Goal: Contribute content

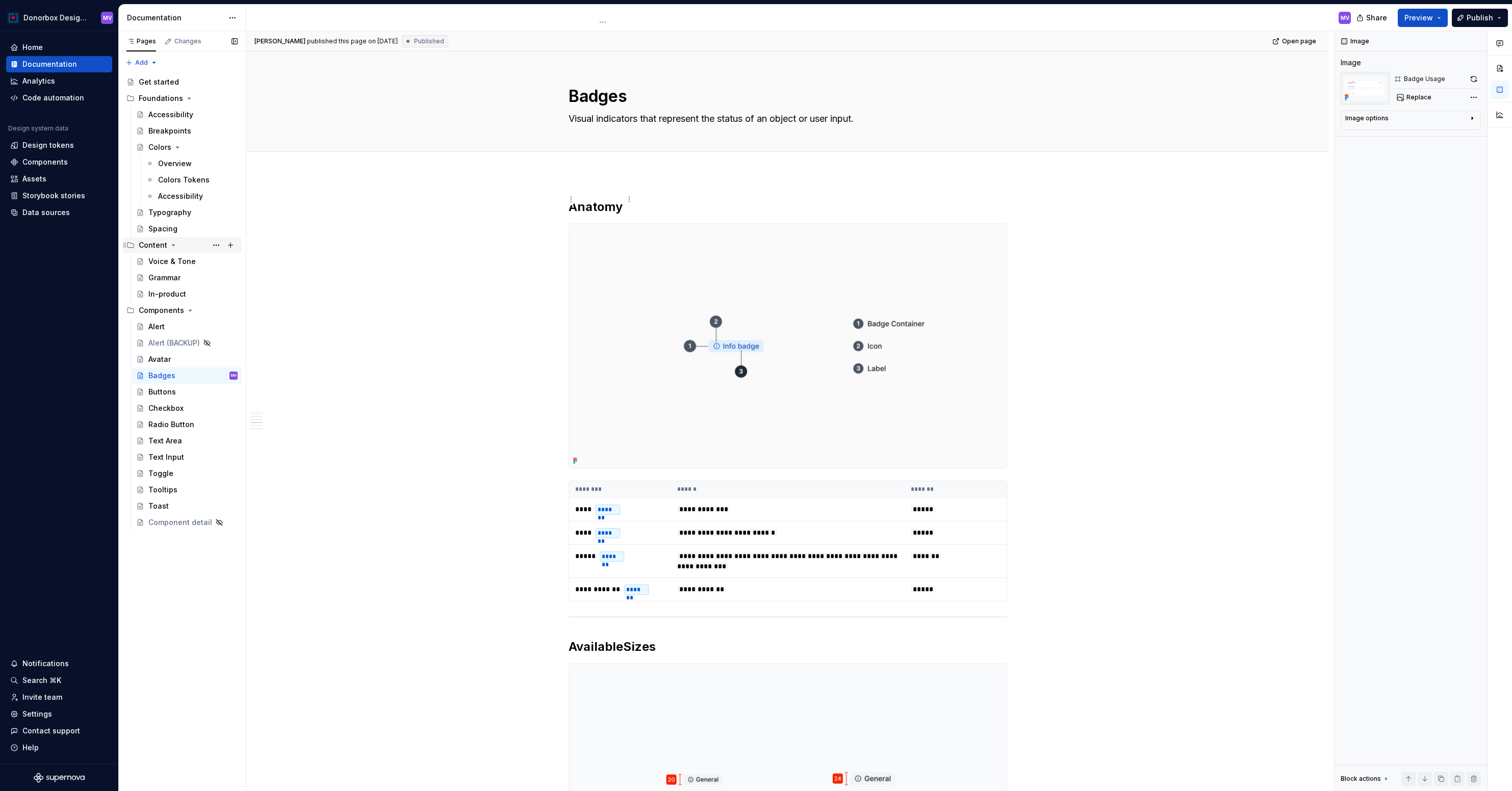
scroll to position [1272, 0]
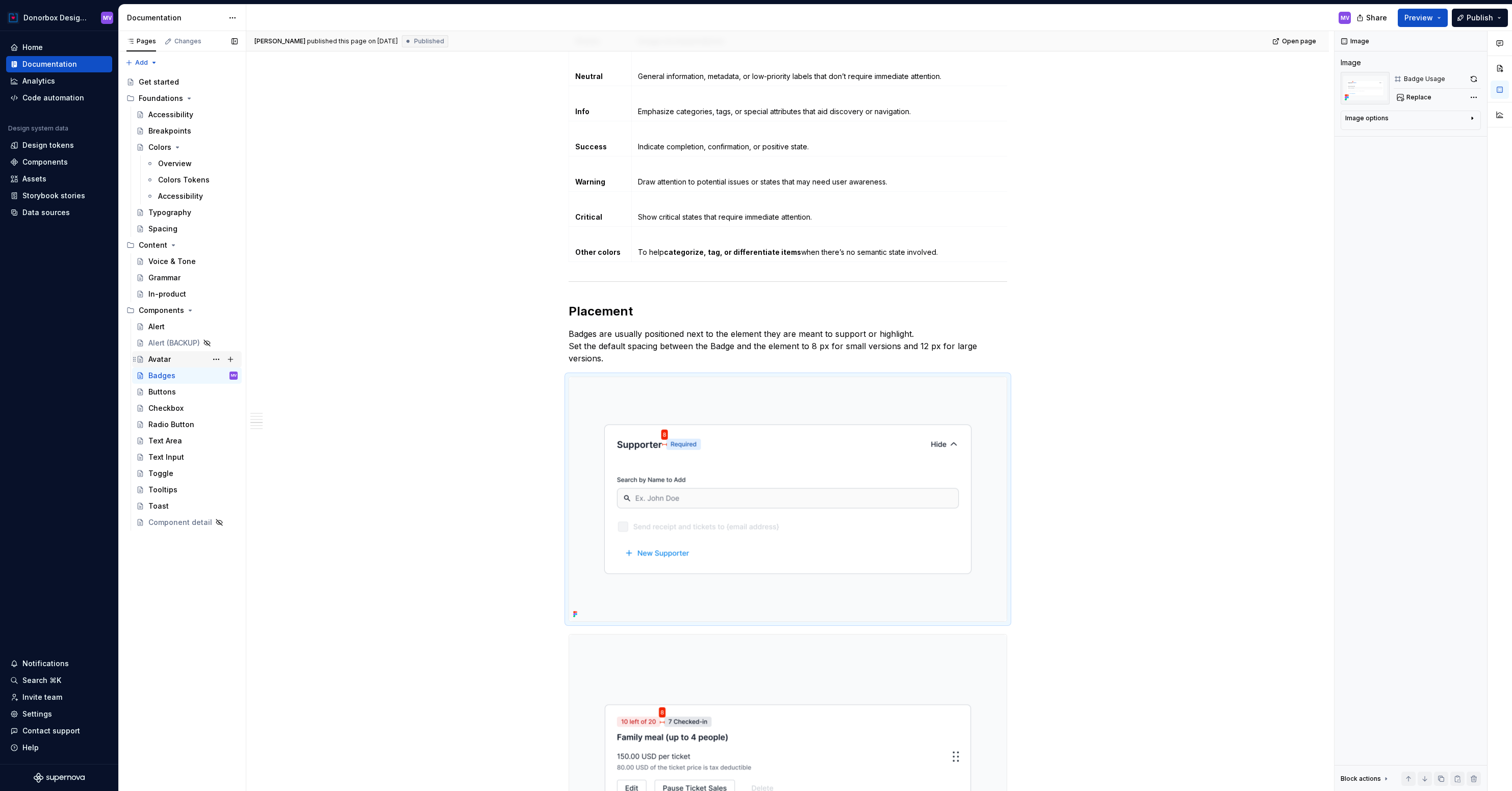
click at [169, 357] on div "Avatar" at bounding box center [159, 359] width 23 height 10
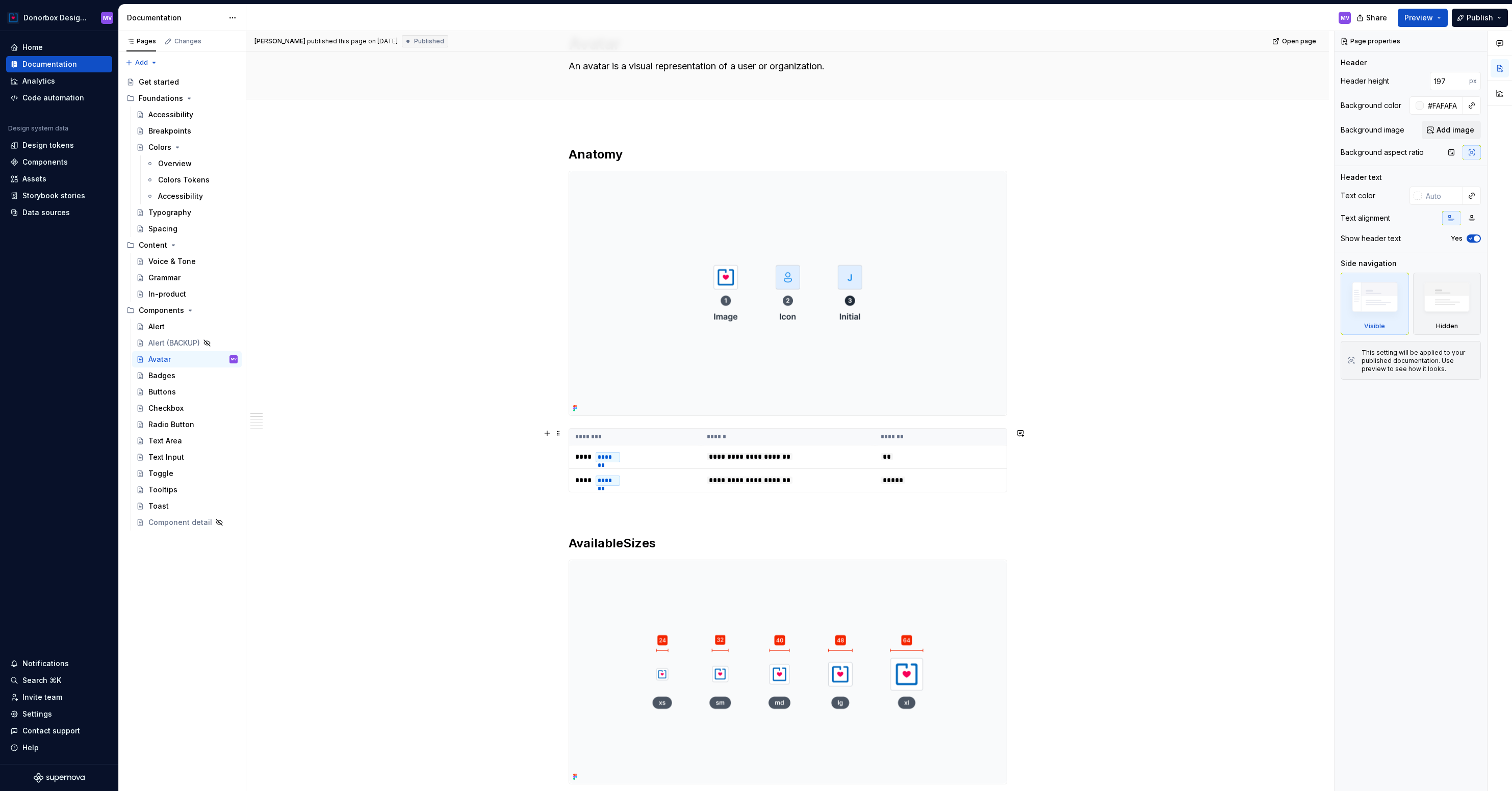
scroll to position [102, 0]
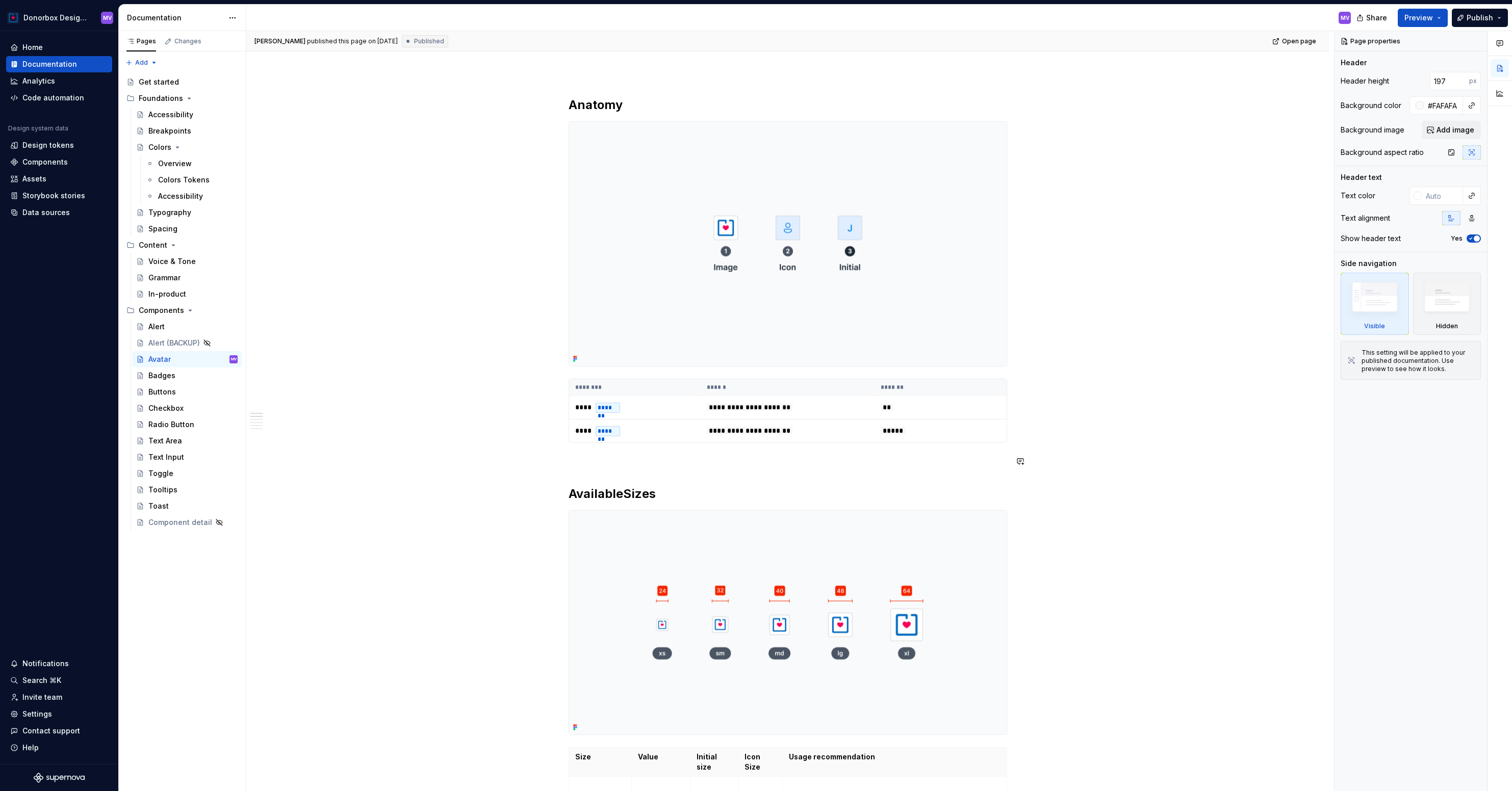
type textarea "*"
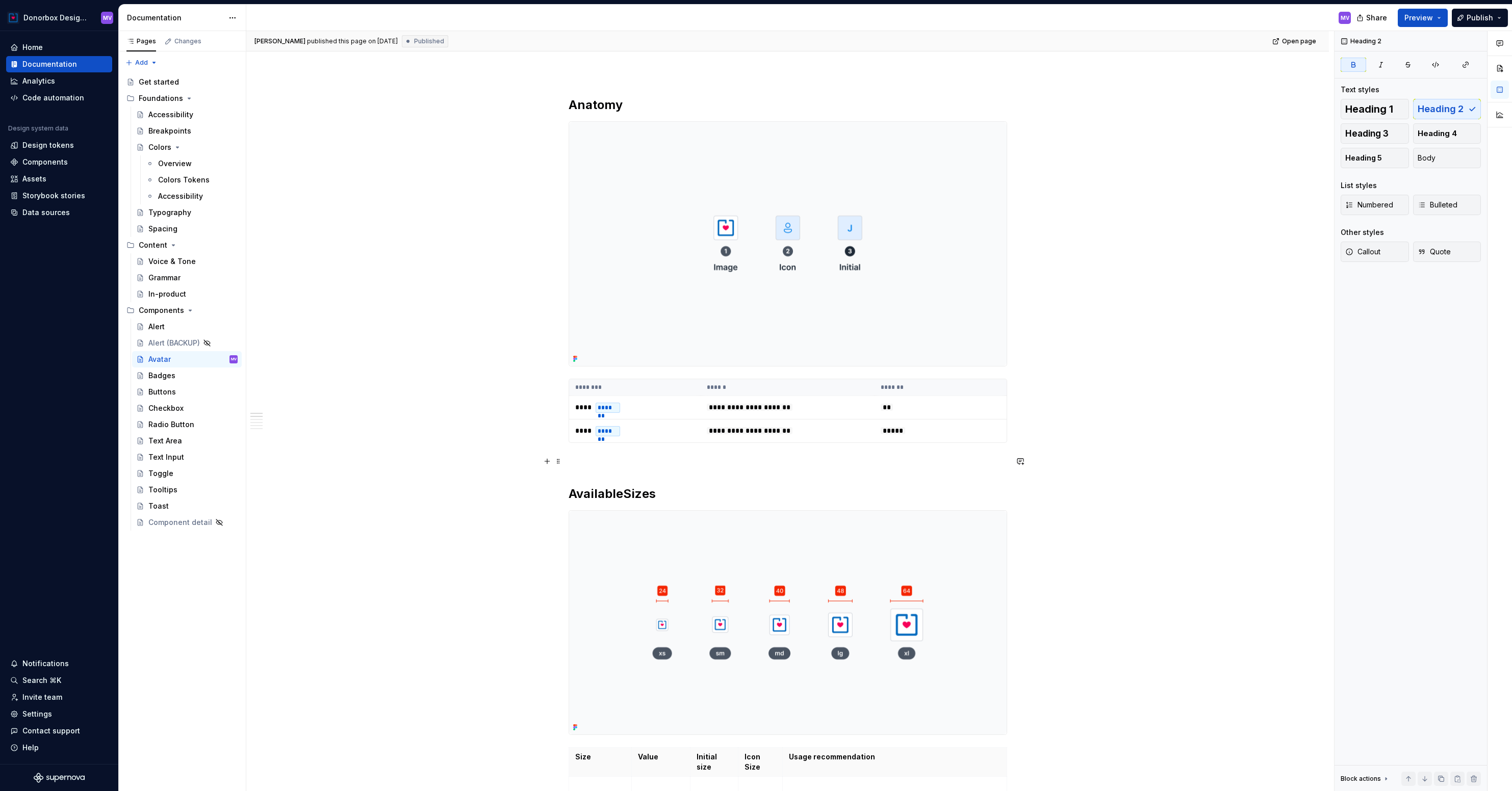
click at [584, 465] on p at bounding box center [787, 461] width 439 height 12
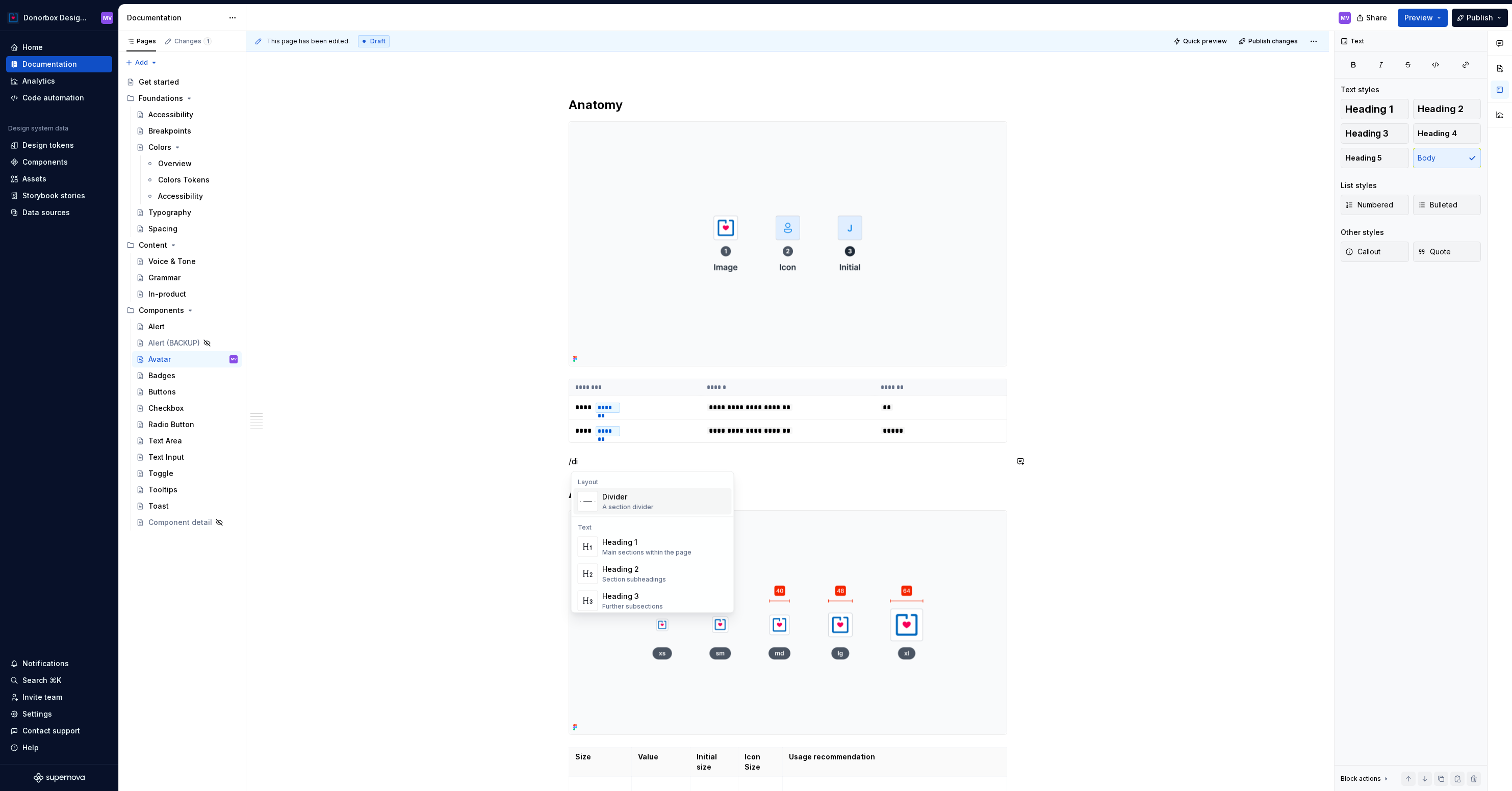
click at [613, 501] on div "Divider" at bounding box center [628, 496] width 52 height 10
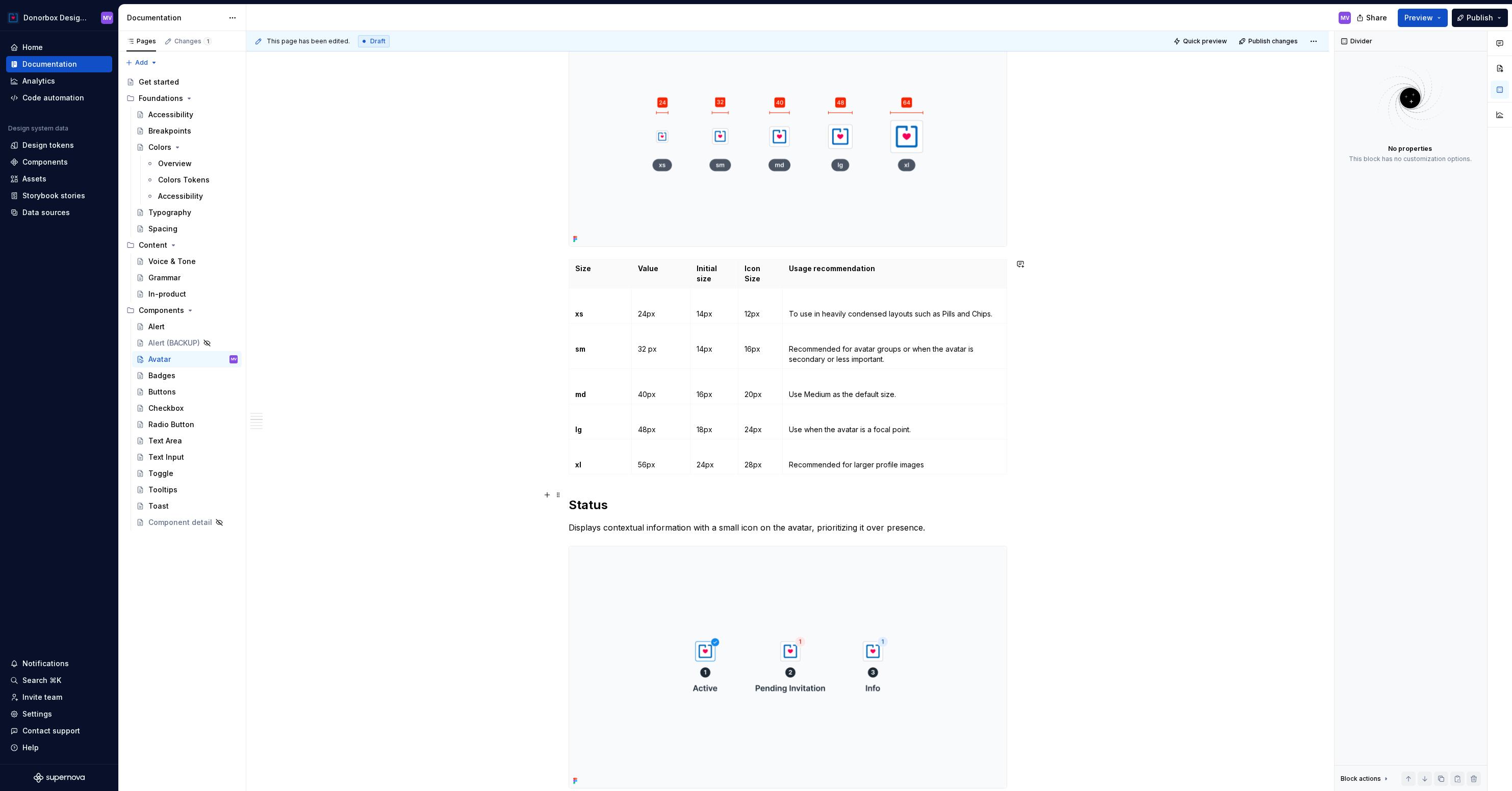
scroll to position [597, 0]
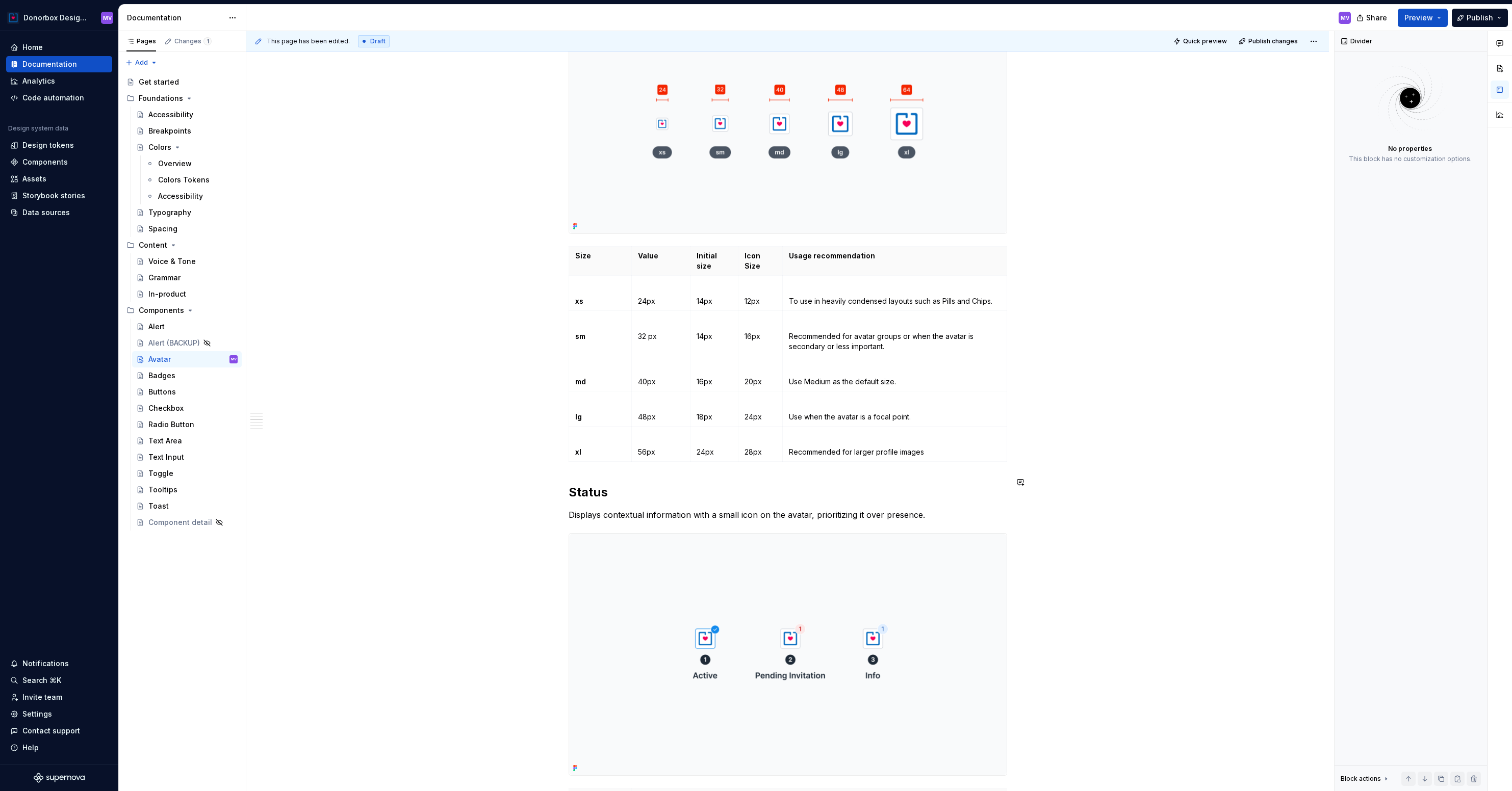
click at [574, 462] on div "**********" at bounding box center [787, 700] width 439 height 2199
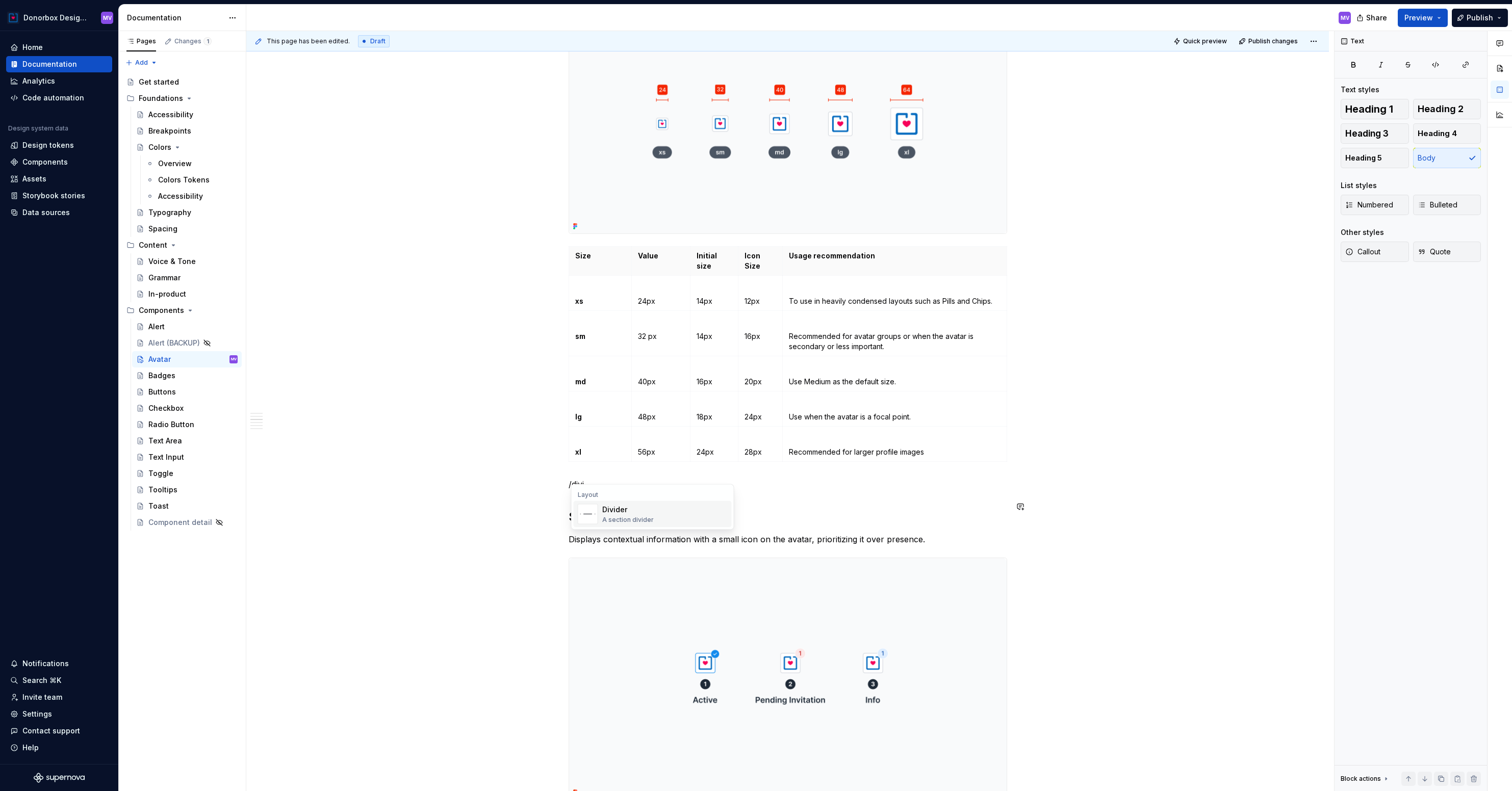
click at [643, 513] on div "Divider" at bounding box center [628, 509] width 52 height 10
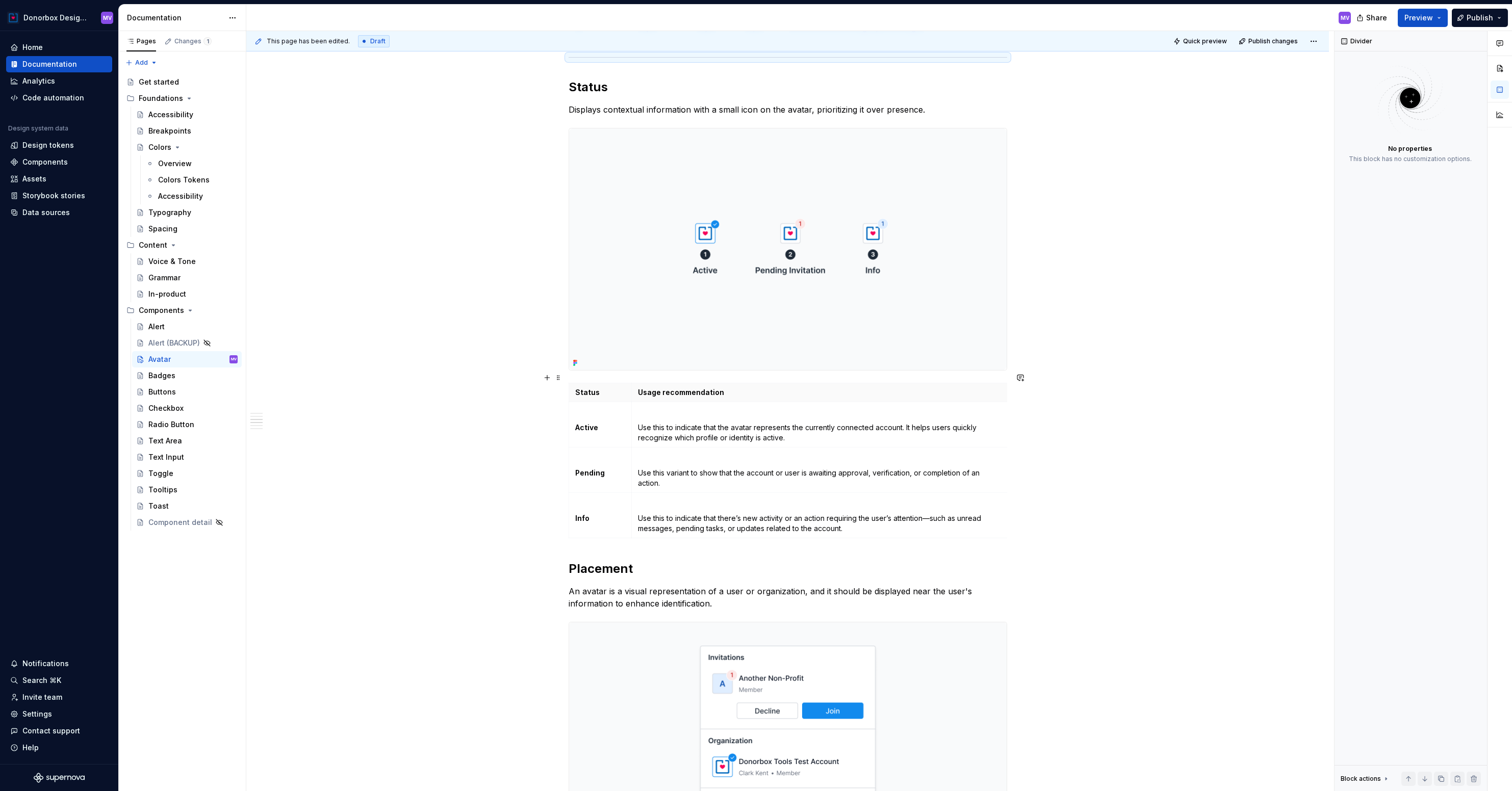
scroll to position [1026, 0]
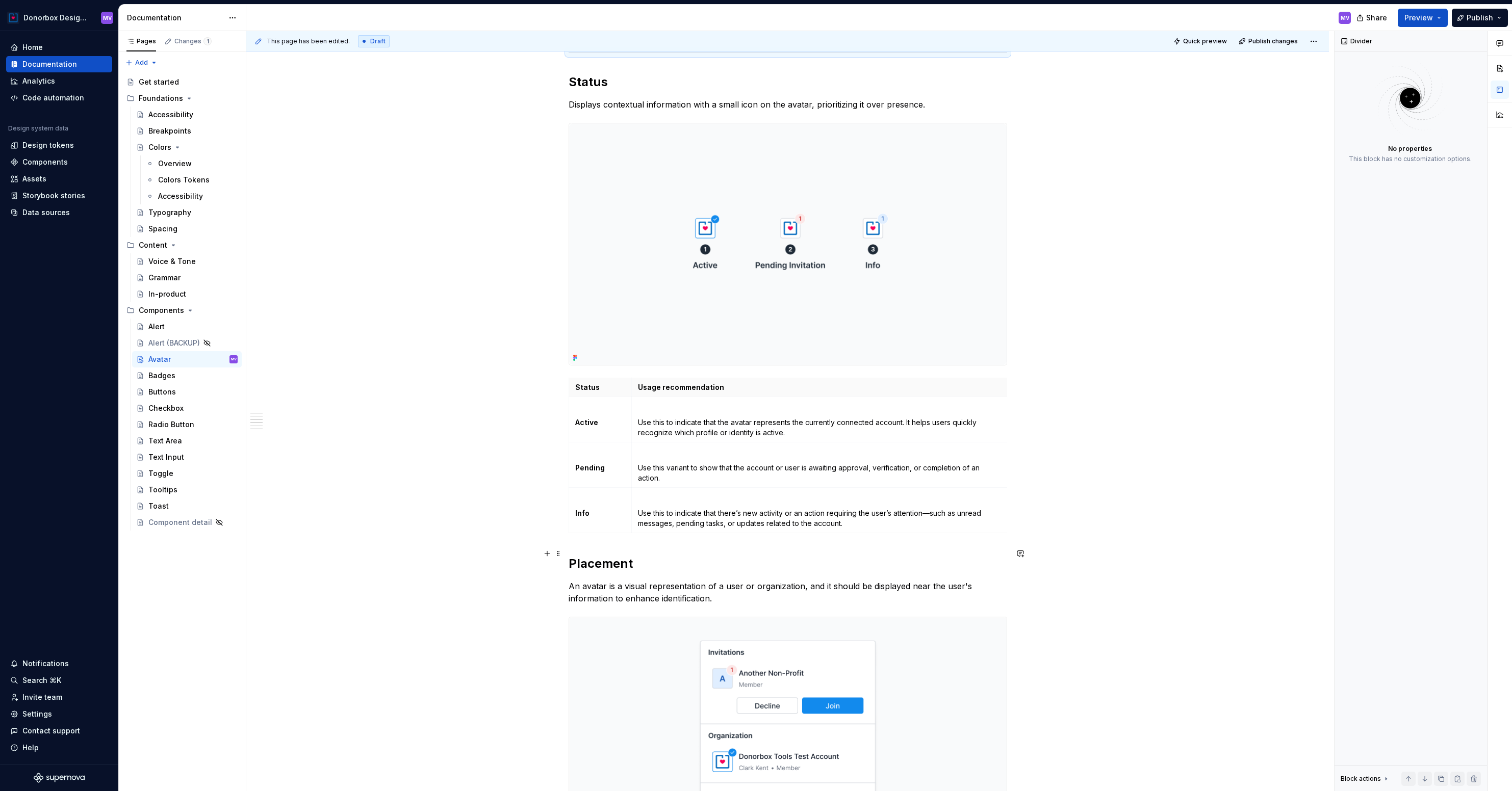
click at [572, 555] on h2 "Placement" at bounding box center [787, 563] width 439 height 16
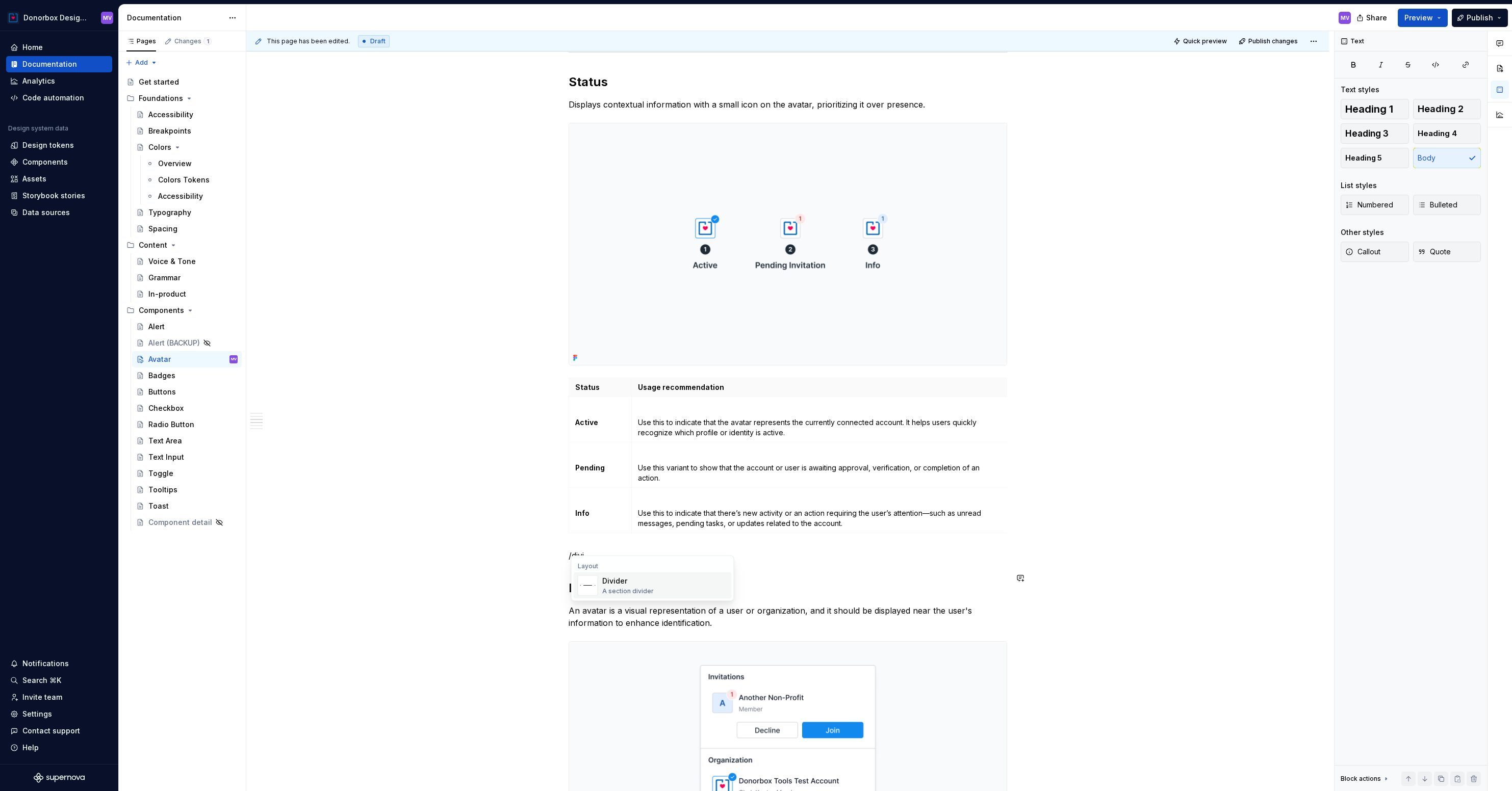
click at [615, 587] on div "A section divider" at bounding box center [628, 591] width 52 height 8
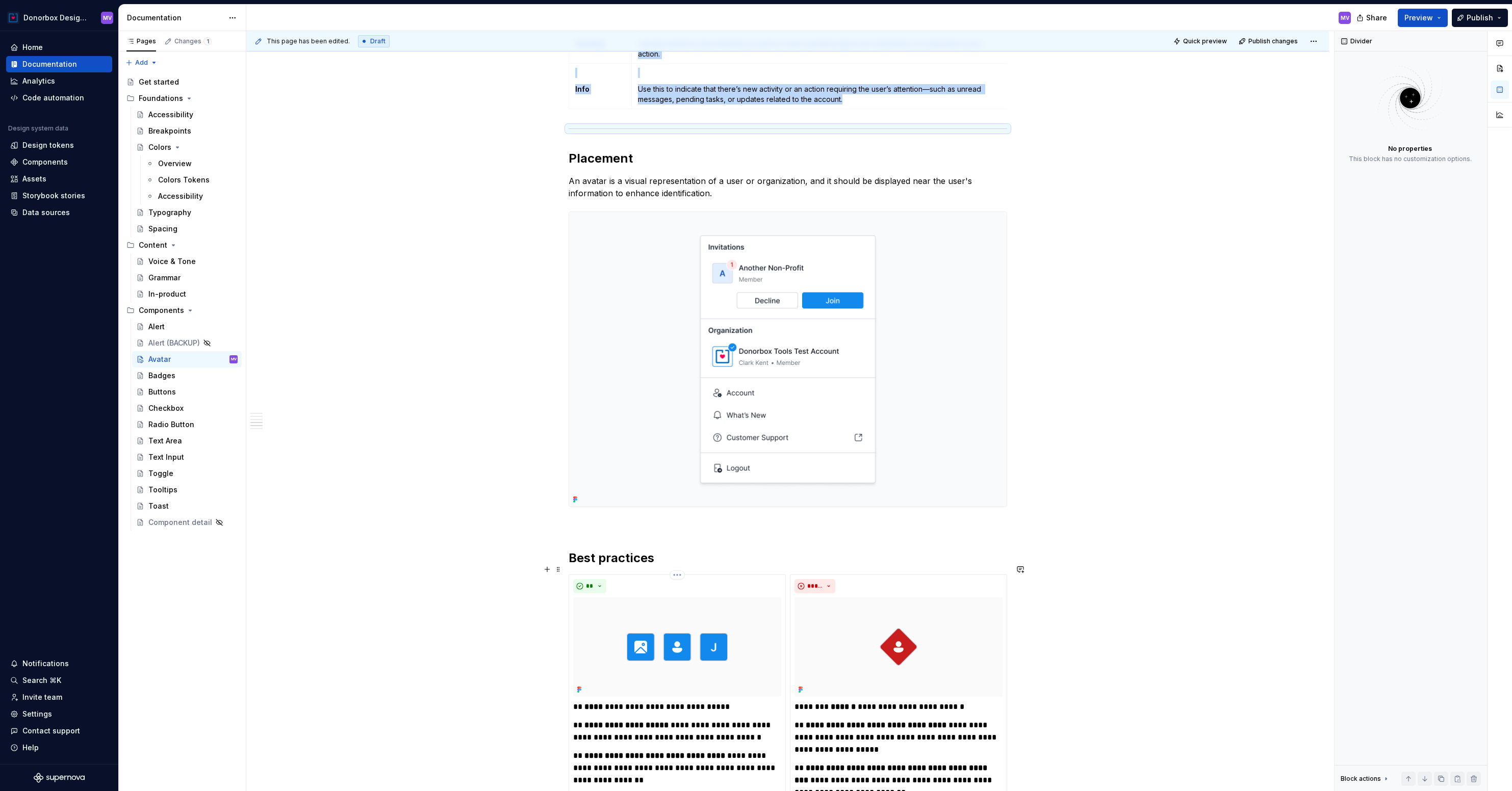
scroll to position [1487, 0]
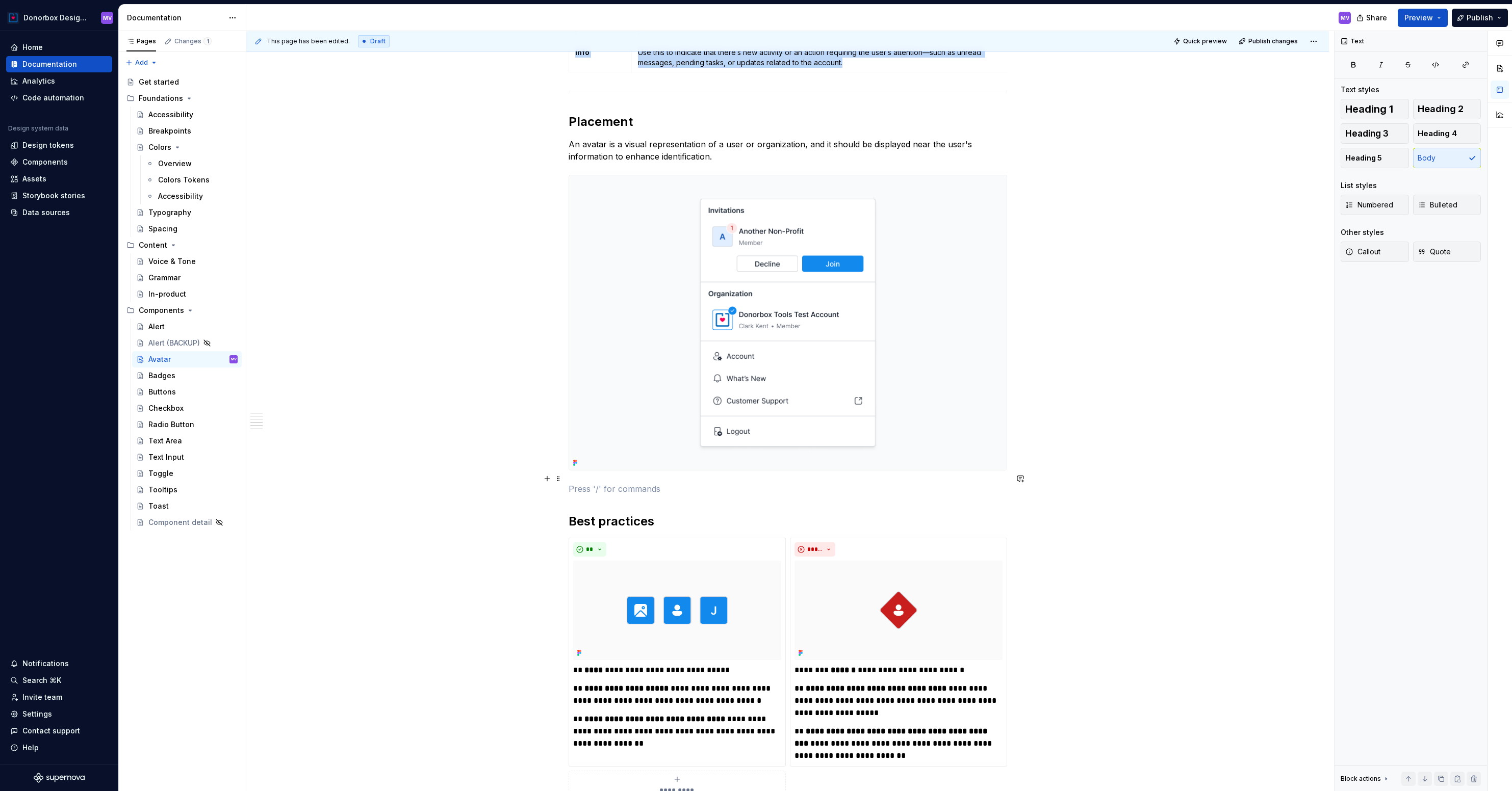
click at [619, 517] on div "Divider" at bounding box center [628, 514] width 52 height 10
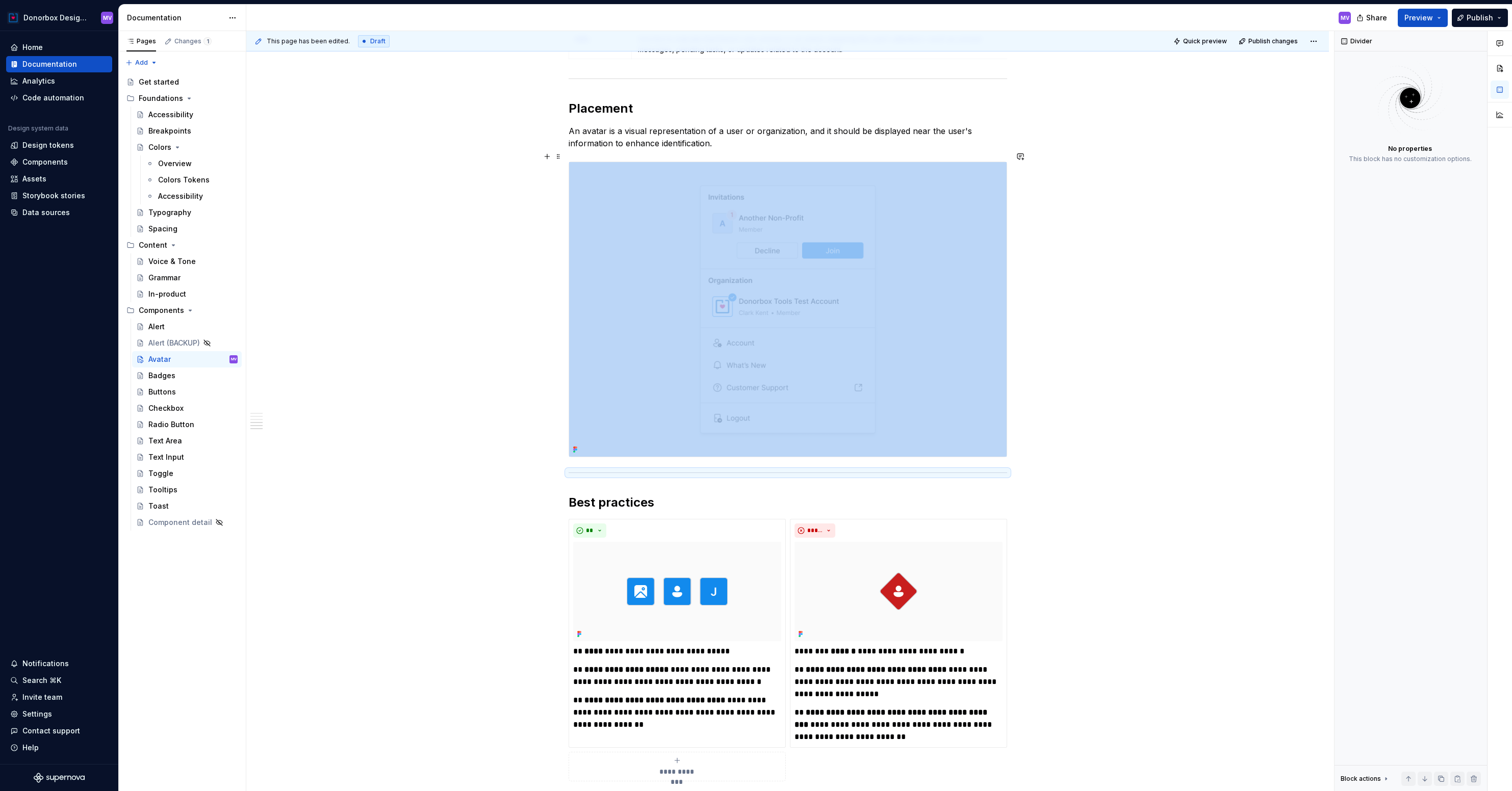
scroll to position [1495, 0]
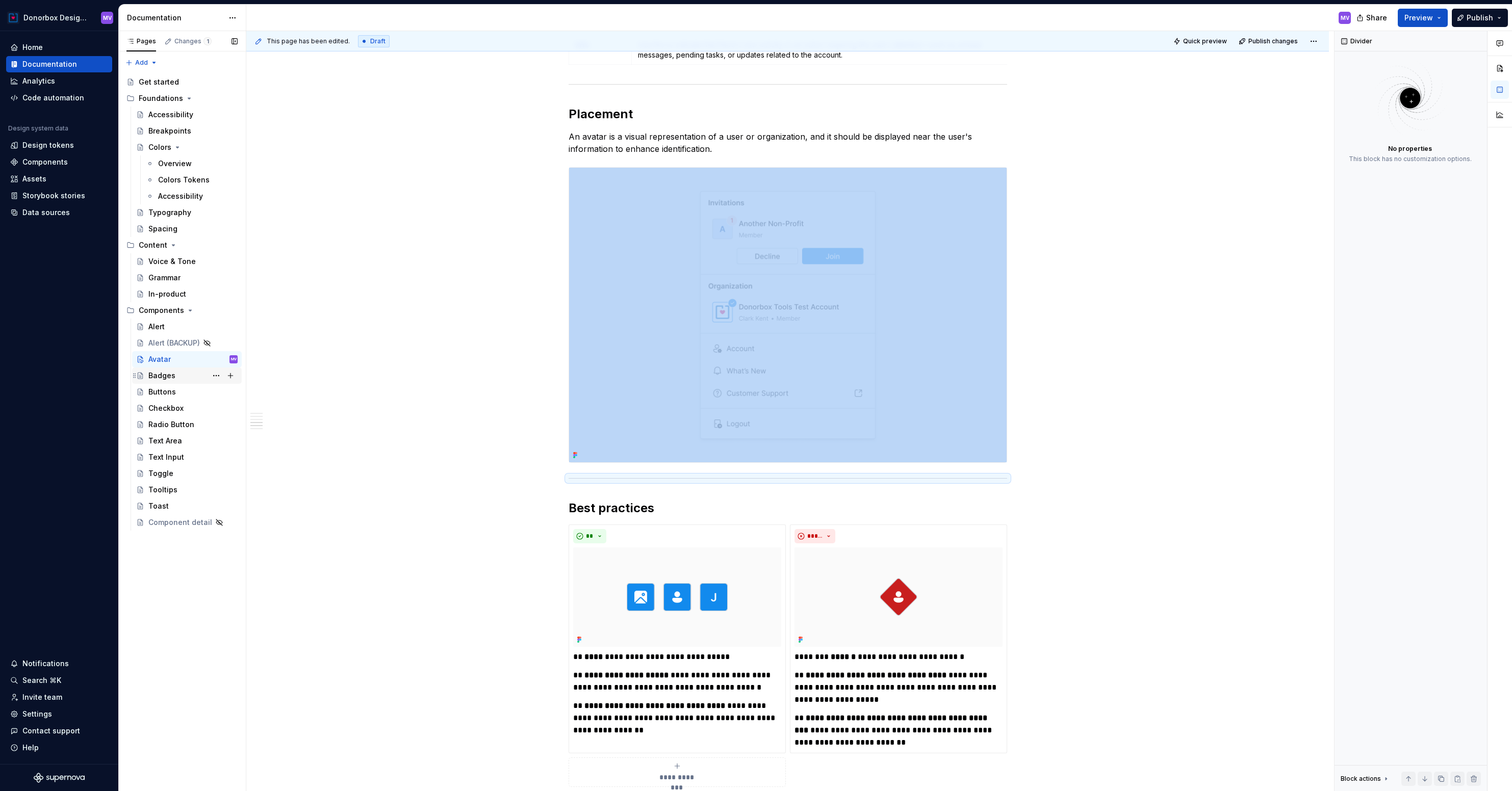
click at [172, 375] on div "Badges" at bounding box center [162, 375] width 27 height 10
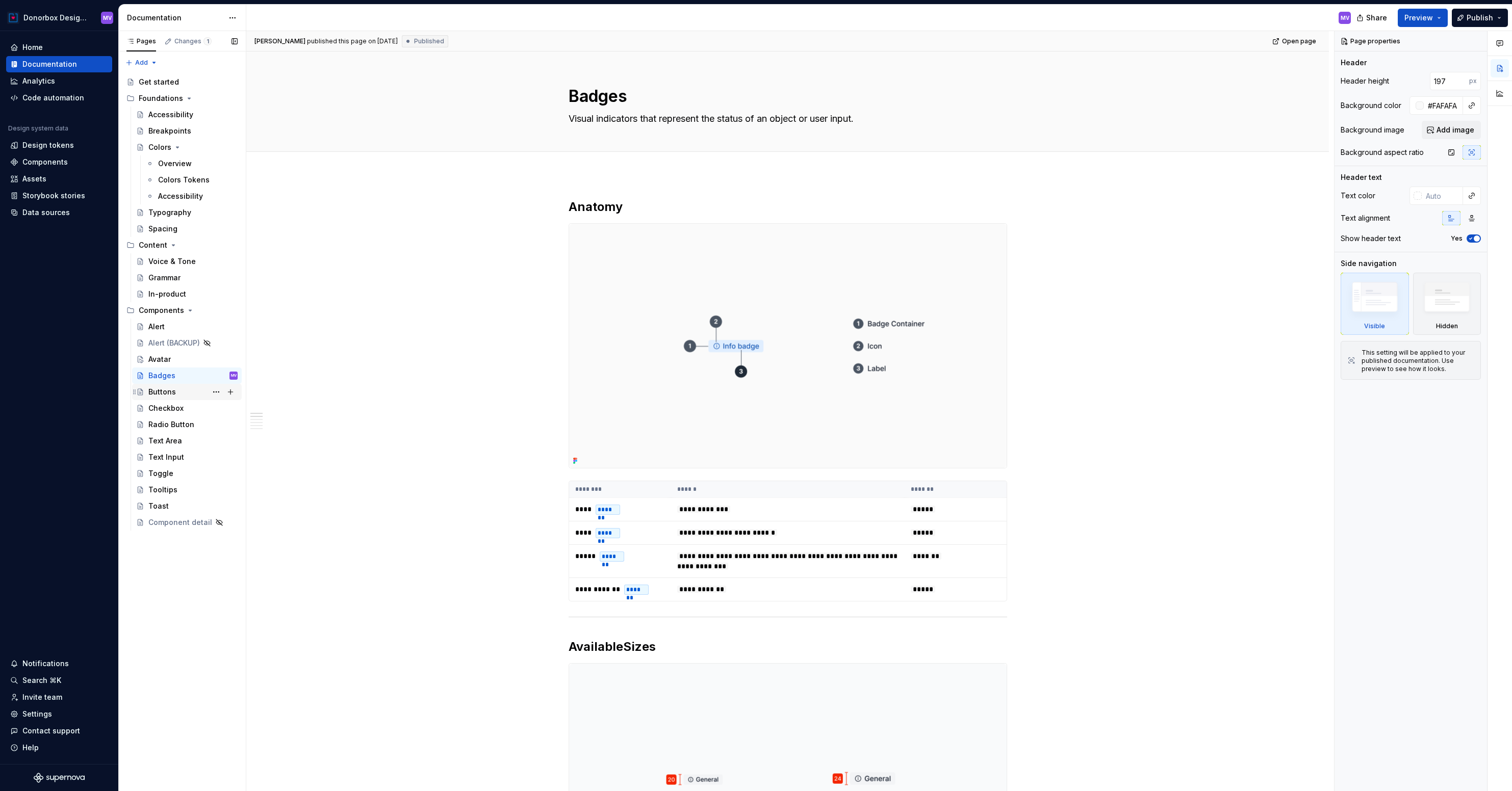
click at [171, 394] on div "Buttons" at bounding box center [162, 392] width 28 height 10
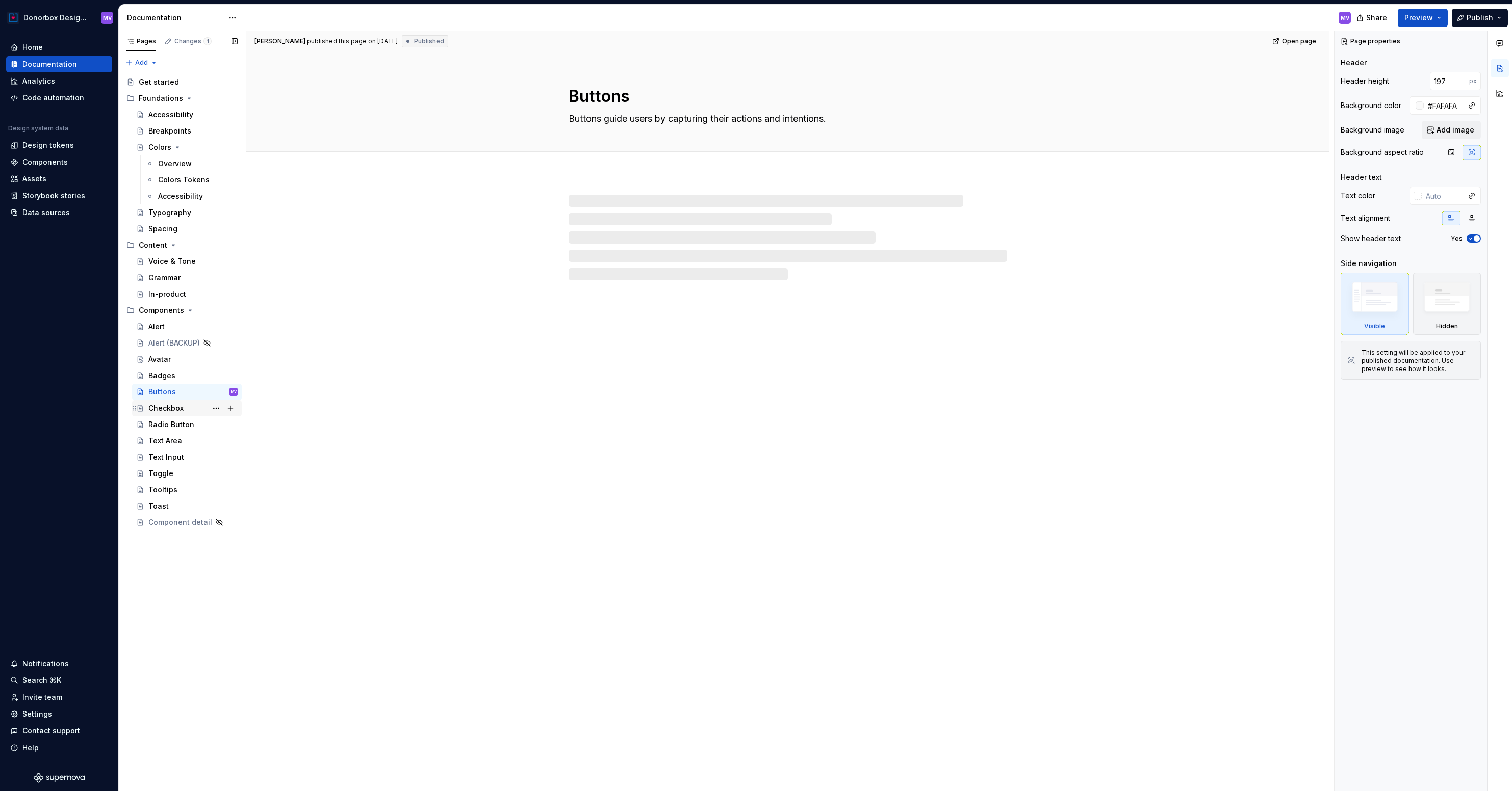
click at [167, 411] on div "Checkbox" at bounding box center [166, 408] width 35 height 10
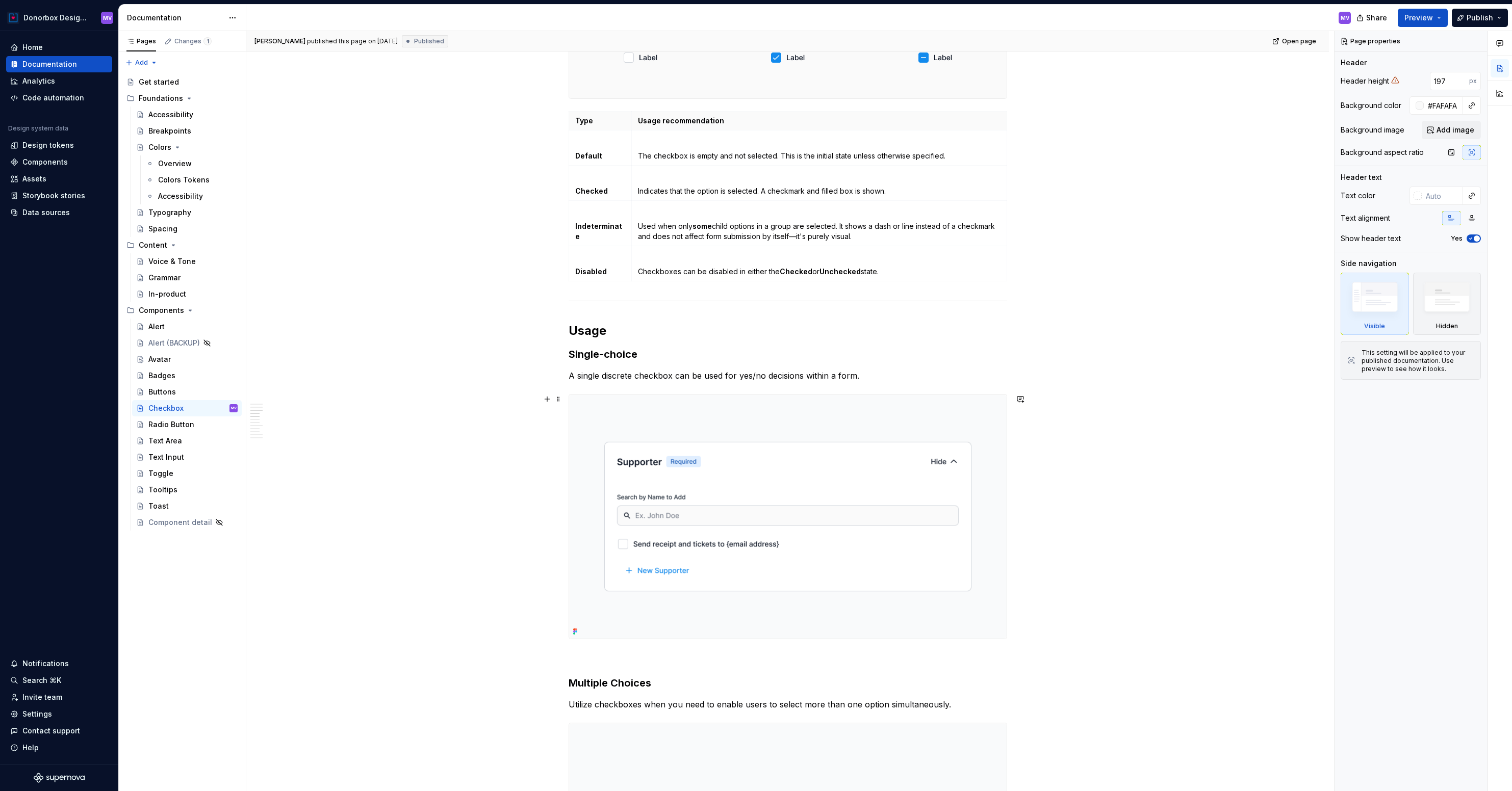
scroll to position [713, 0]
click at [587, 330] on strong "Usage" at bounding box center [587, 328] width 38 height 15
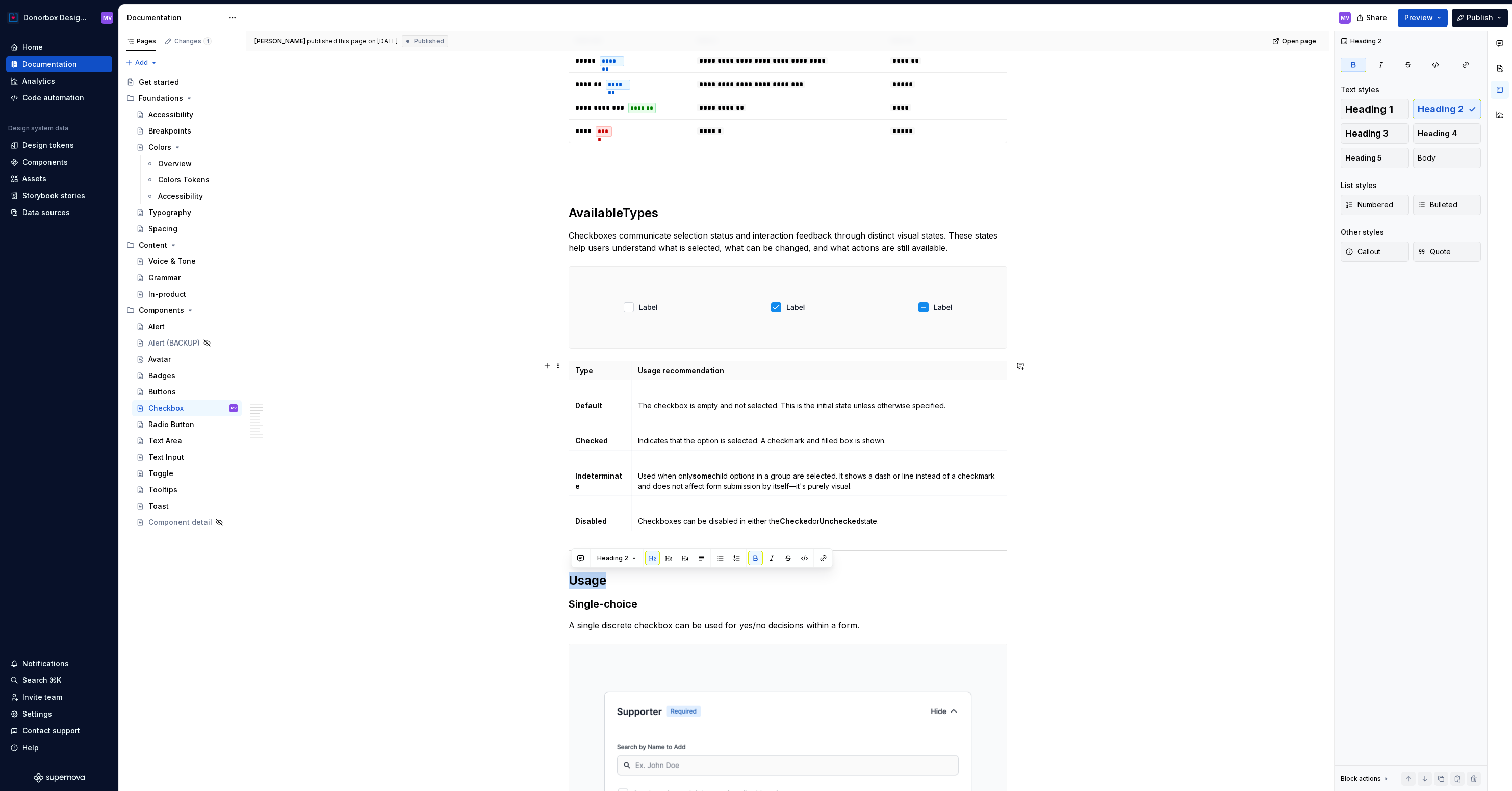
scroll to position [459, 0]
click at [163, 377] on div "Badges" at bounding box center [162, 375] width 27 height 10
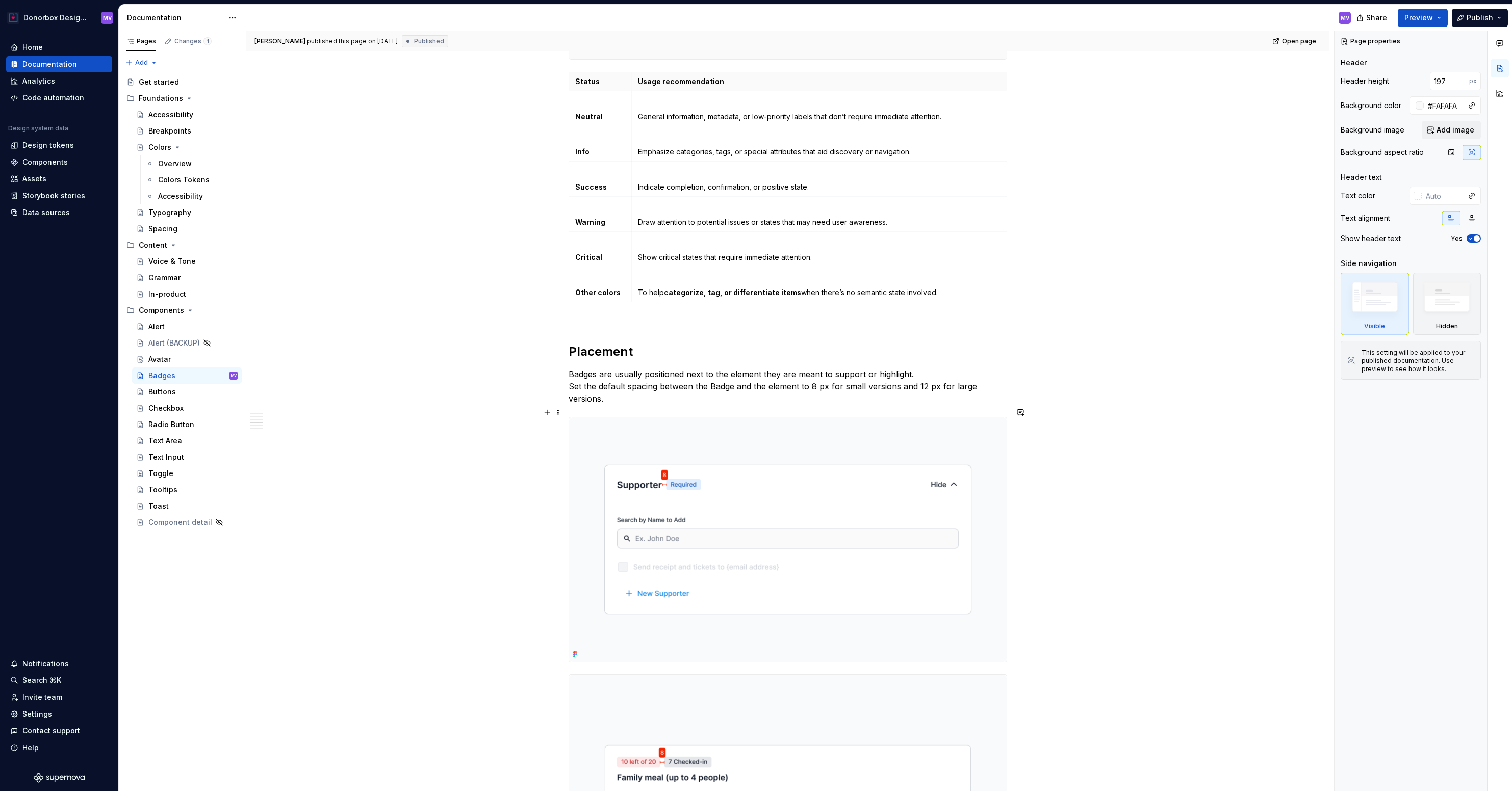
scroll to position [1234, 0]
click at [172, 405] on div "Checkbox" at bounding box center [166, 408] width 35 height 10
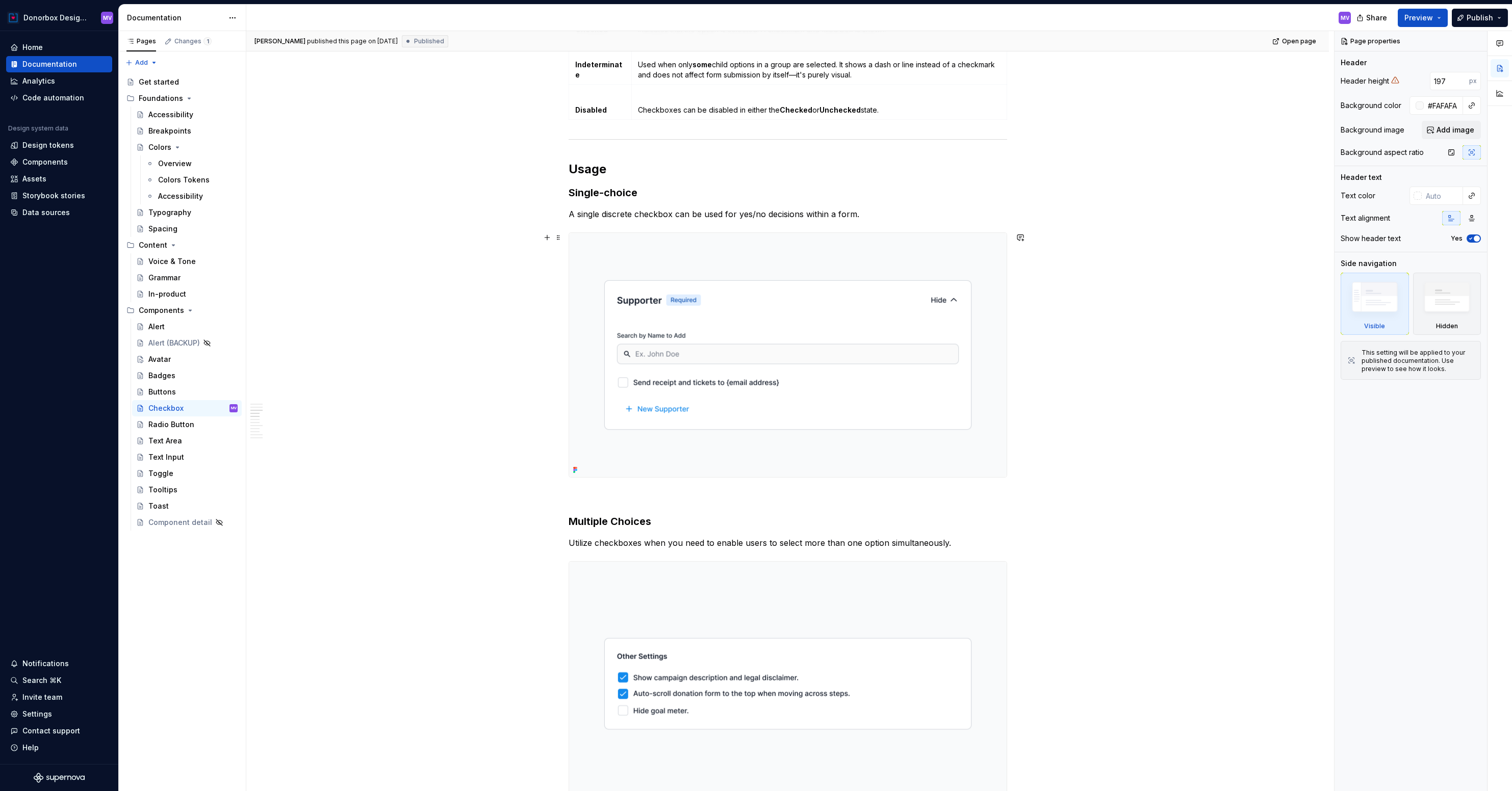
scroll to position [869, 0]
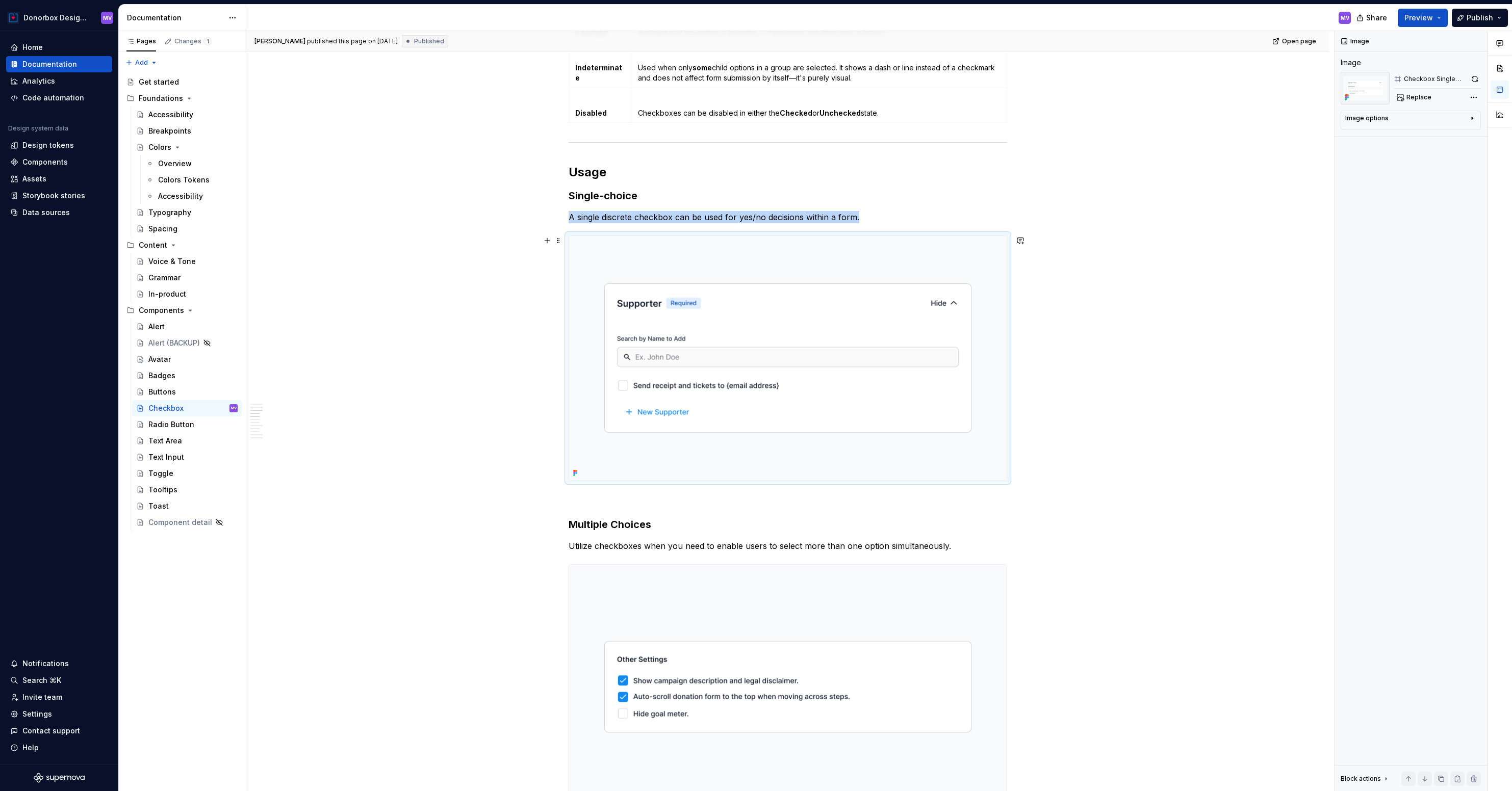
click at [159, 434] on div "Text Area" at bounding box center [193, 440] width 89 height 14
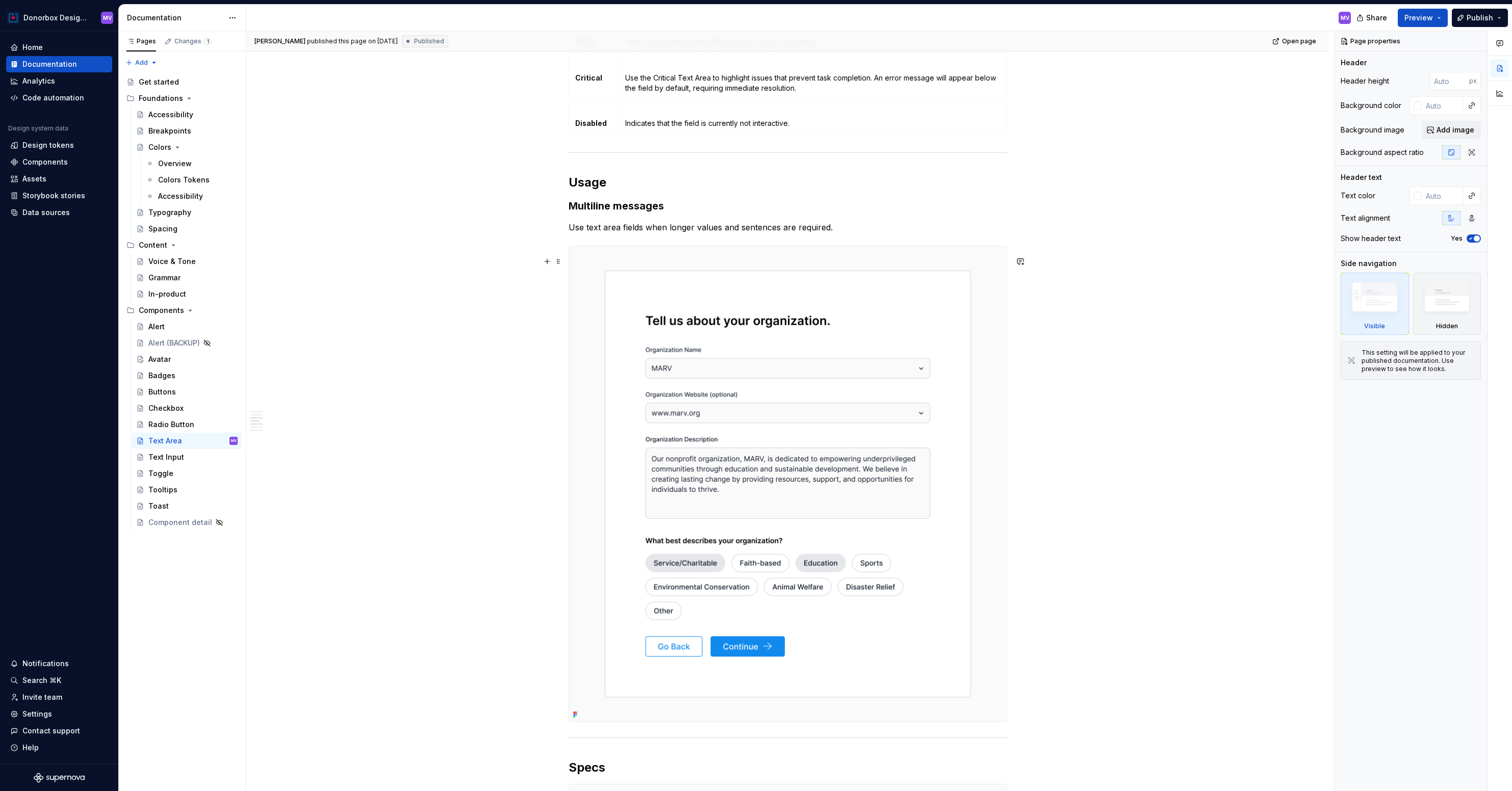
scroll to position [1298, 0]
click at [178, 457] on div "Text Input" at bounding box center [166, 457] width 35 height 10
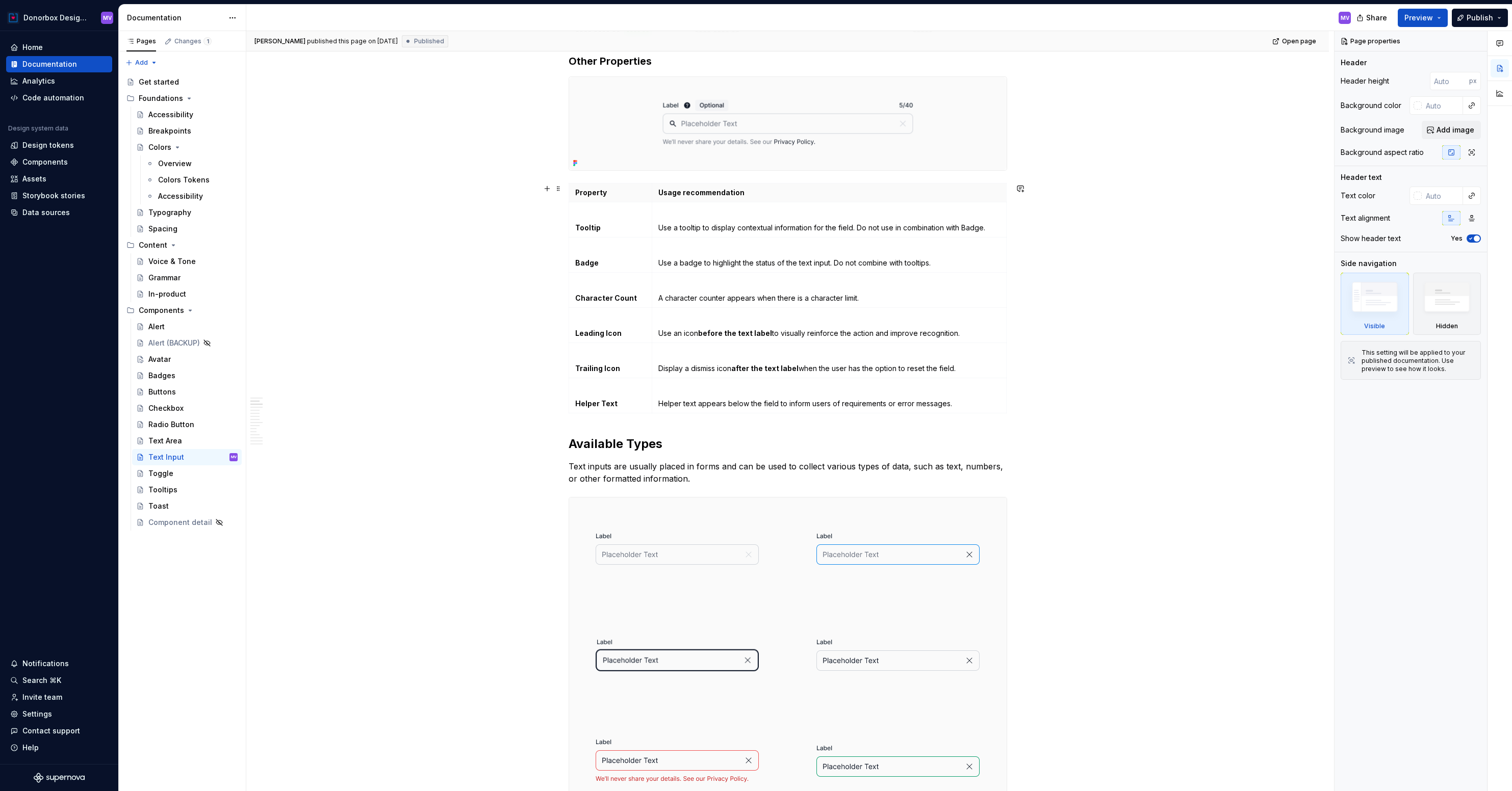
type textarea "*"
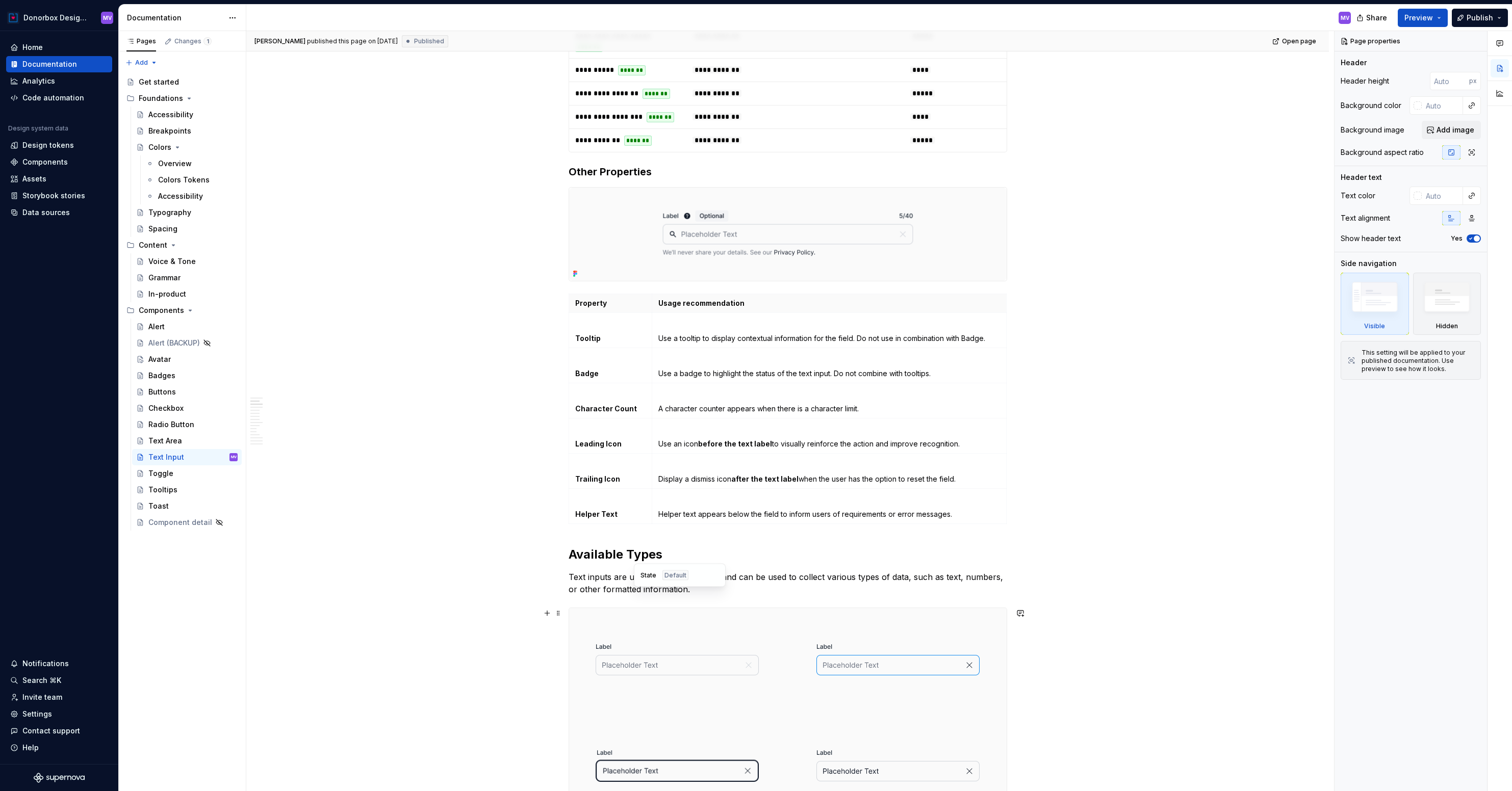
scroll to position [647, 0]
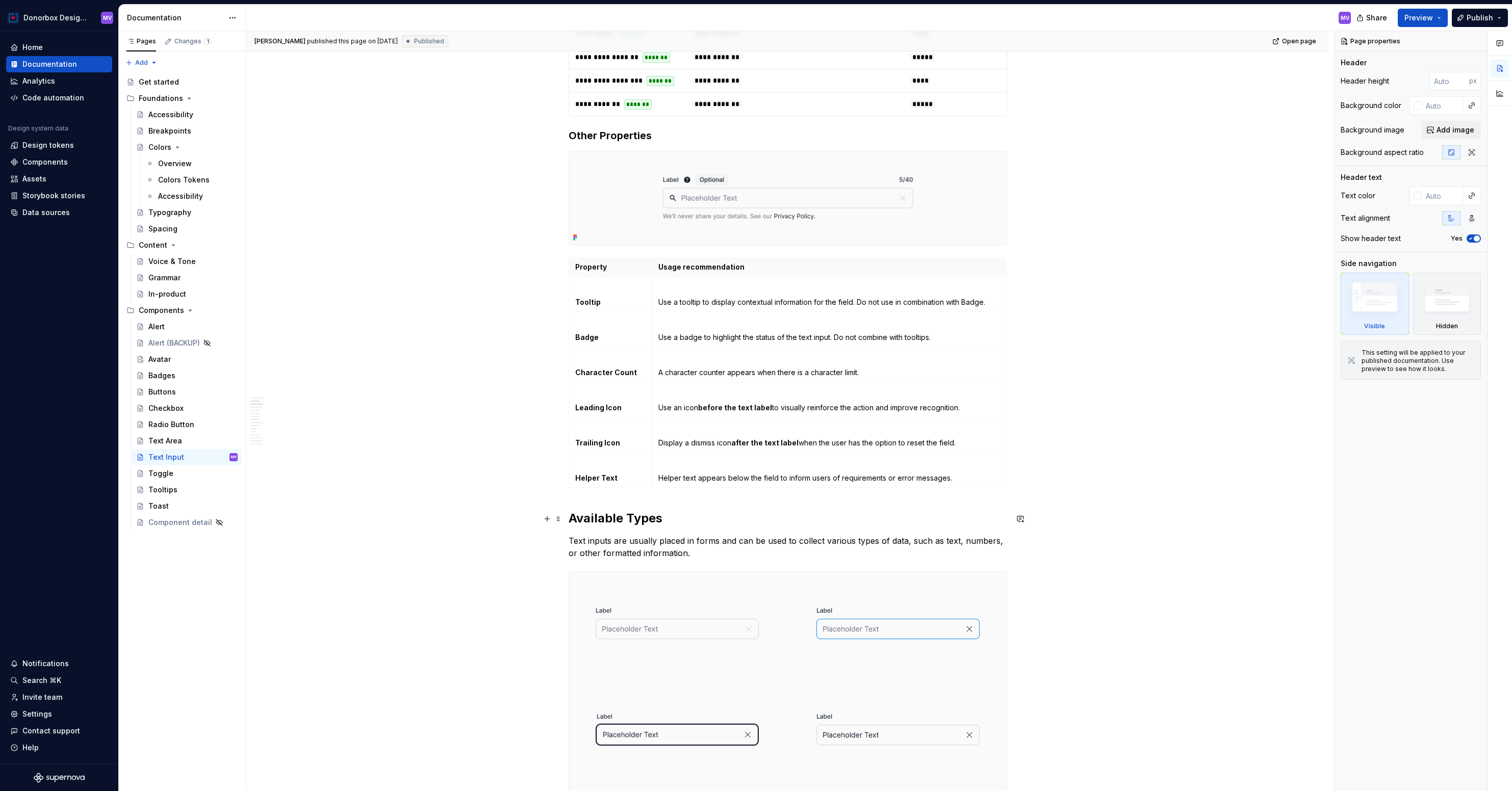
click at [572, 521] on strong "Available Types" at bounding box center [615, 518] width 94 height 15
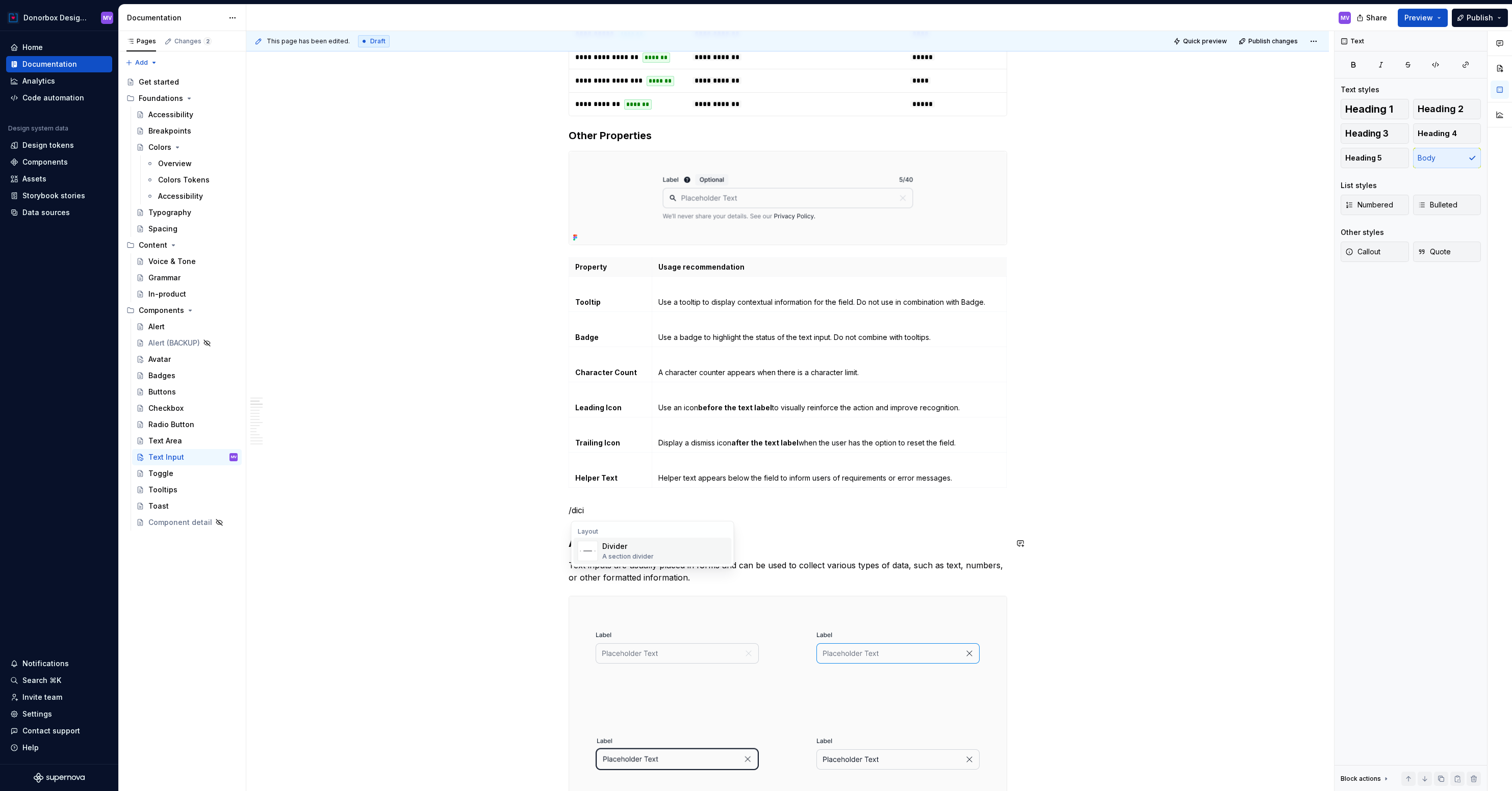
click at [596, 542] on img "Suggestions" at bounding box center [587, 550] width 19 height 19
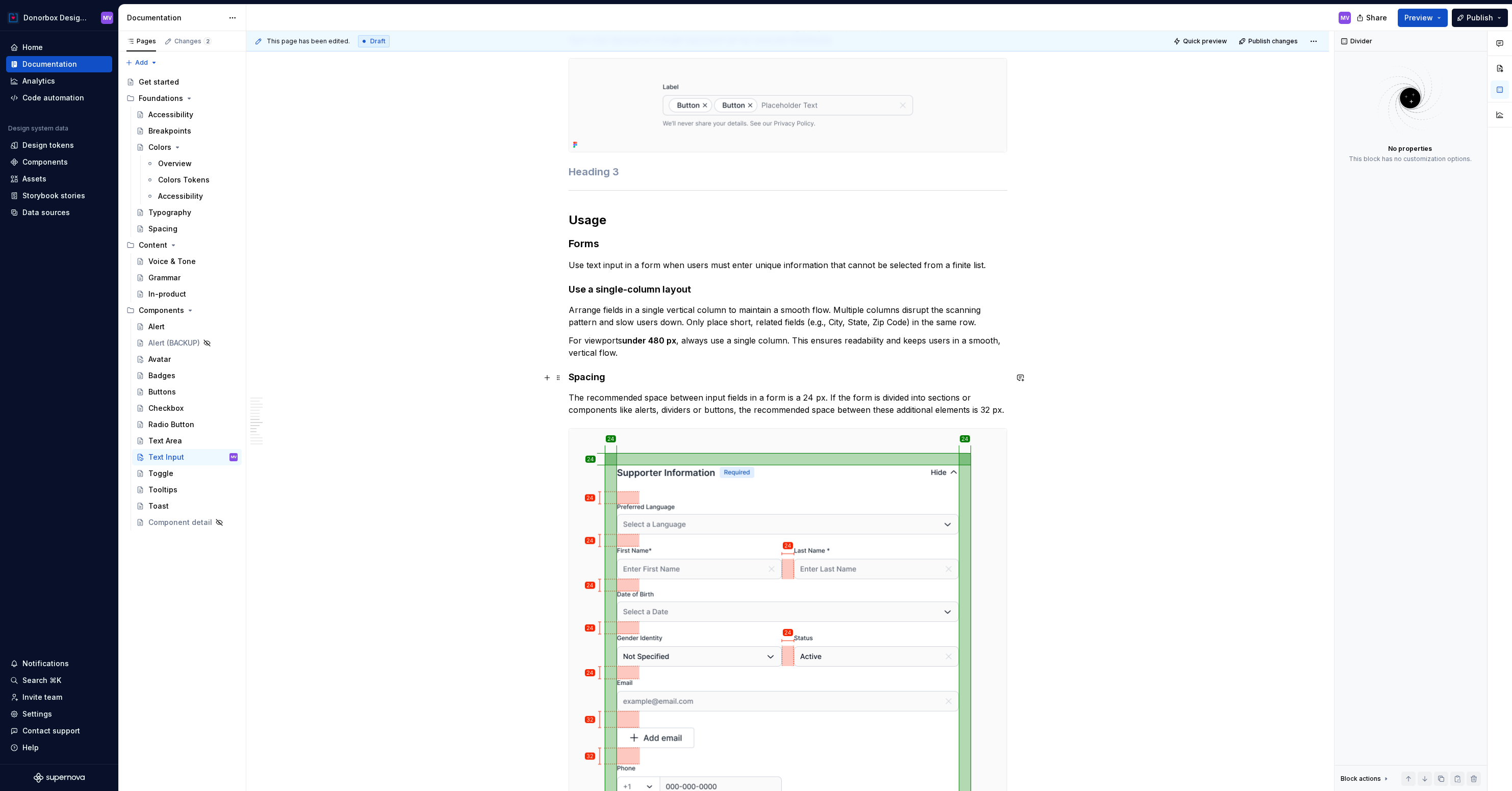
scroll to position [2395, 0]
click at [575, 177] on div "**********" at bounding box center [787, 17] width 439 height 4427
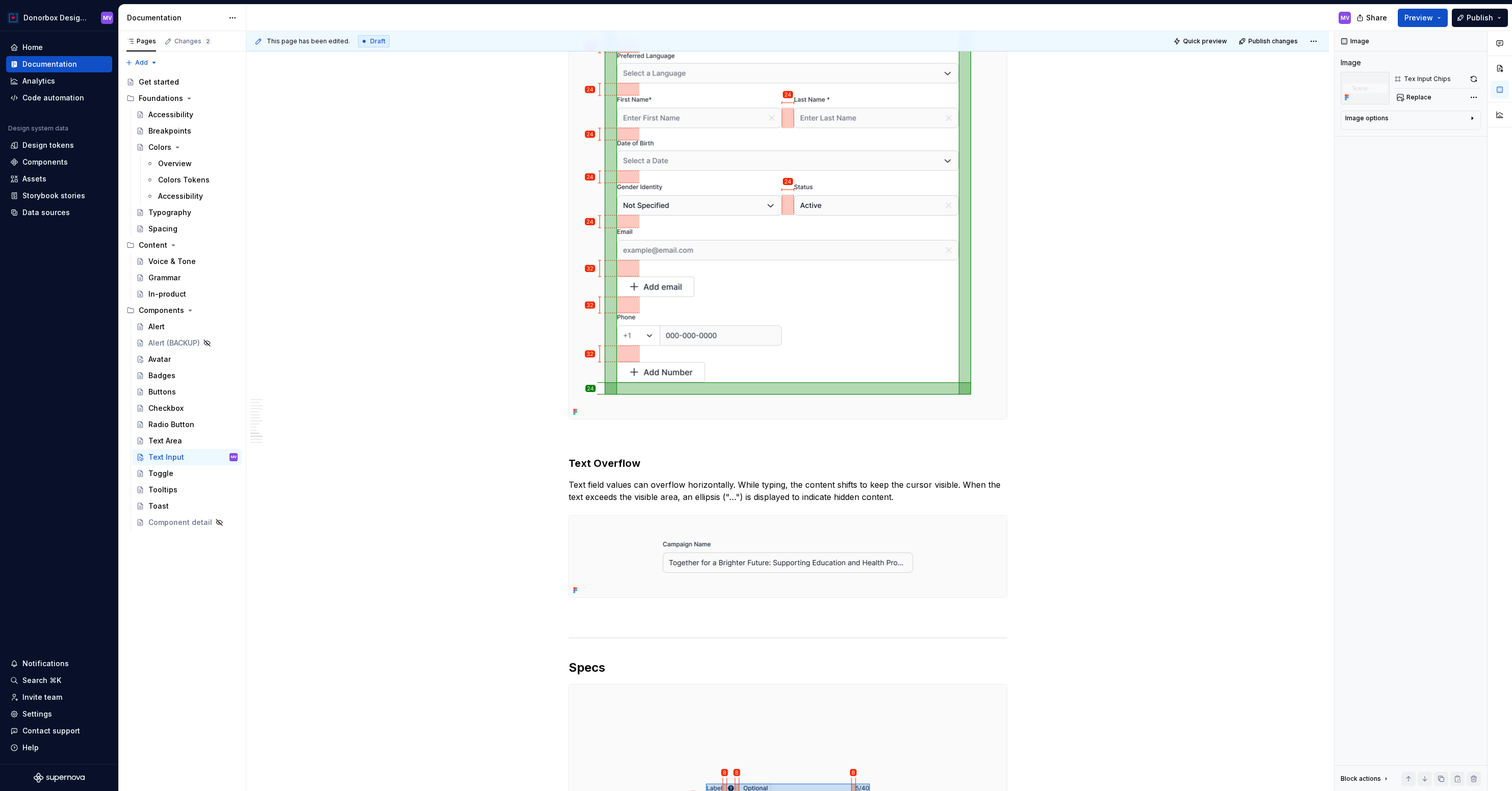
scroll to position [2826, 0]
click at [585, 436] on p at bounding box center [787, 433] width 439 height 12
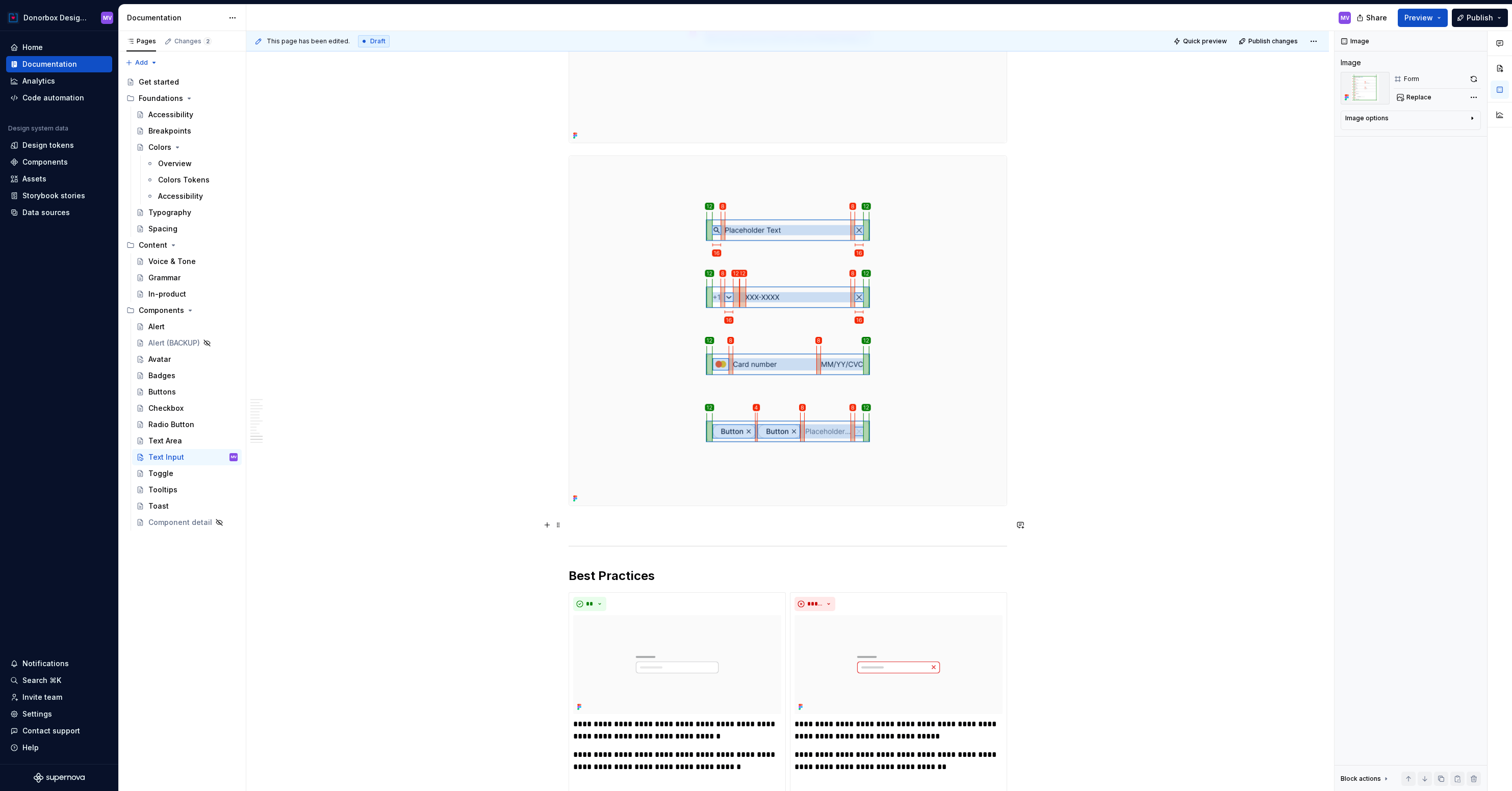
scroll to position [3687, 0]
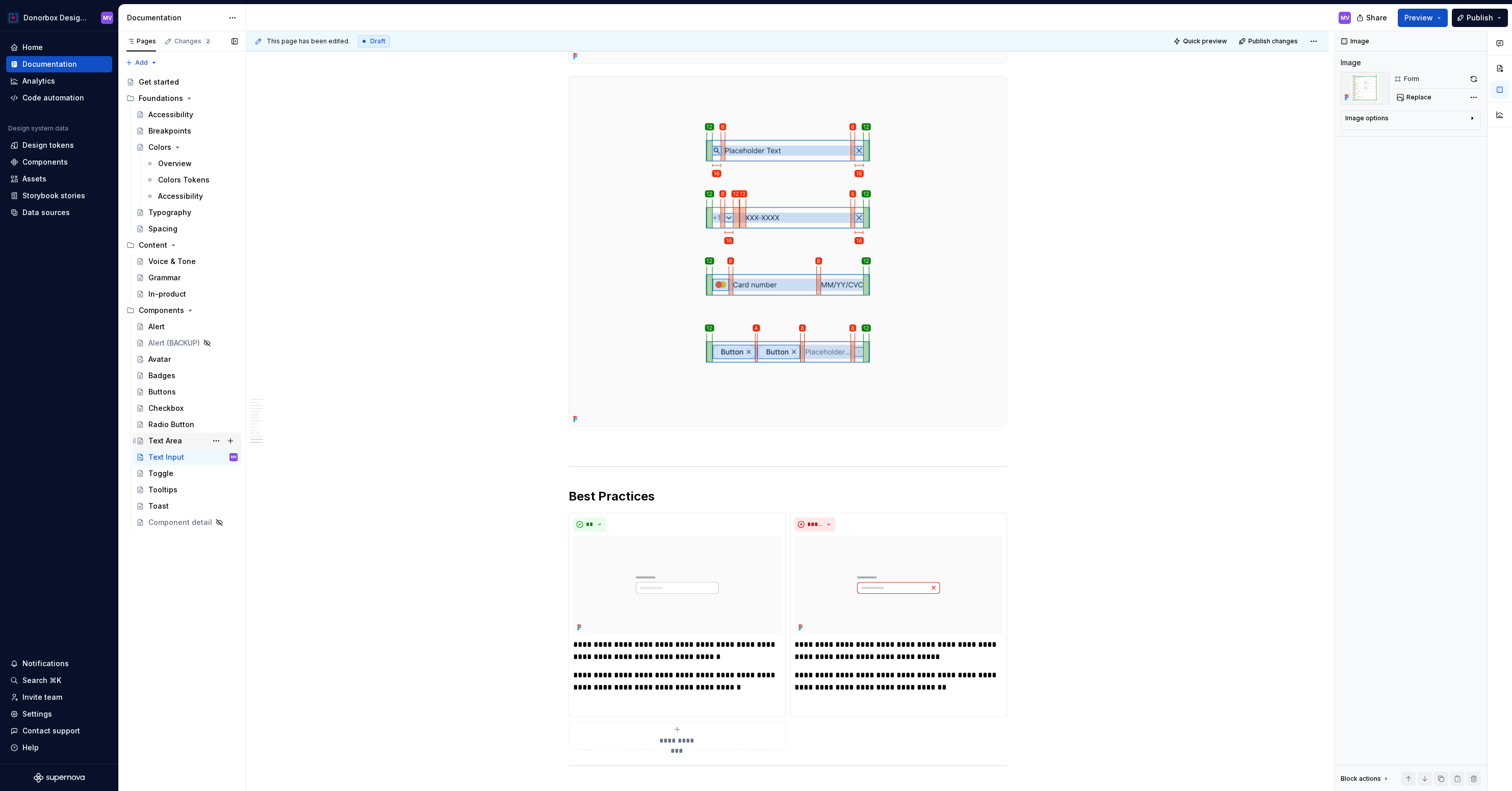
click at [167, 440] on div "Text Area" at bounding box center [164, 440] width 33 height 10
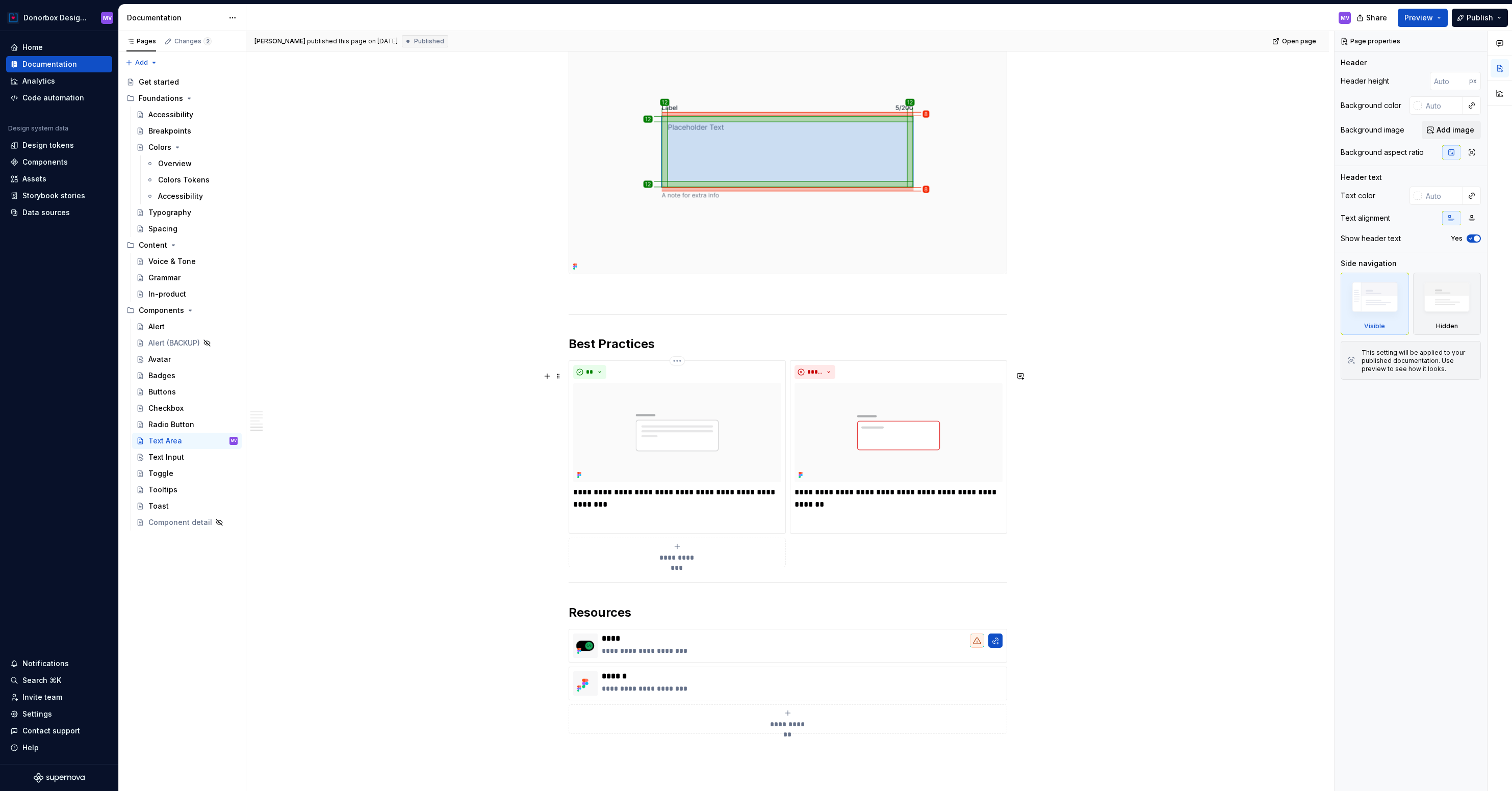
scroll to position [2052, 0]
click at [577, 297] on p at bounding box center [787, 290] width 439 height 12
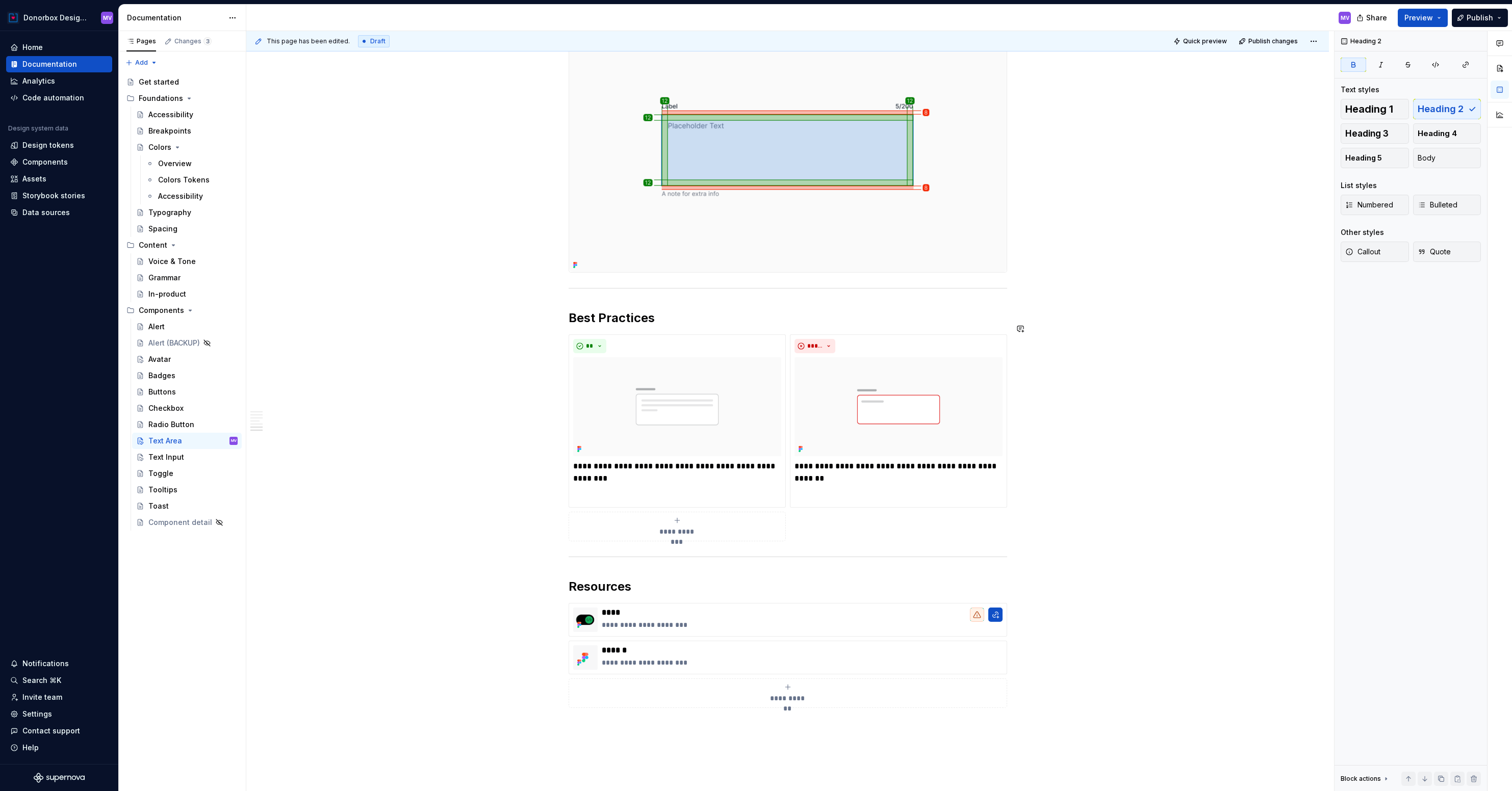
click at [186, 457] on div "Text Input" at bounding box center [193, 457] width 89 height 14
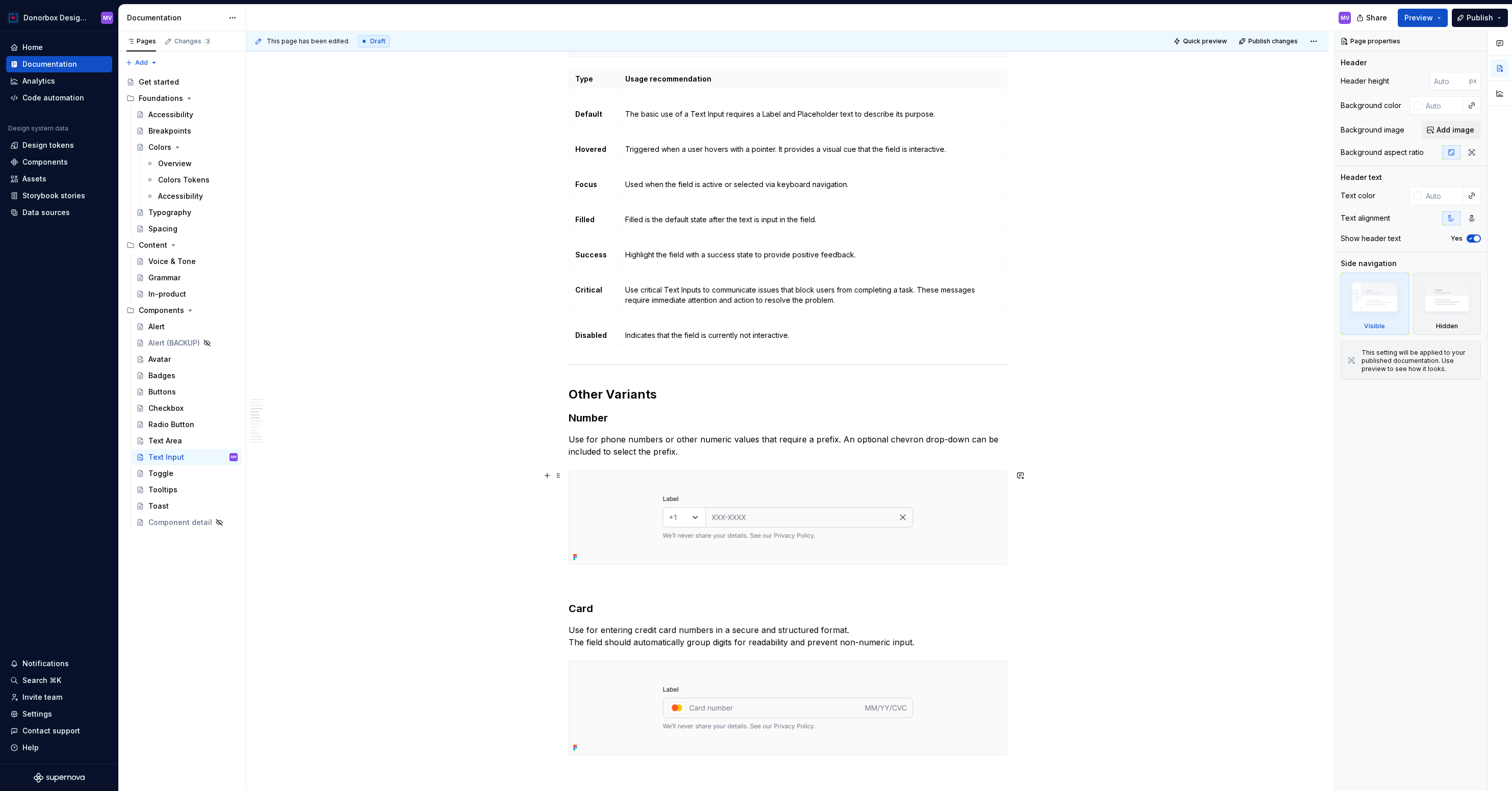
scroll to position [1668, 0]
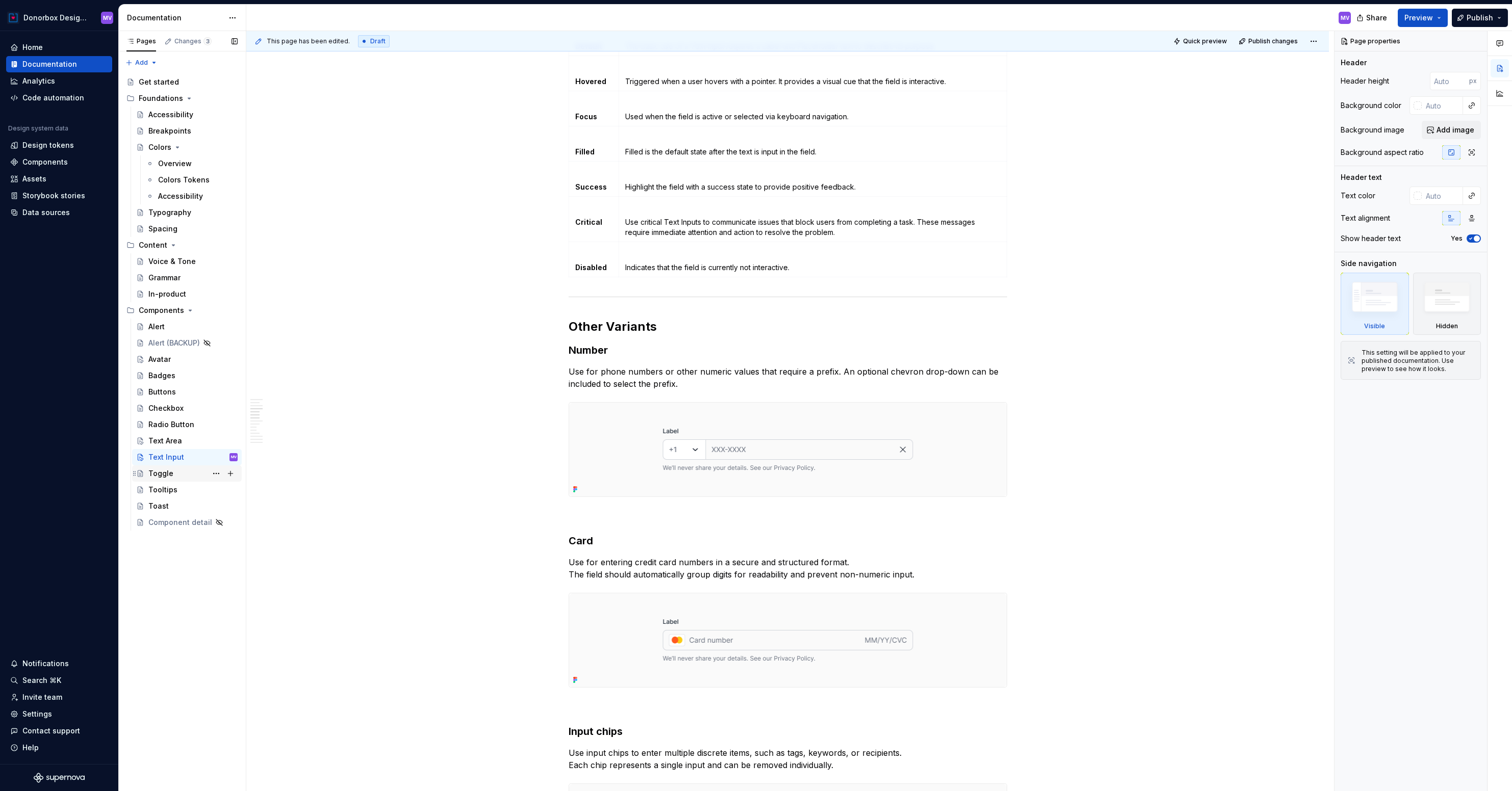
click at [191, 474] on div "Toggle" at bounding box center [193, 473] width 89 height 14
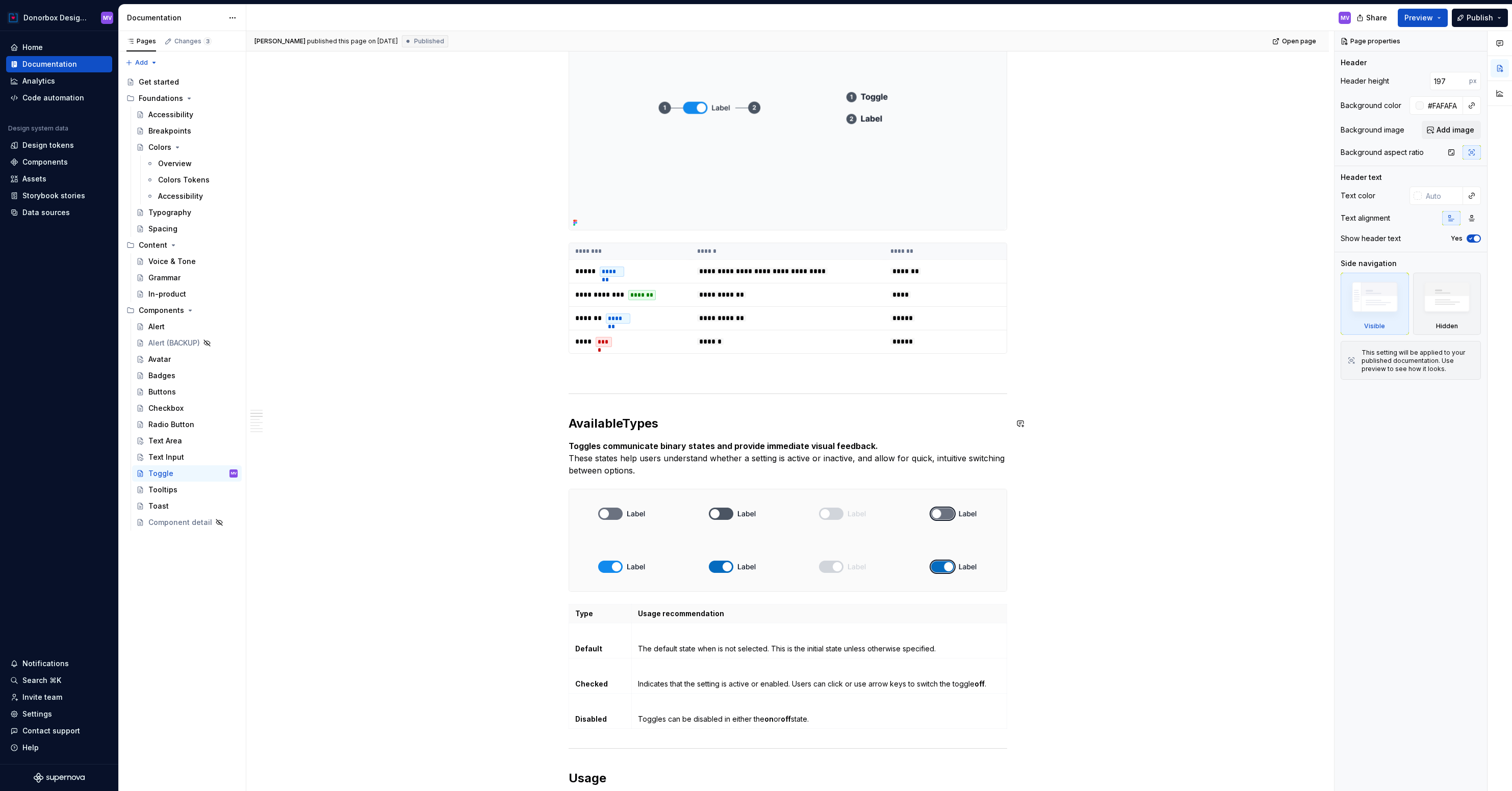
scroll to position [239, 0]
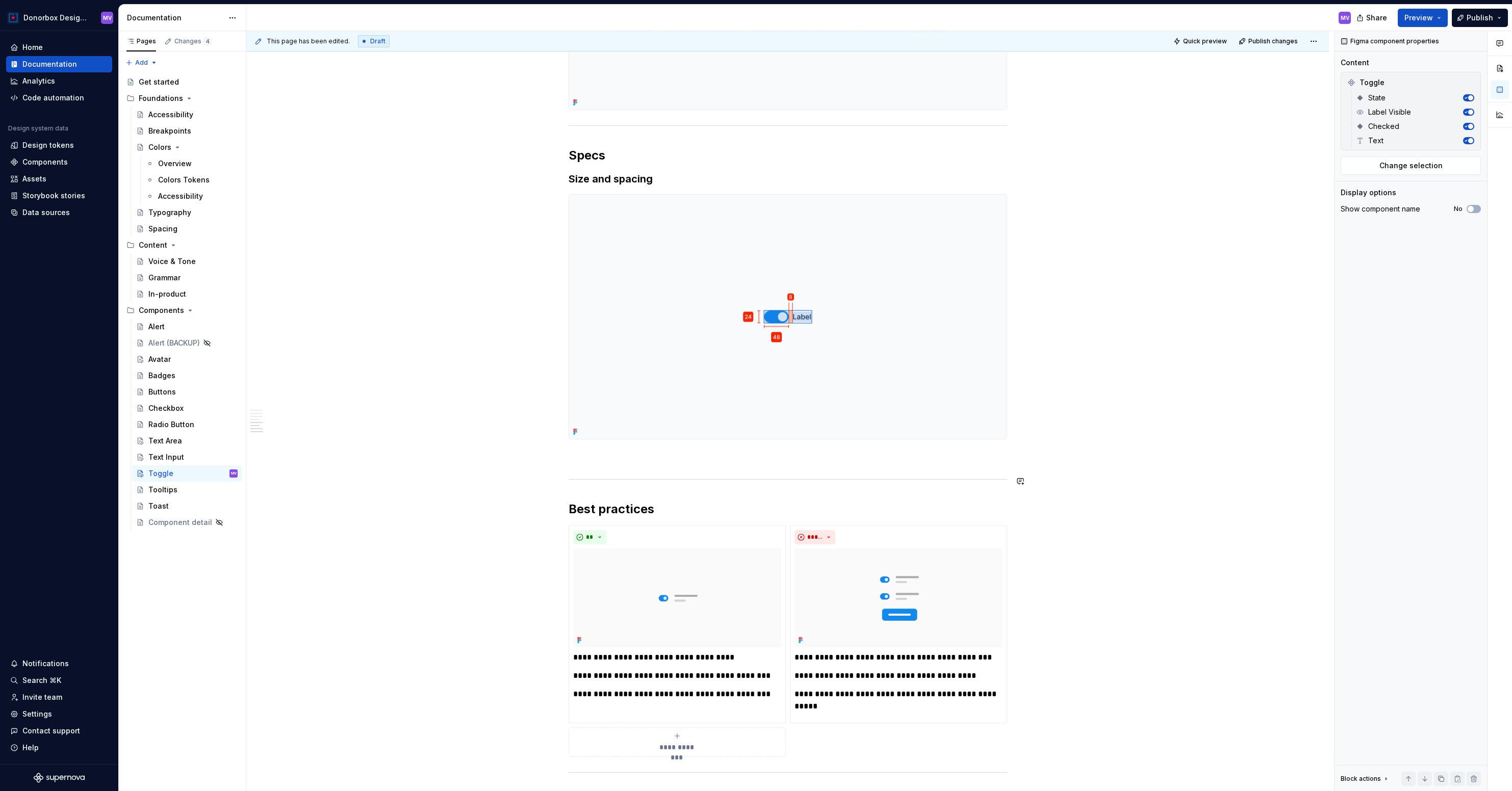
scroll to position [1200, 0]
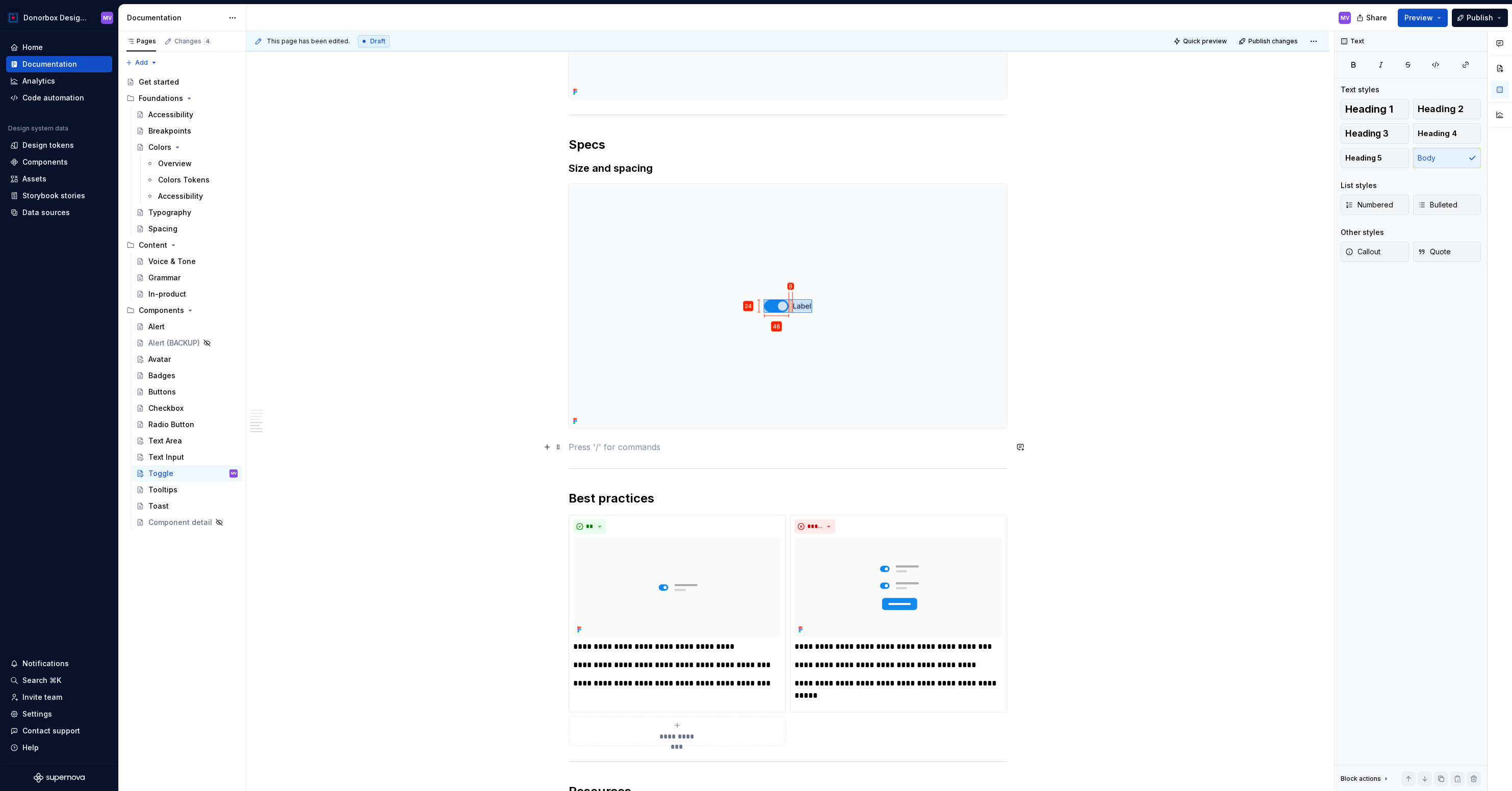
click at [579, 444] on p at bounding box center [787, 446] width 439 height 12
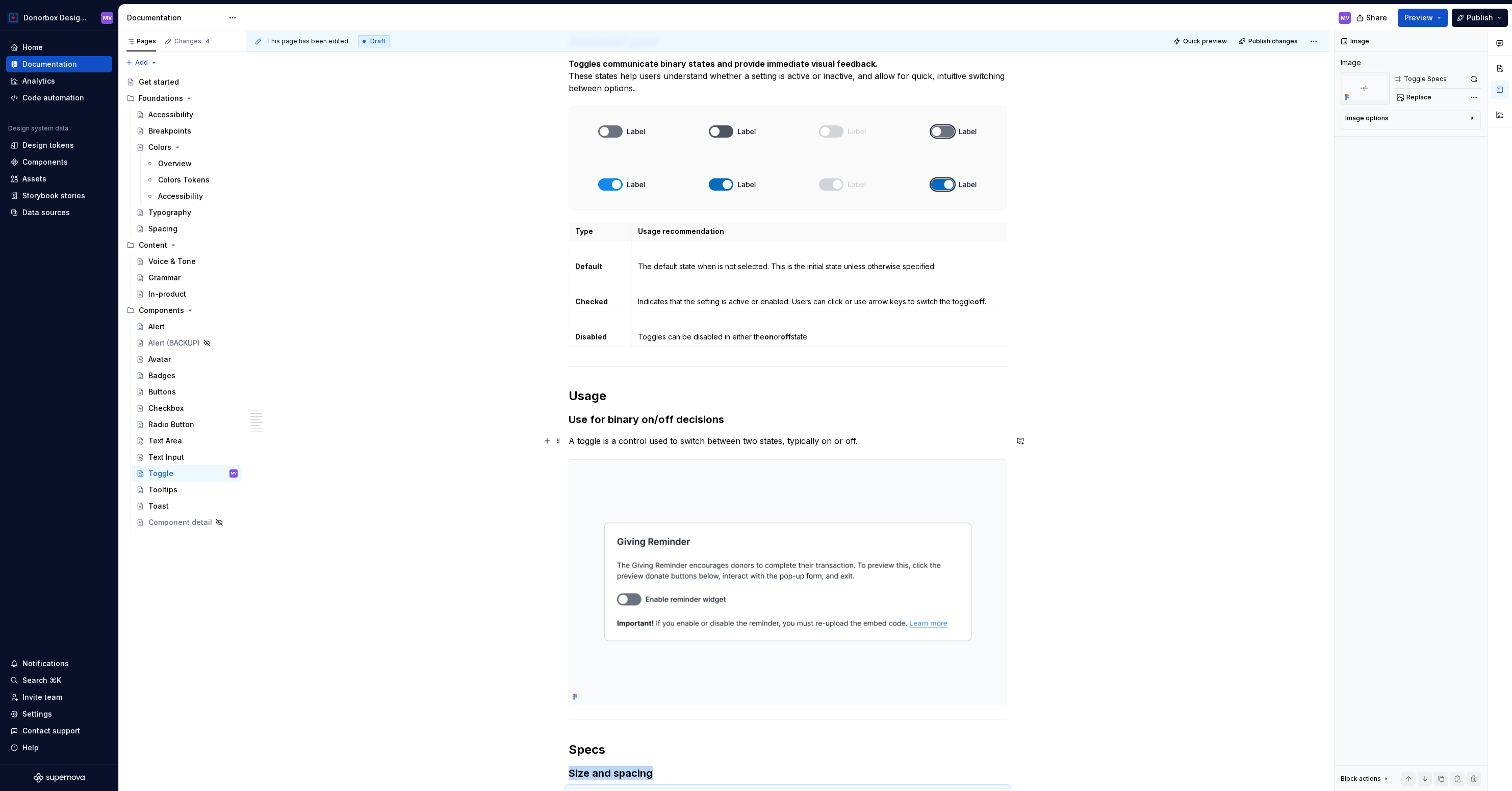
scroll to position [596, 0]
click at [587, 394] on strong "Usage" at bounding box center [587, 396] width 38 height 15
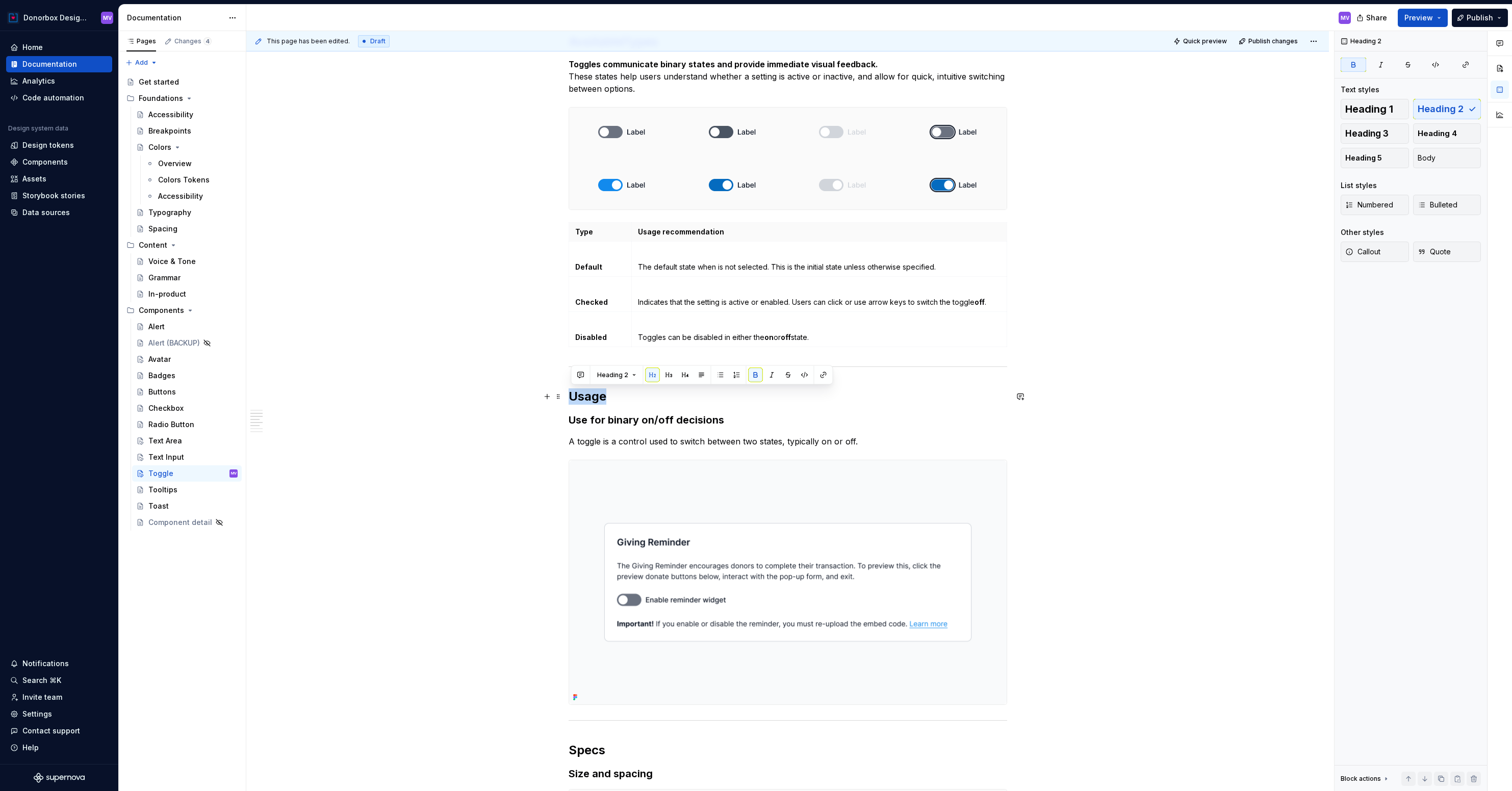
click at [587, 394] on strong "Usage" at bounding box center [587, 396] width 38 height 15
copy strong "Usage"
click at [574, 406] on div "**********" at bounding box center [787, 548] width 439 height 1890
drag, startPoint x: 572, startPoint y: 394, endPoint x: 879, endPoint y: 410, distance: 307.4
click at [879, 410] on div "**********" at bounding box center [787, 548] width 439 height 1890
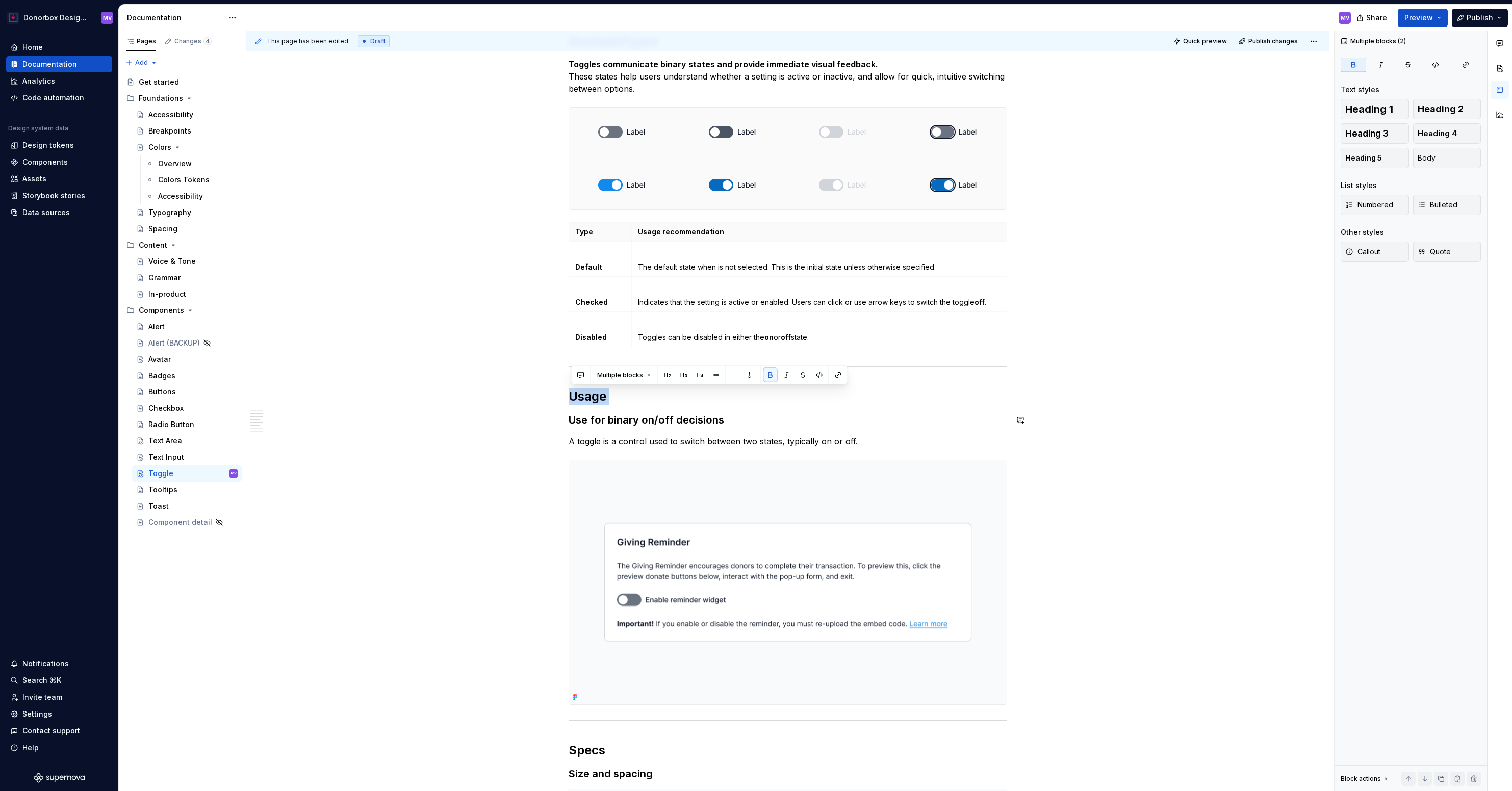
copy strong "Usage"
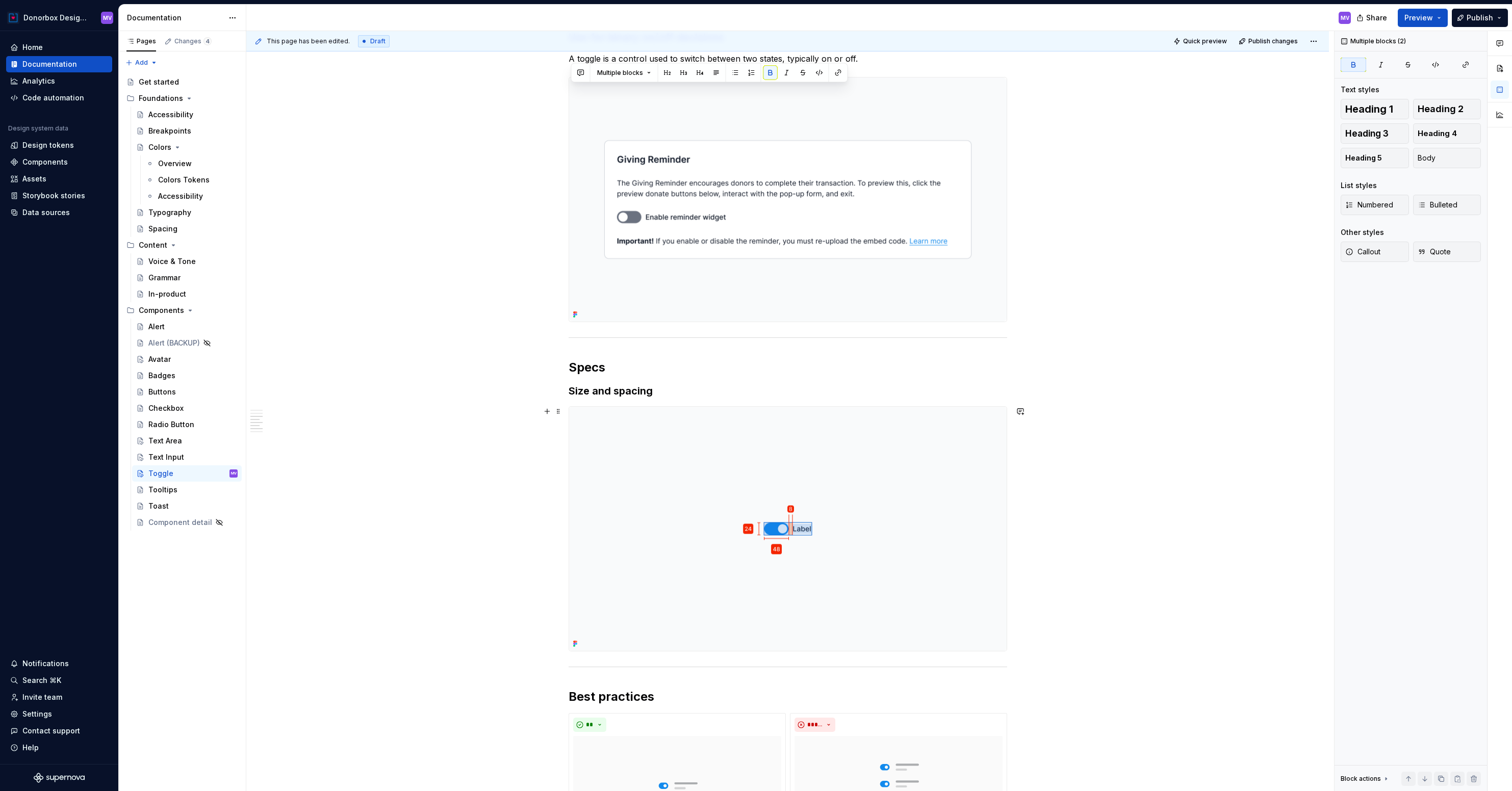
scroll to position [979, 0]
click at [170, 490] on div "Tooltips" at bounding box center [162, 489] width 29 height 10
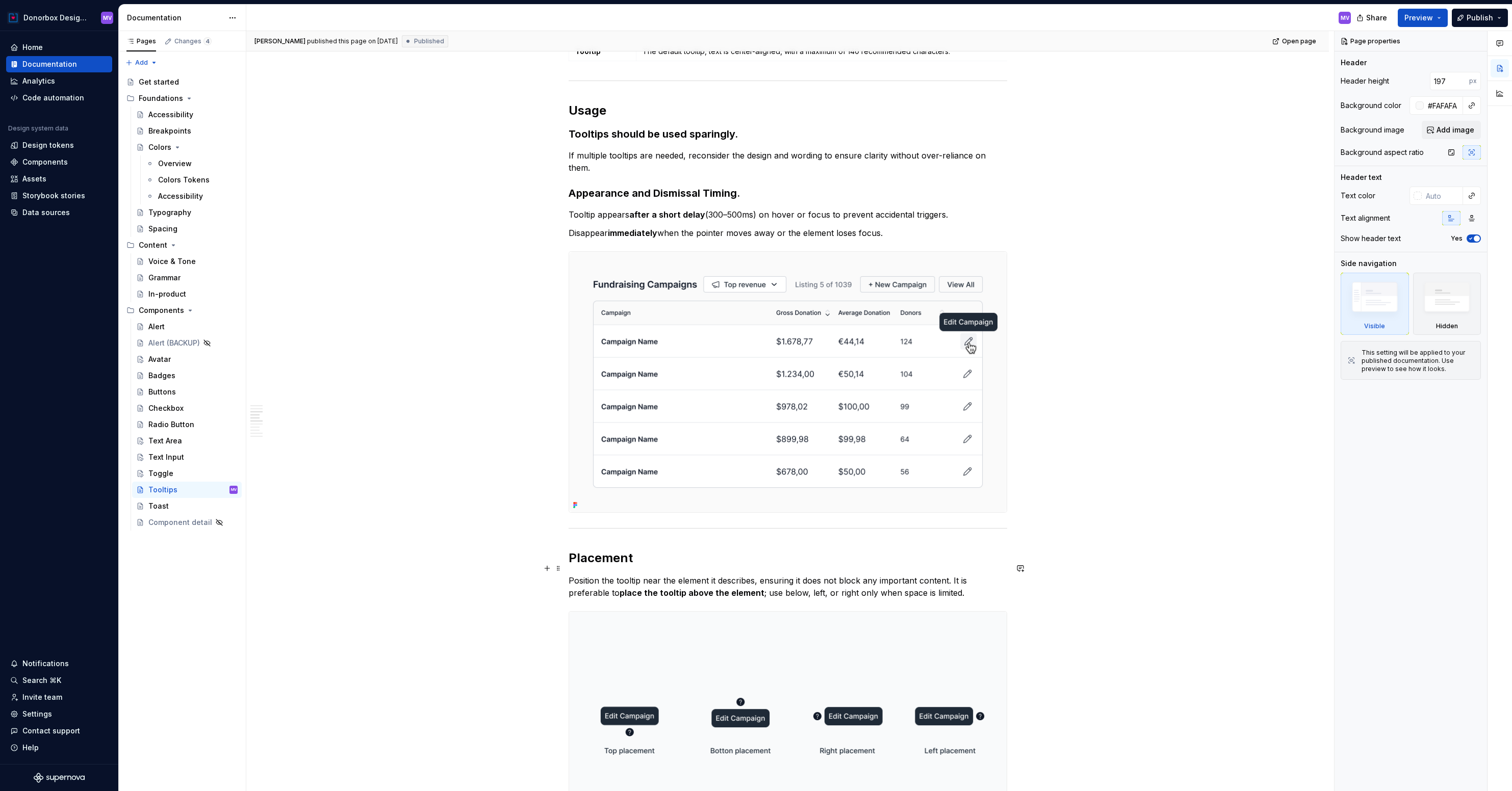
scroll to position [1178, 0]
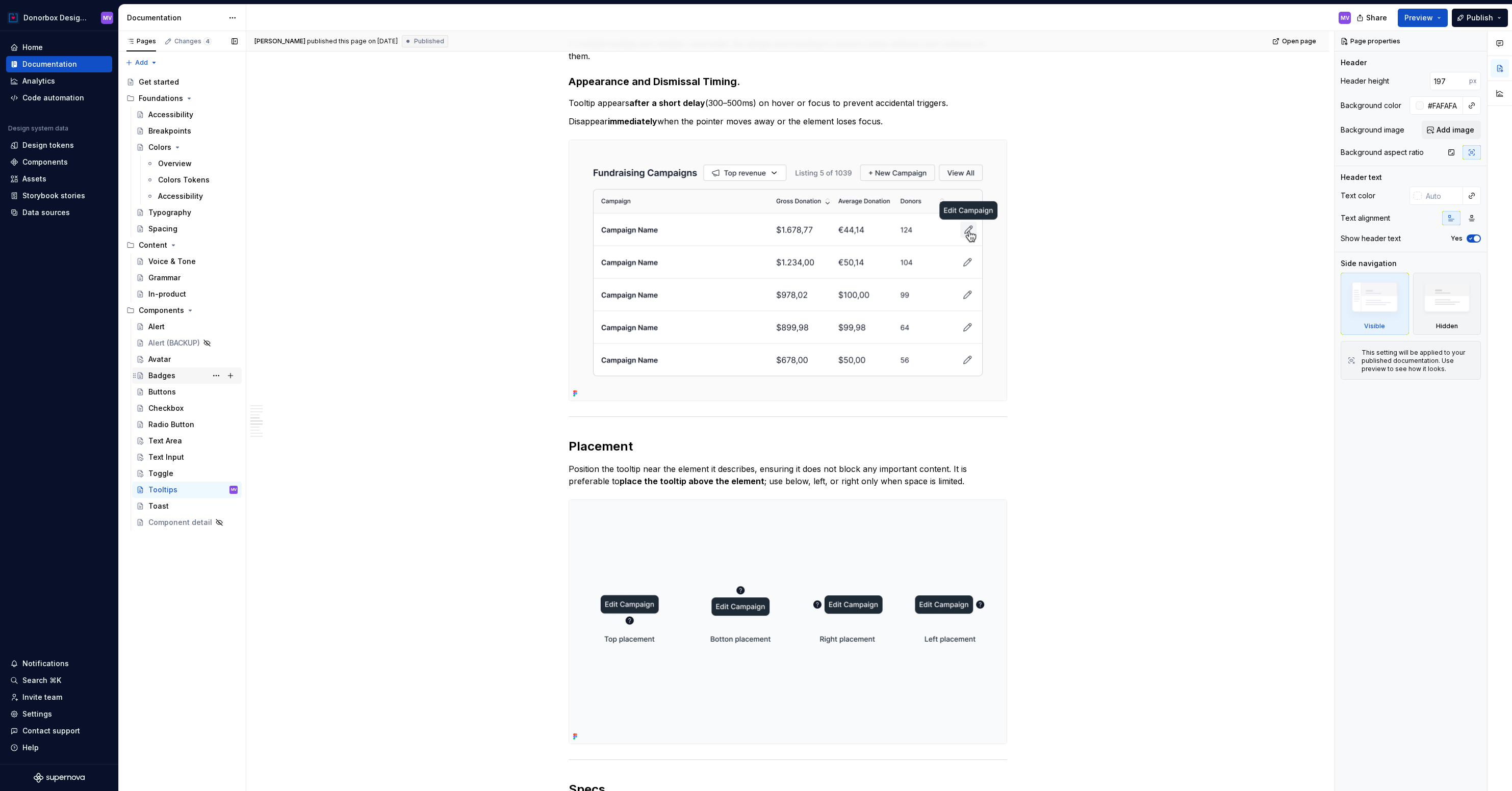
click at [172, 374] on div "Badges" at bounding box center [162, 375] width 27 height 10
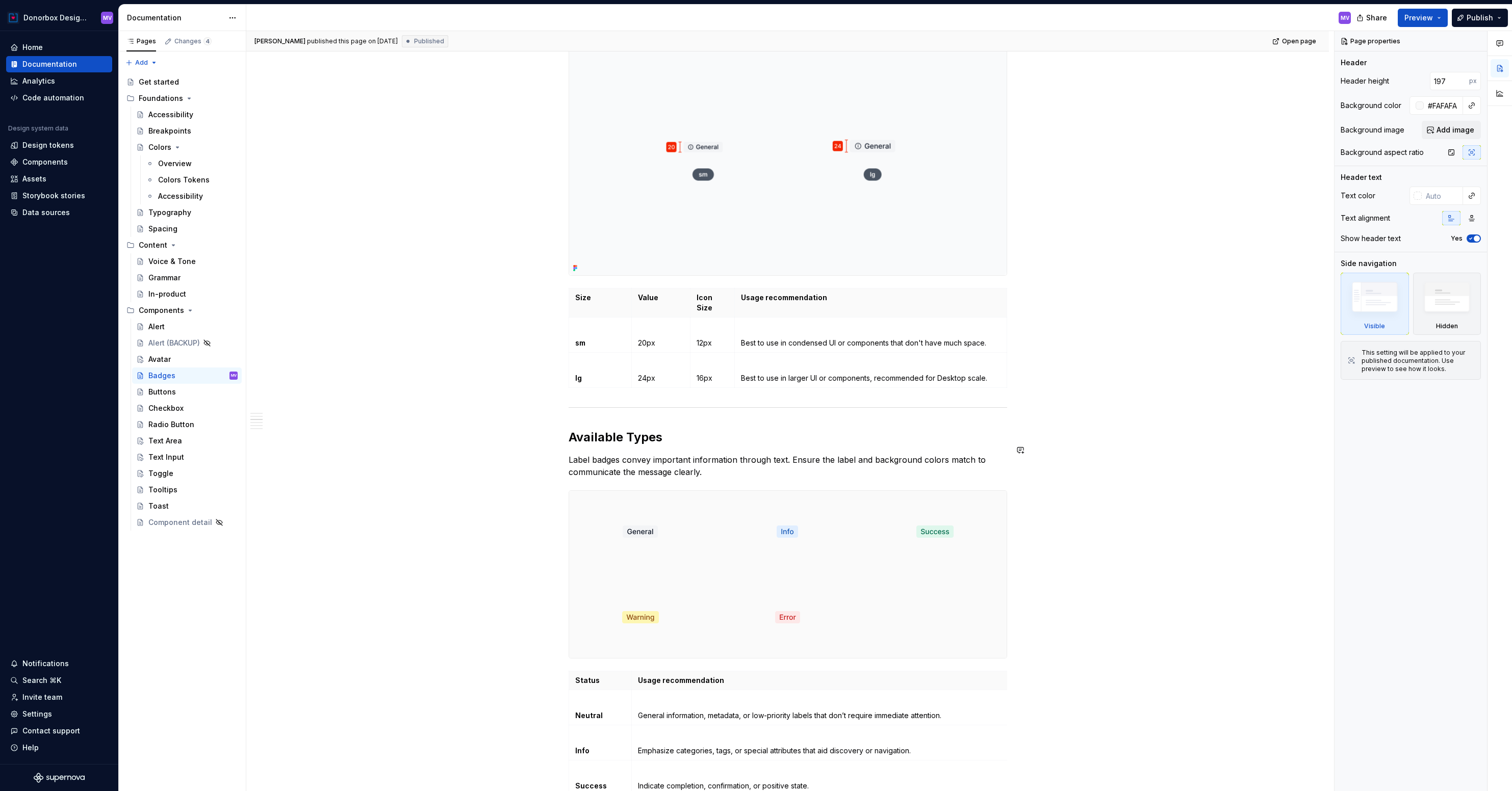
type textarea "*"
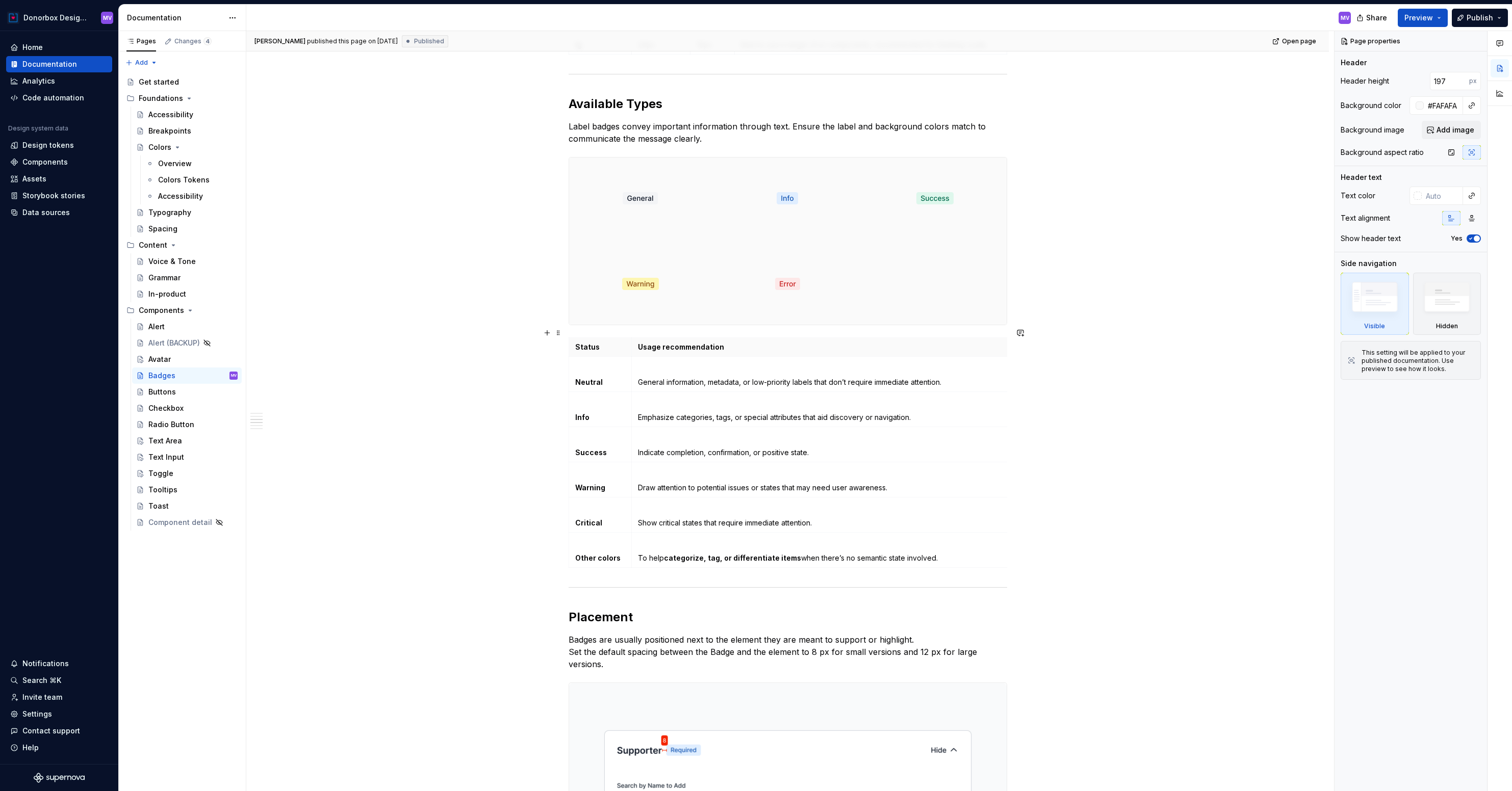
scroll to position [1030, 0]
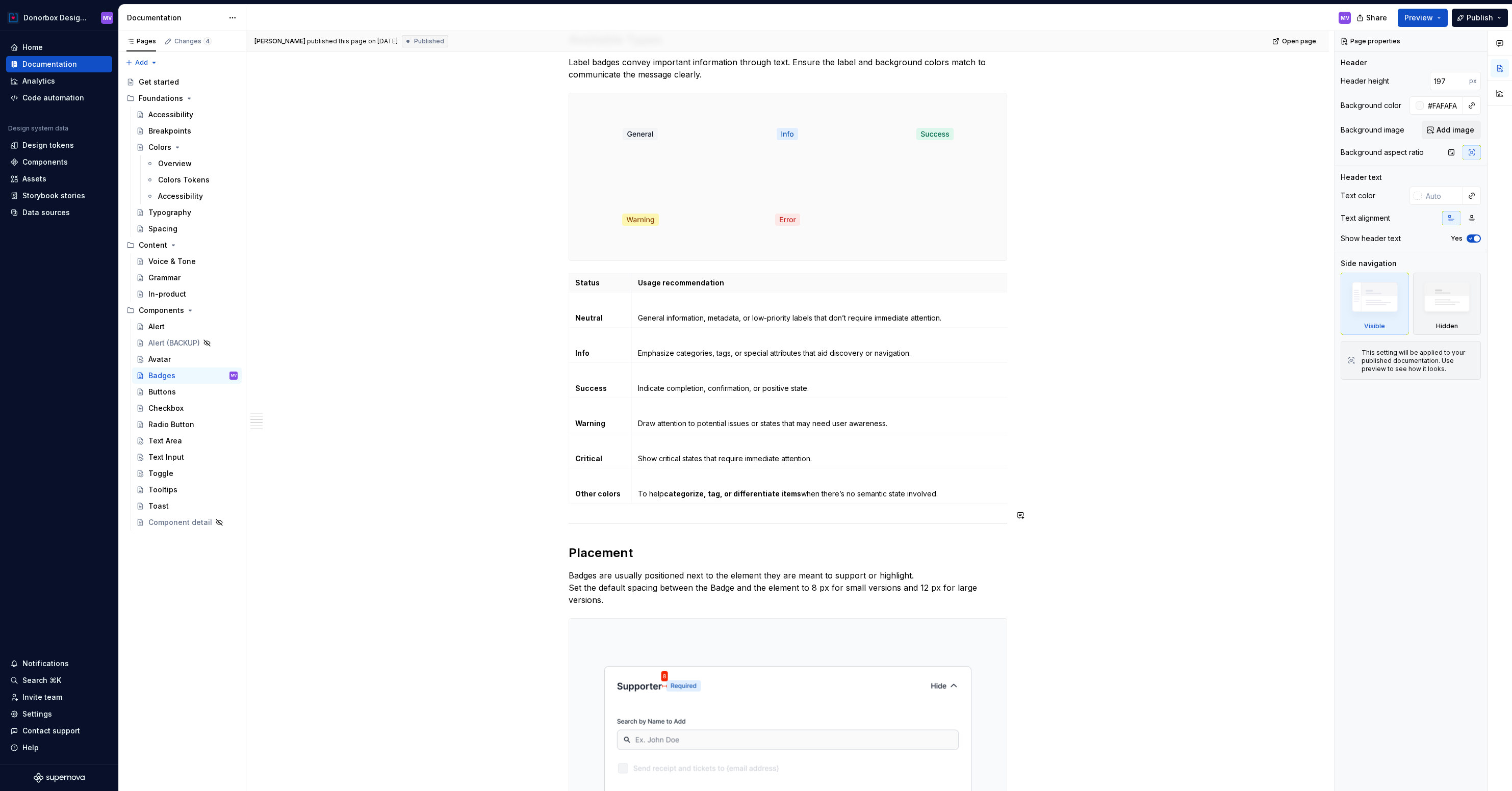
click at [570, 523] on div "**********" at bounding box center [788, 625] width 1083 height 2961
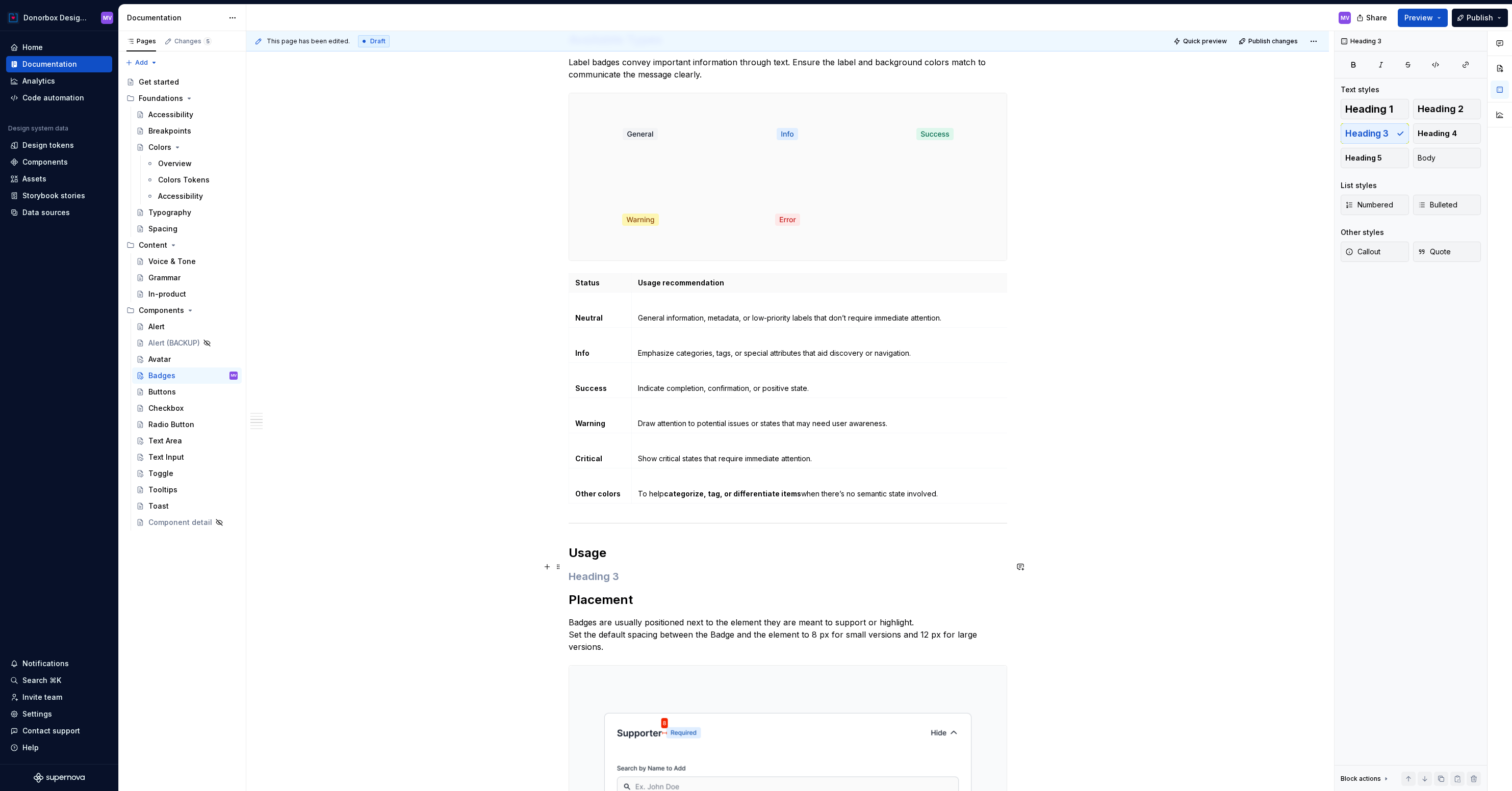
click at [588, 569] on h3 at bounding box center [787, 576] width 439 height 14
click at [614, 606] on div "Divider" at bounding box center [628, 603] width 52 height 10
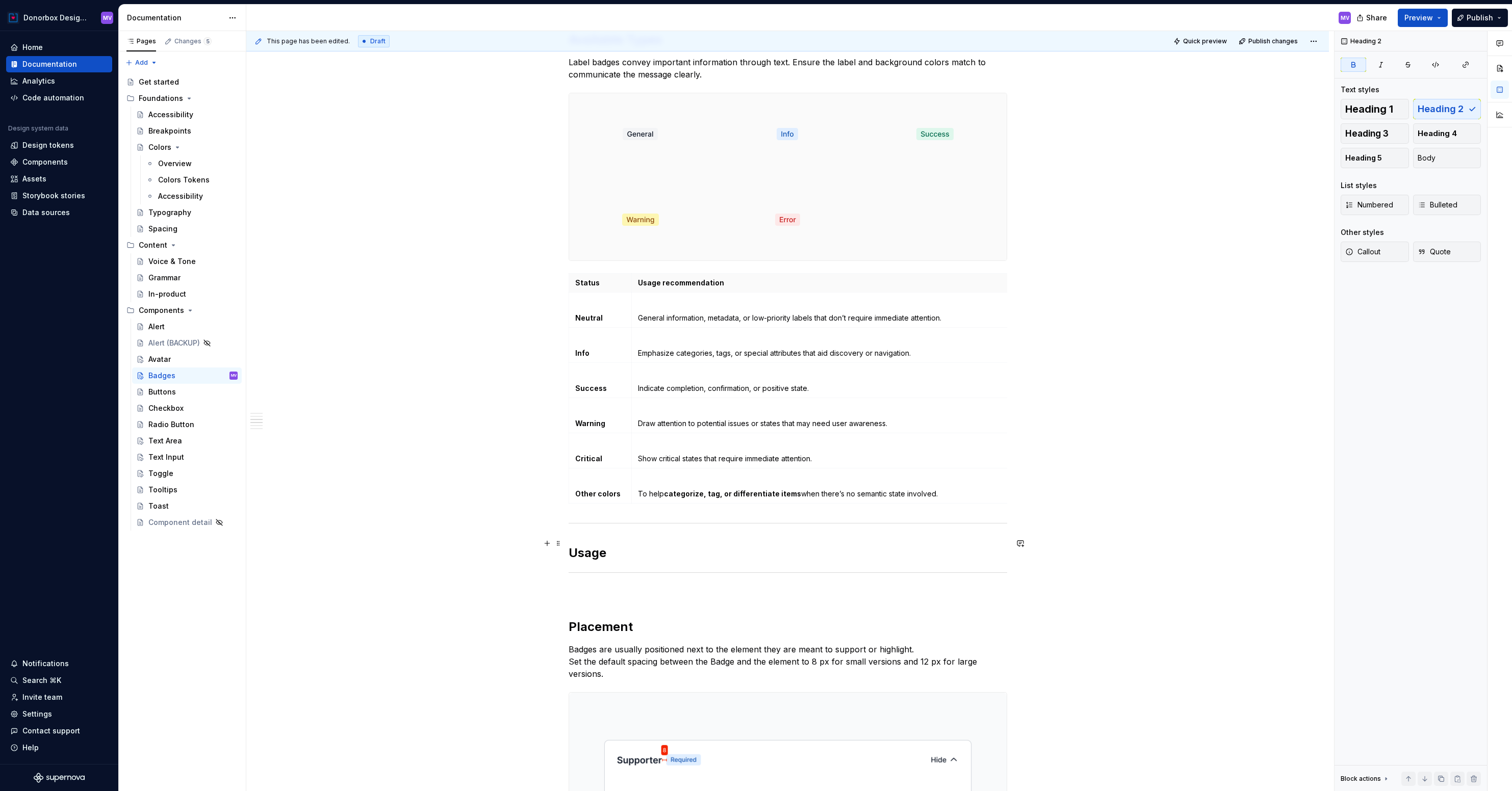
click at [625, 550] on h2 "Usage" at bounding box center [787, 552] width 439 height 16
click at [589, 588] on p at bounding box center [787, 593] width 439 height 12
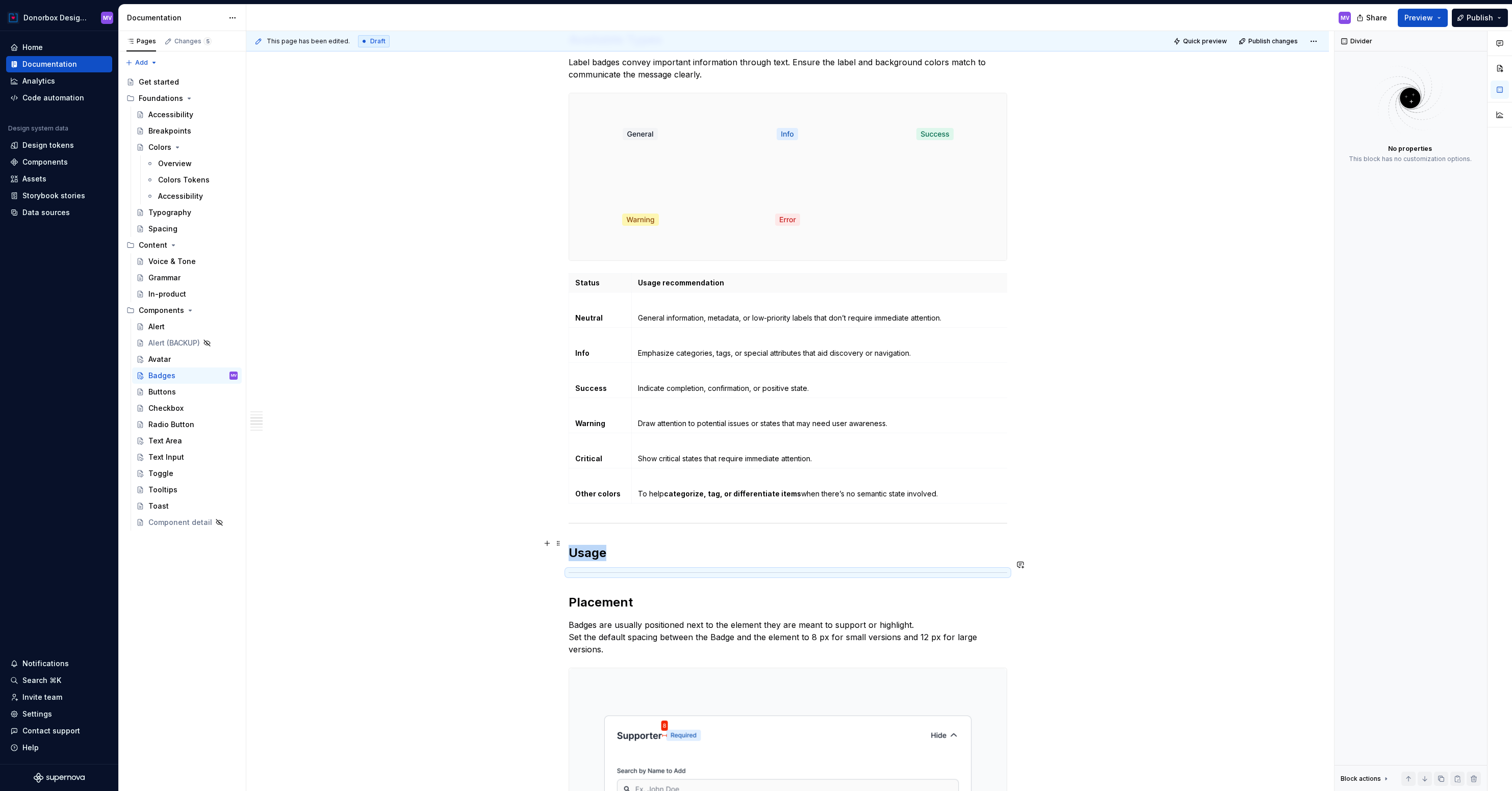
click at [628, 545] on h2 "Usage" at bounding box center [787, 552] width 439 height 16
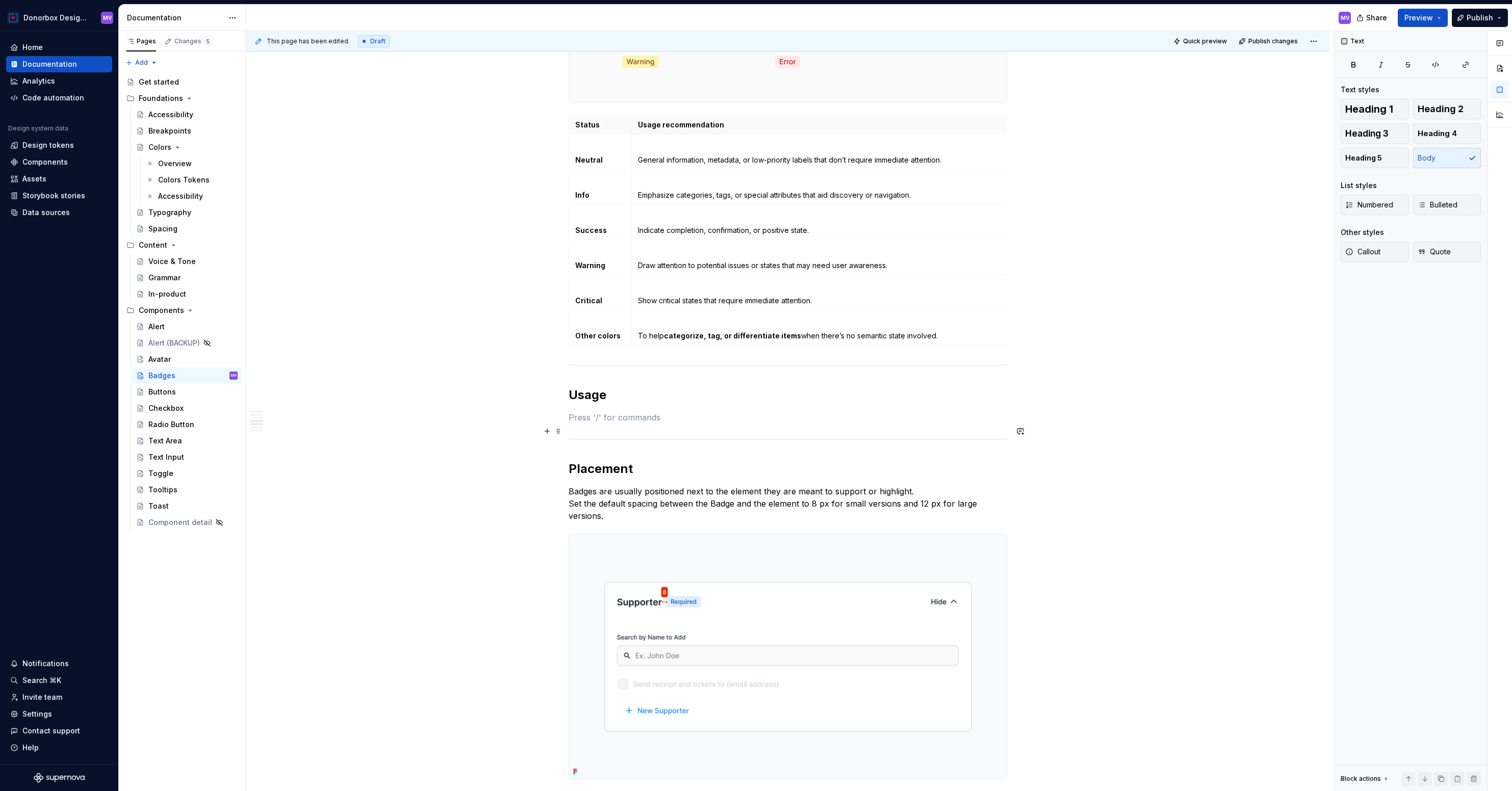
scroll to position [1185, 0]
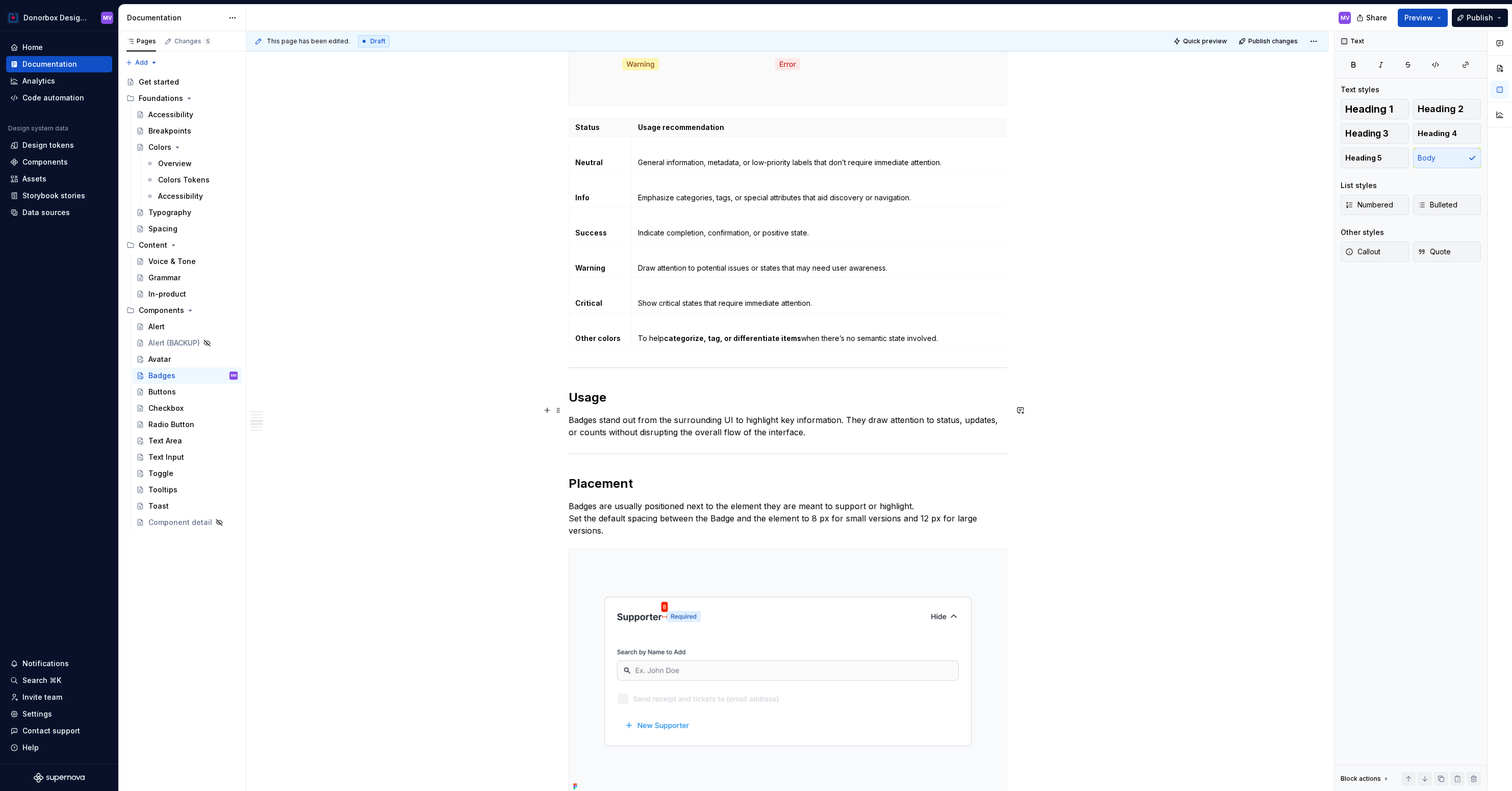
click at [710, 422] on p "Badges stand out from the surrounding UI to highlight key information. They dra…" at bounding box center [787, 426] width 439 height 25
drag, startPoint x: 821, startPoint y: 427, endPoint x: 569, endPoint y: 411, distance: 252.5
click at [569, 411] on div "**********" at bounding box center [788, 512] width 1083 height 3047
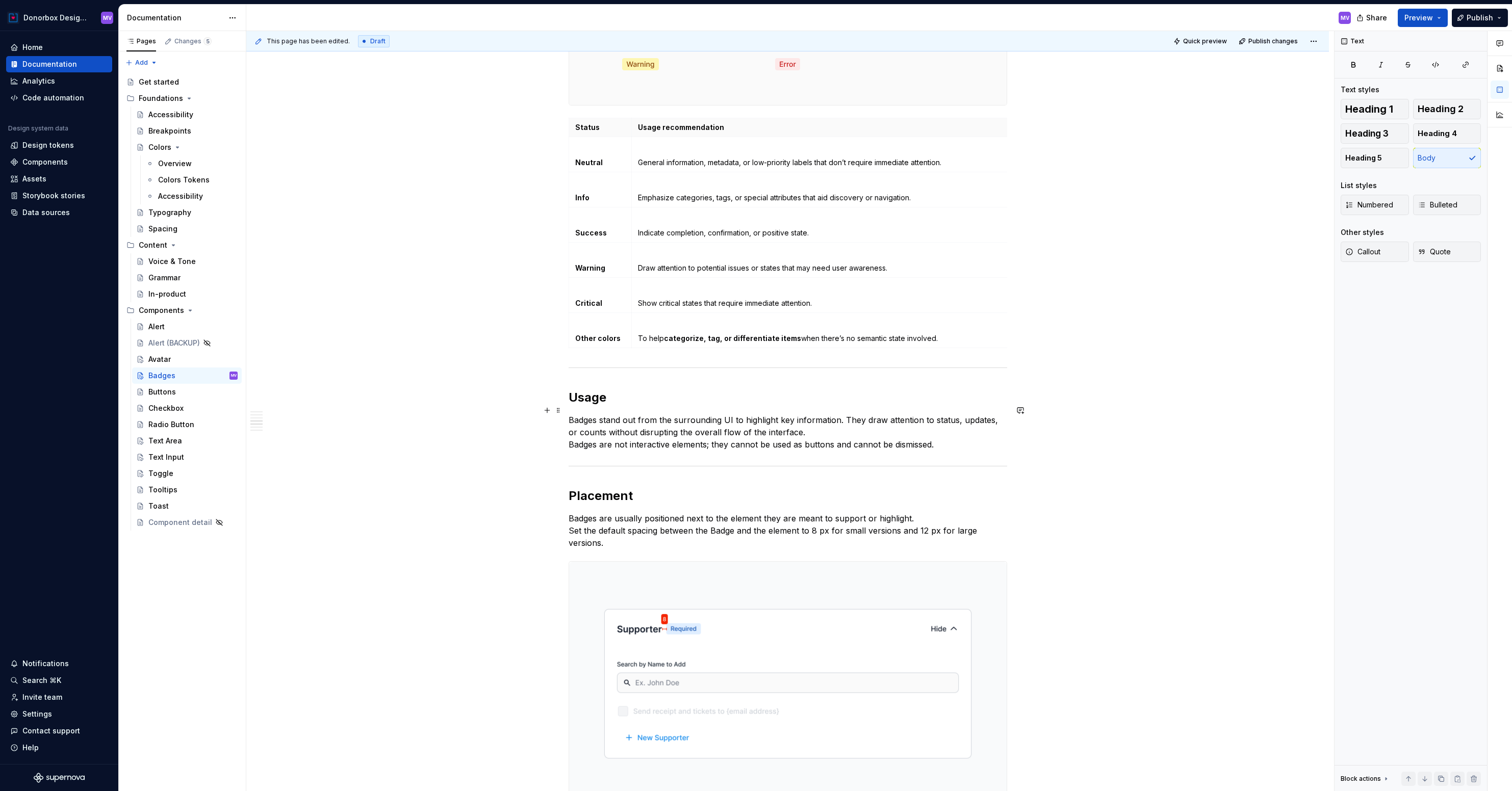
click at [819, 421] on p "Badges stand out from the surrounding UI to highlight key information. They dra…" at bounding box center [787, 432] width 439 height 37
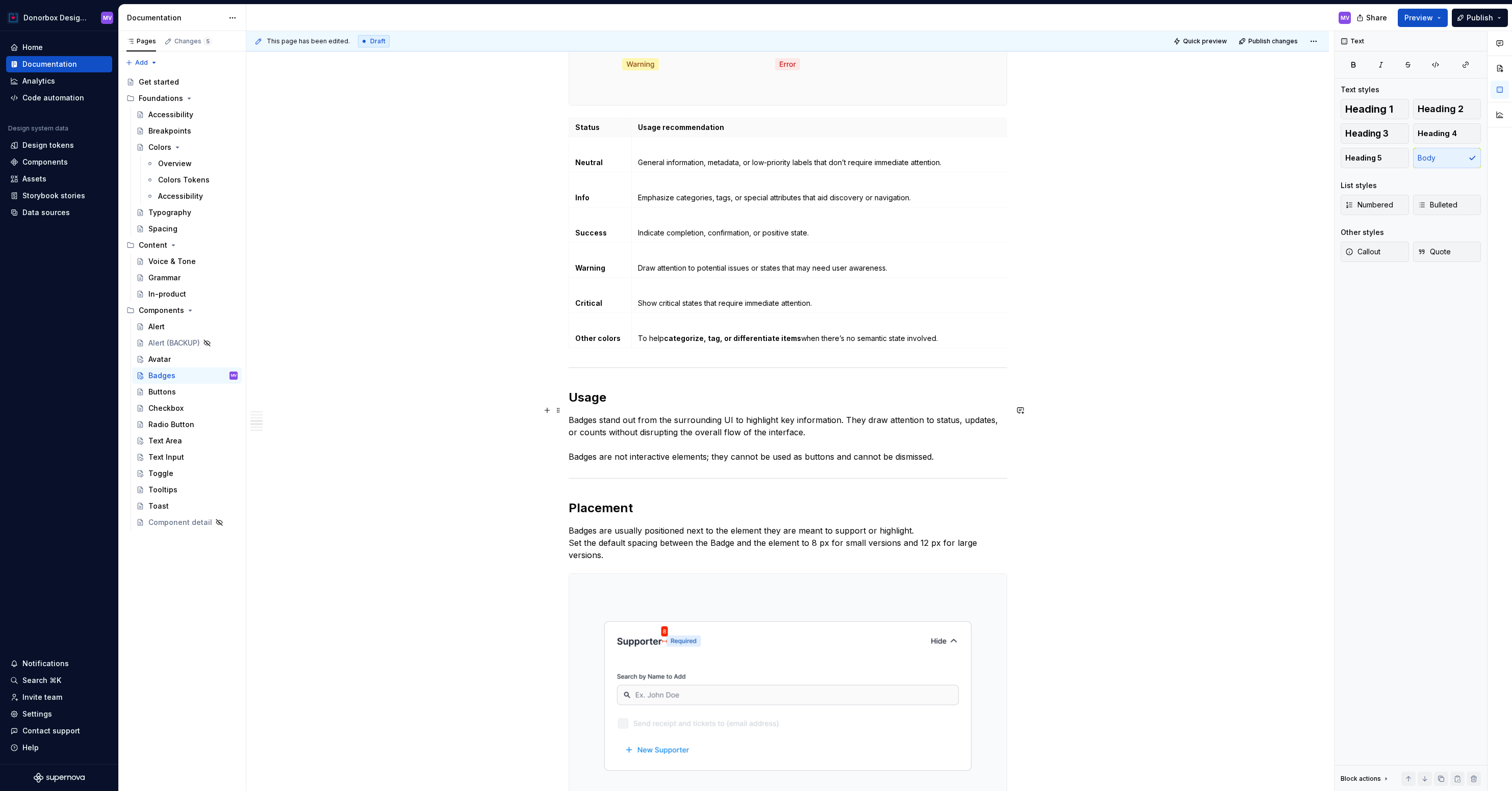
click at [978, 447] on p "Badges stand out from the surrounding UI to highlight key information. They dra…" at bounding box center [787, 438] width 439 height 49
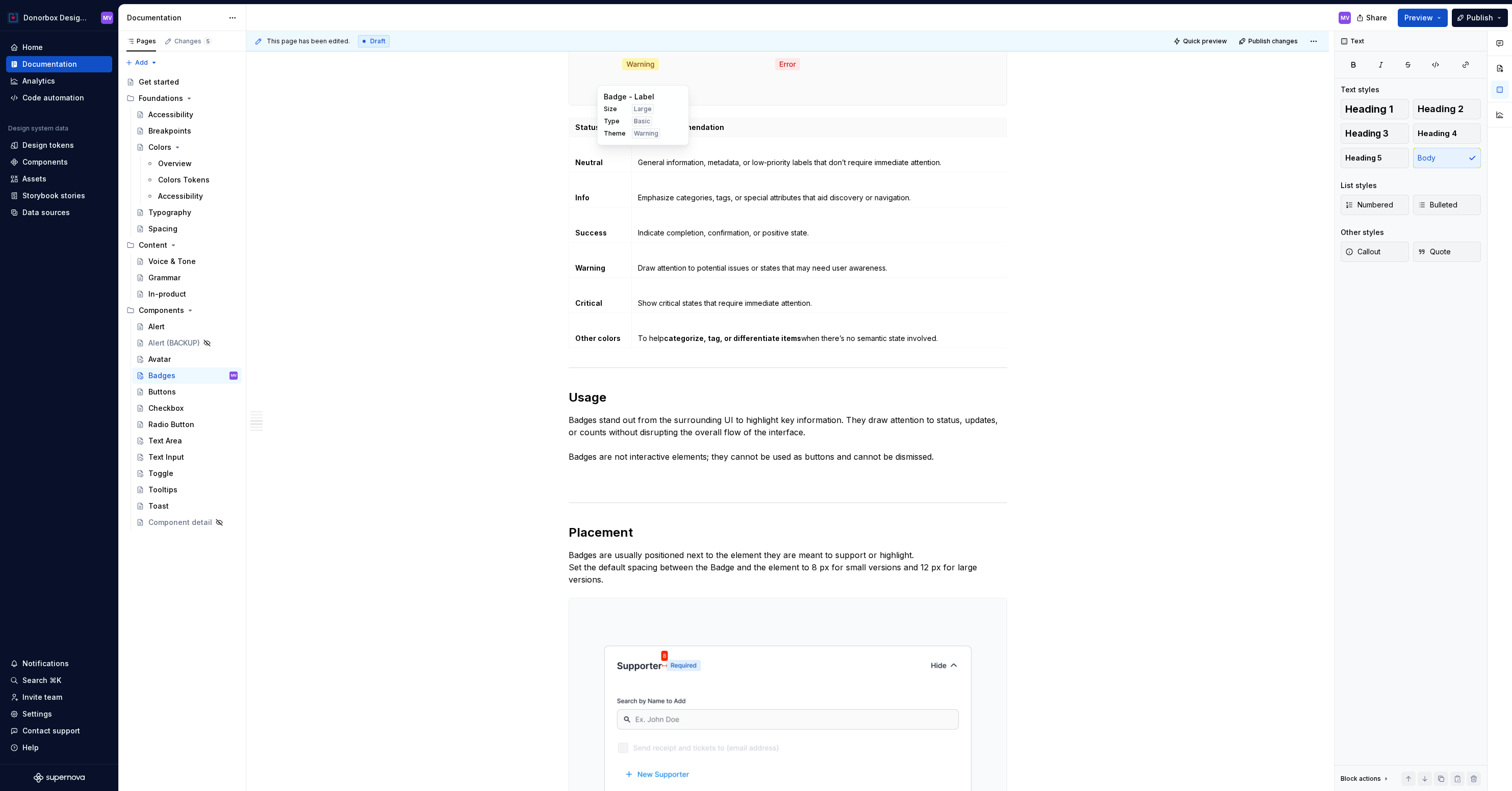
scroll to position [1117, 0]
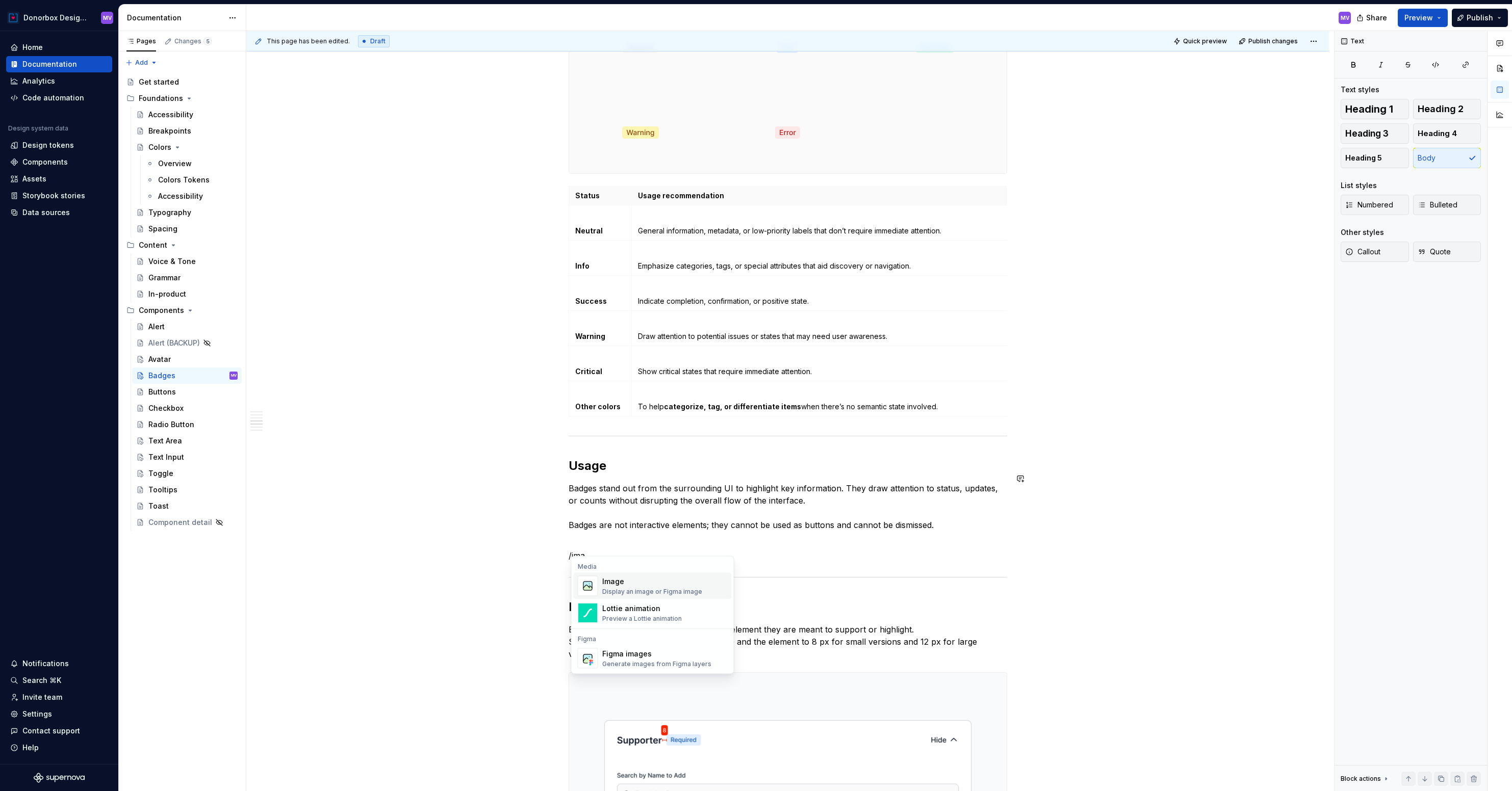
click at [641, 581] on div "Image" at bounding box center [652, 581] width 100 height 10
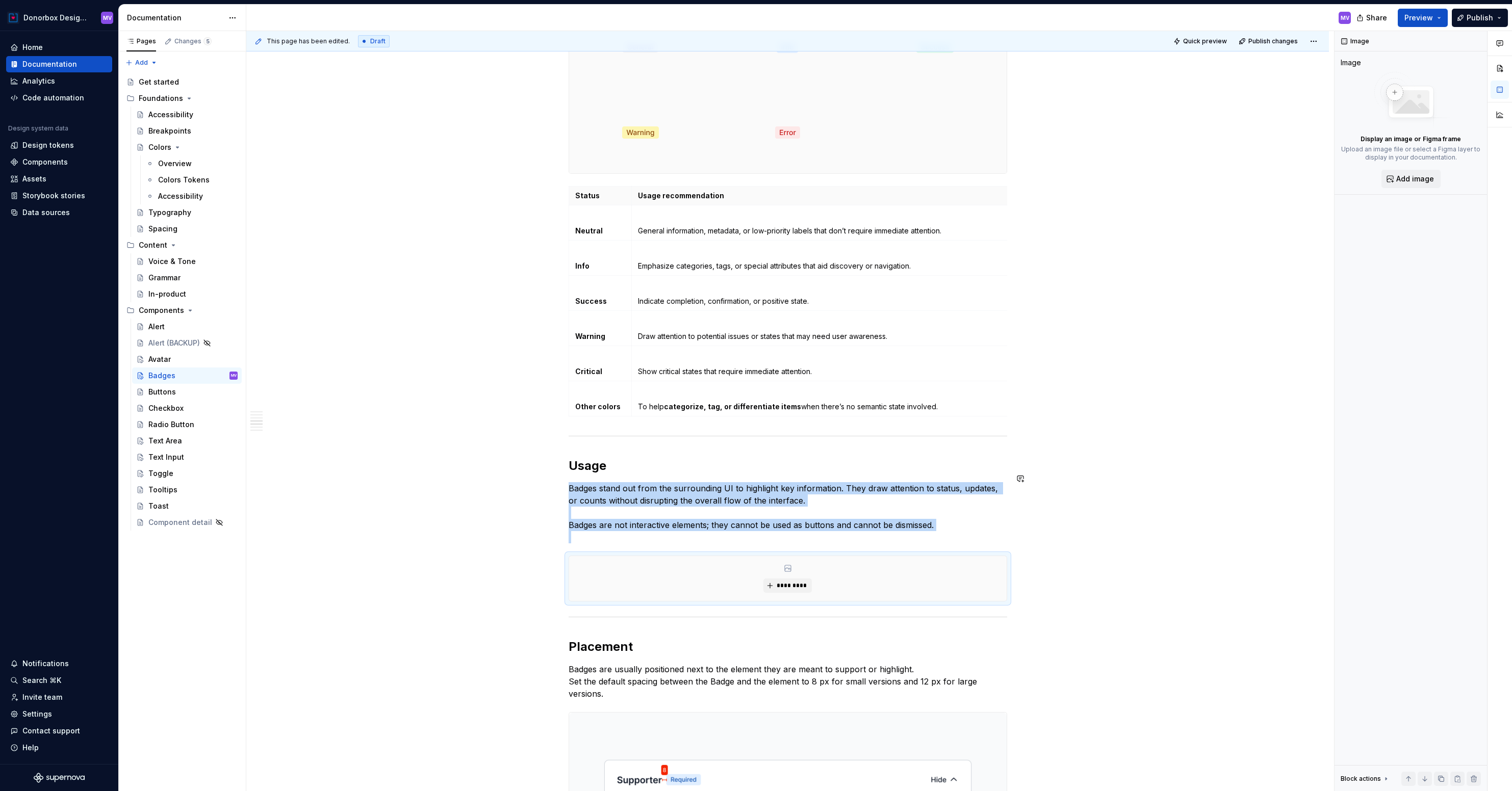
type textarea "*"
click at [786, 581] on span "*********" at bounding box center [791, 586] width 31 height 8
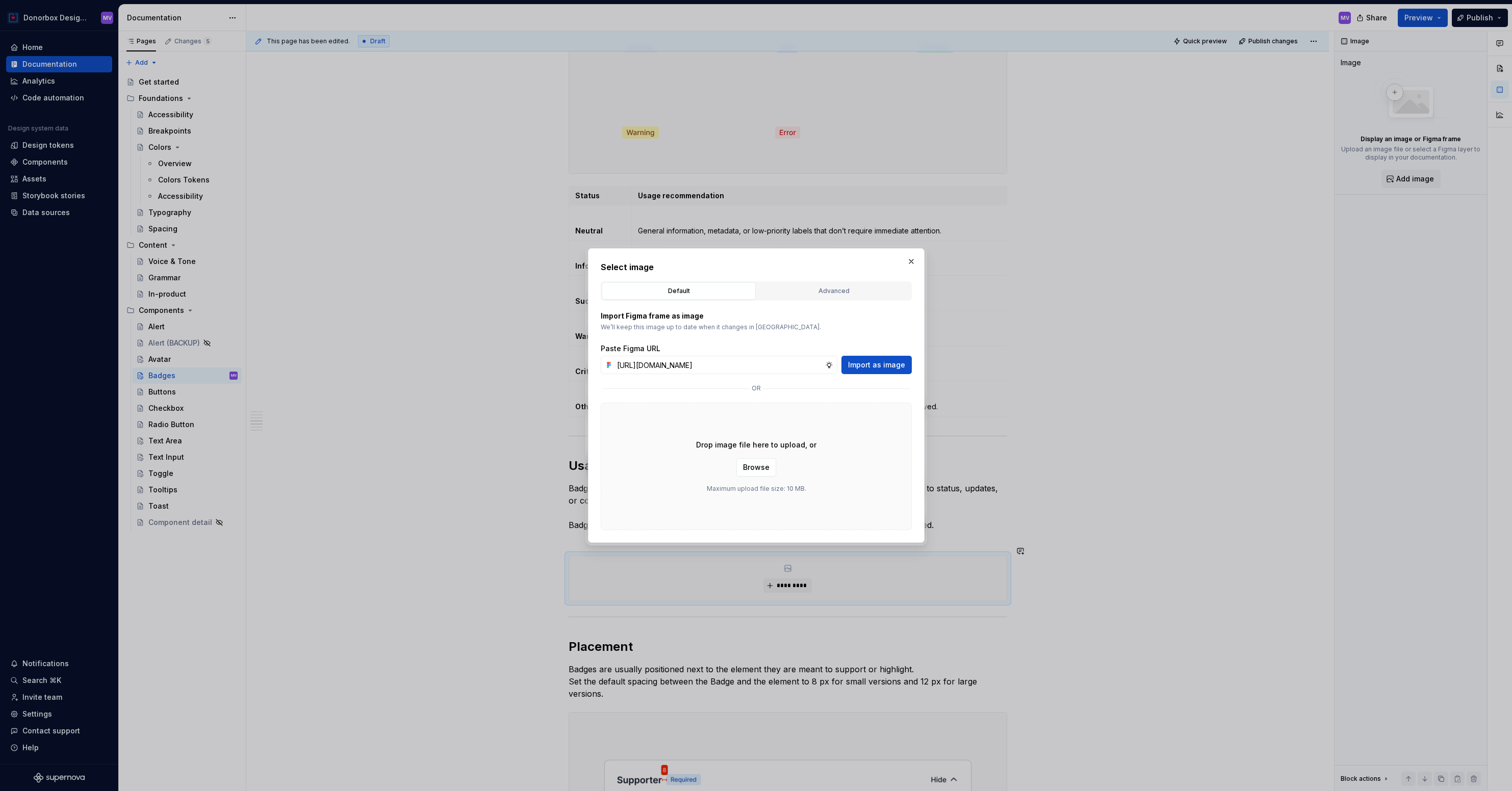
scroll to position [0, 221]
type input "[URL][DOMAIN_NAME]"
click at [888, 365] on span "Import as image" at bounding box center [876, 365] width 57 height 10
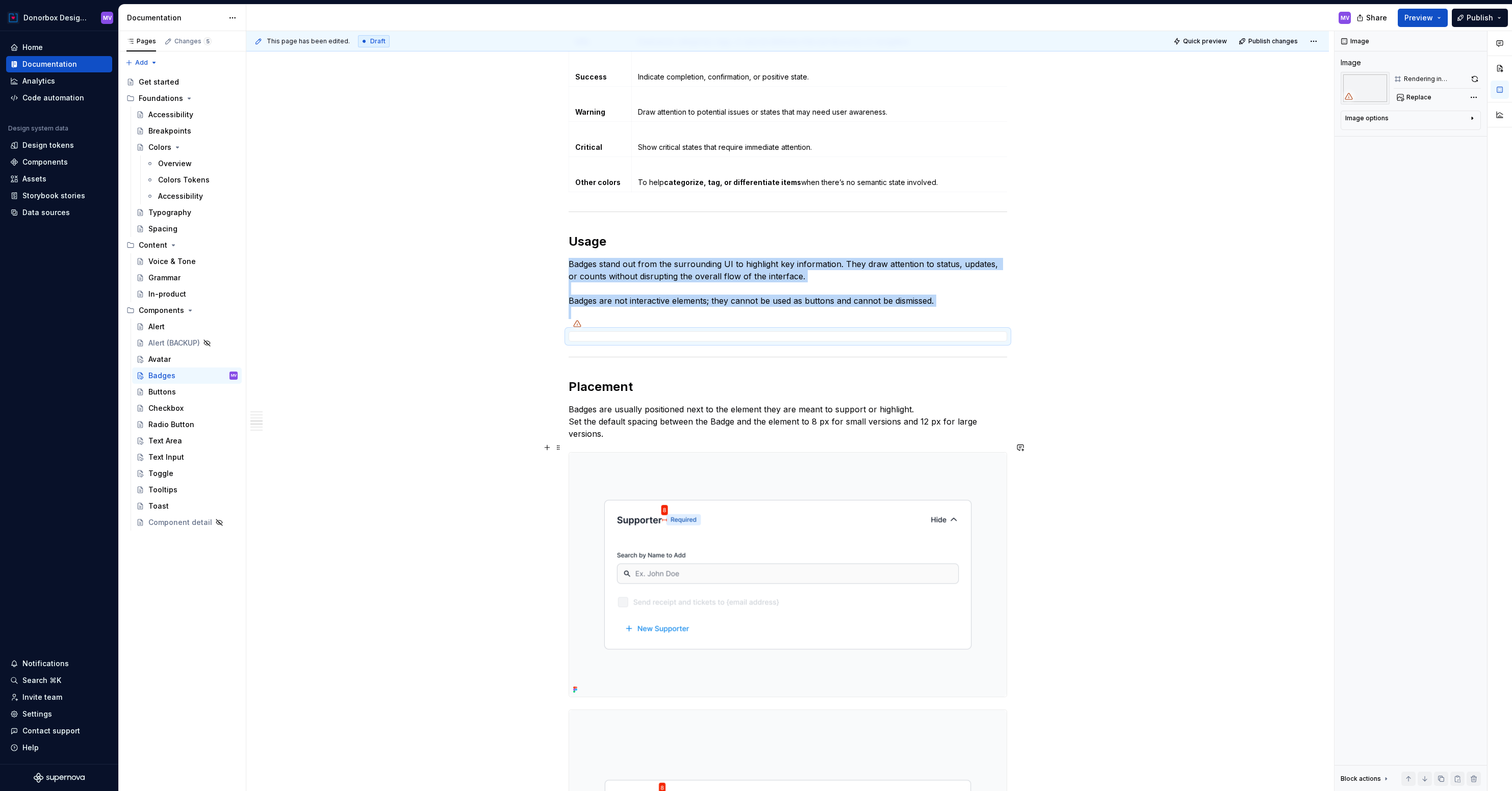
scroll to position [1339, 0]
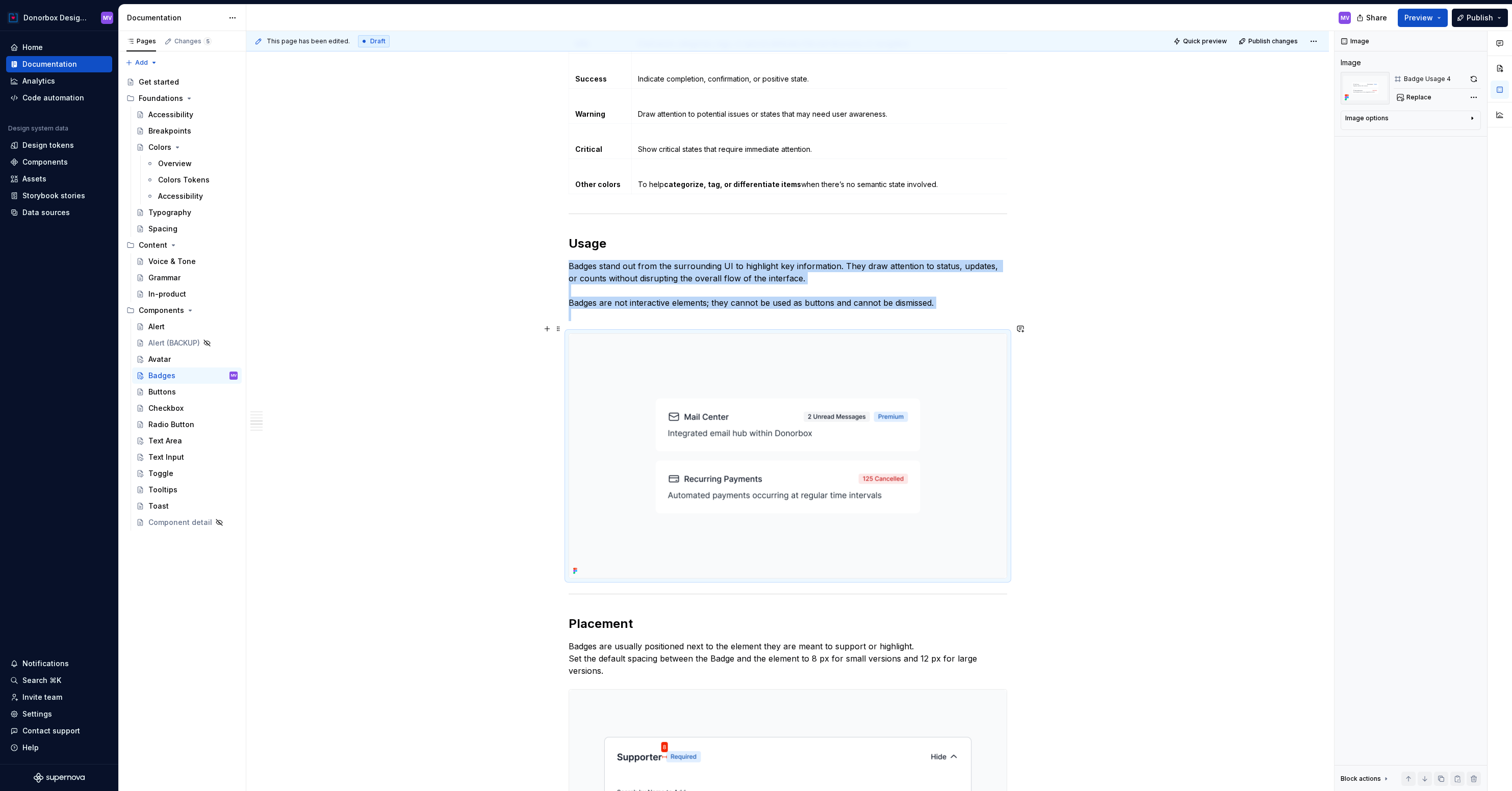
click at [865, 432] on img at bounding box center [787, 455] width 437 height 244
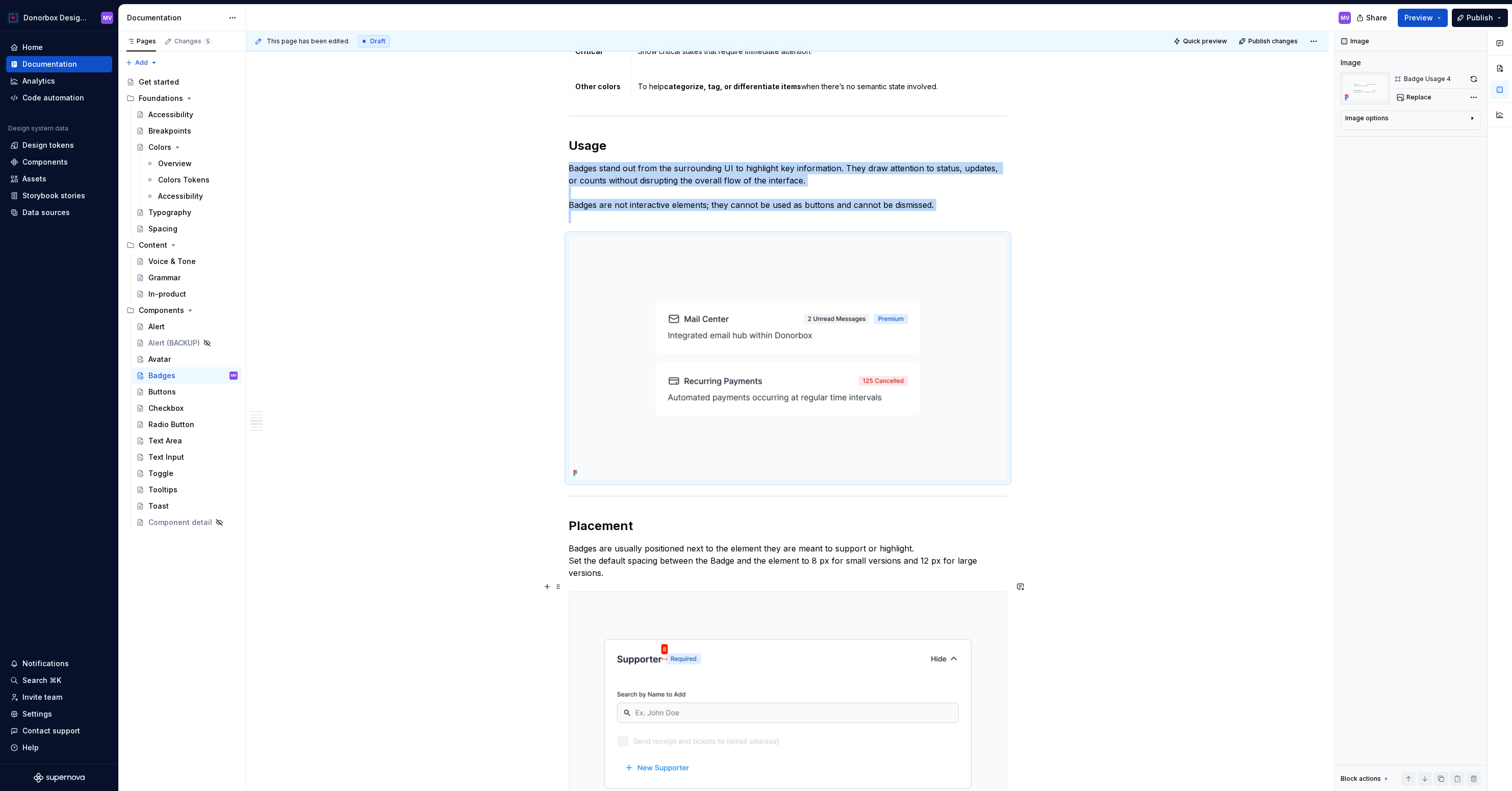
scroll to position [1434, 0]
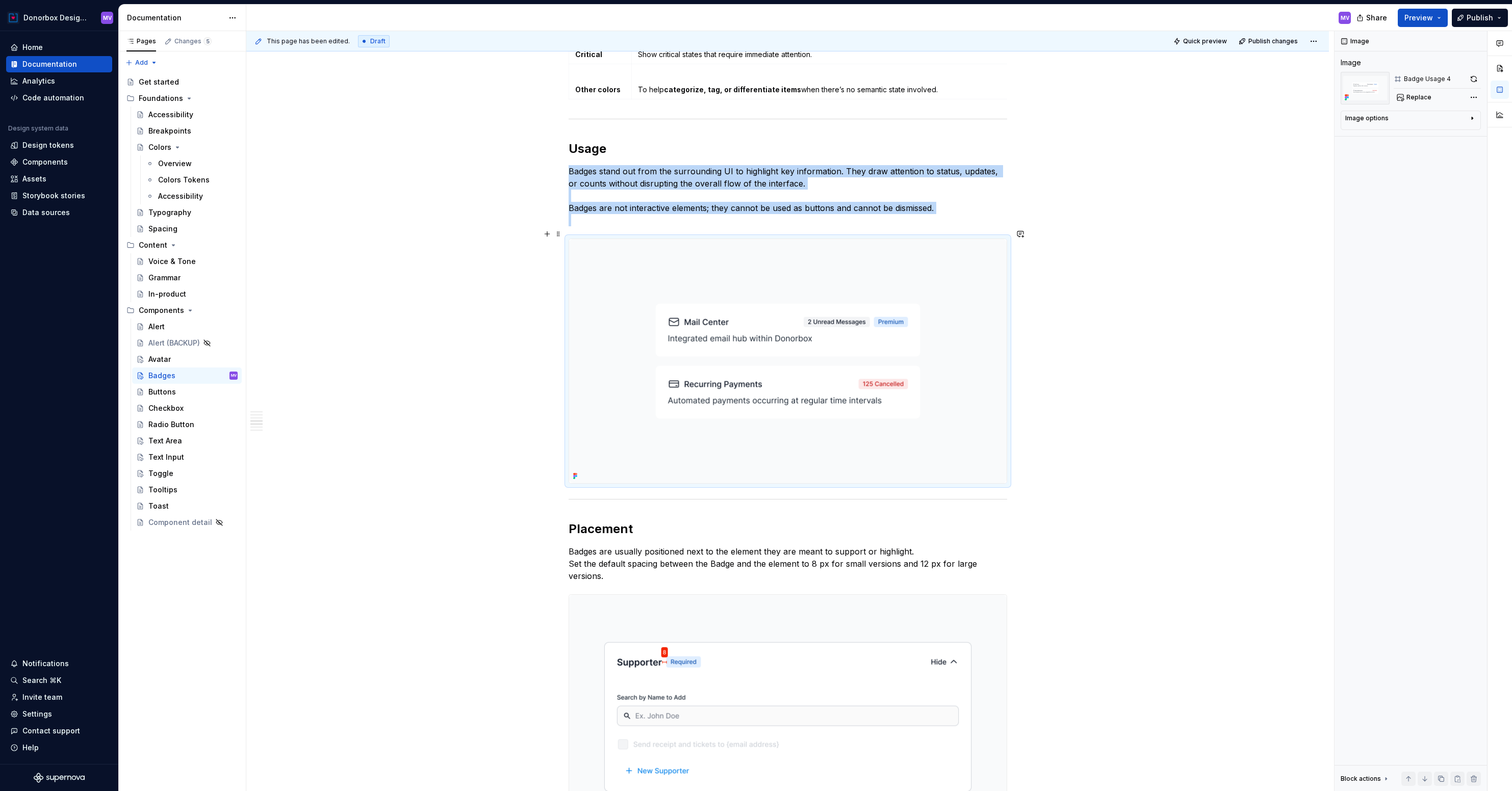
click at [755, 293] on img at bounding box center [787, 361] width 437 height 244
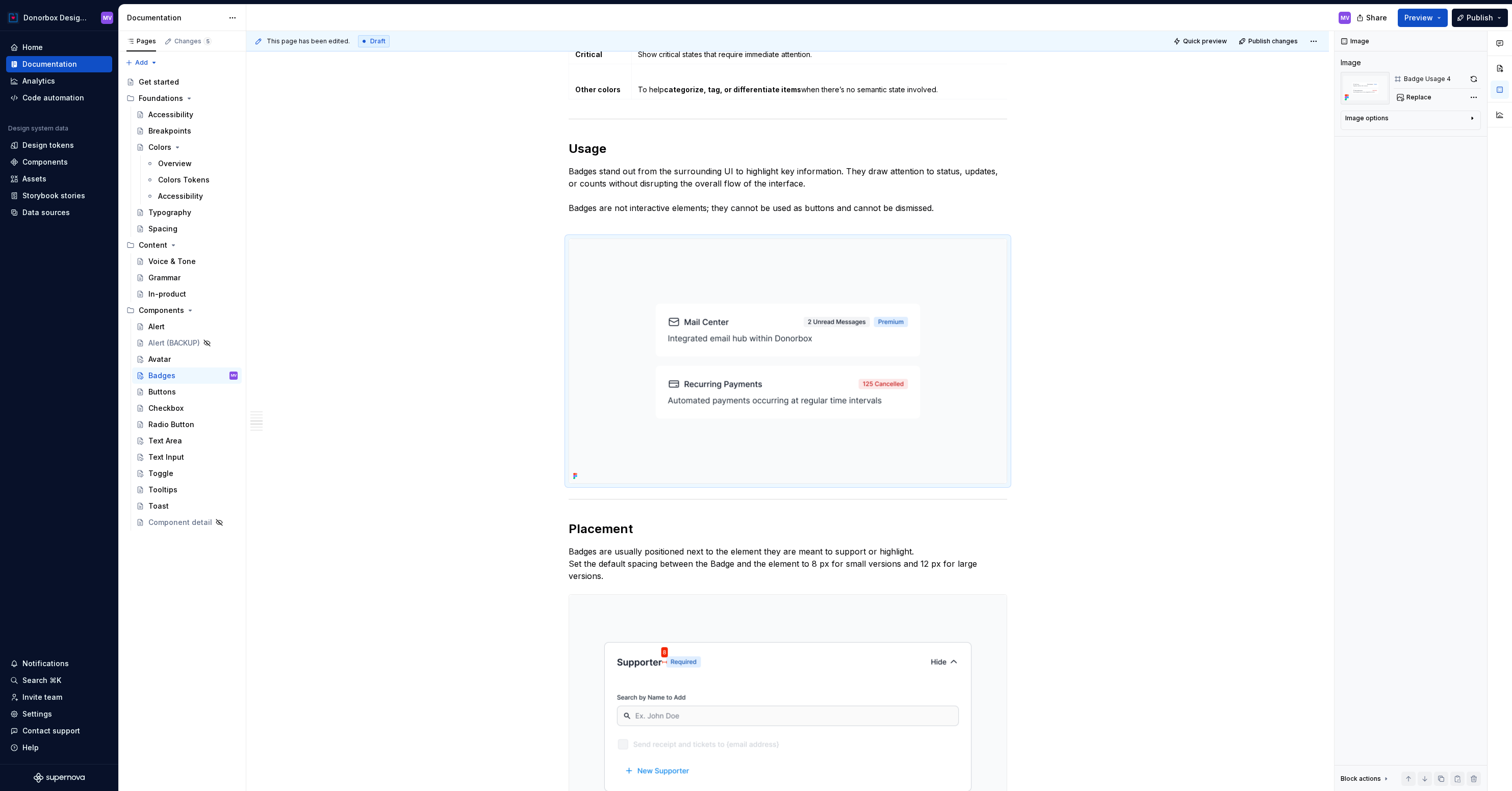
drag, startPoint x: 738, startPoint y: 276, endPoint x: 266, endPoint y: 18, distance: 537.9
click at [0, 0] on div "Donorbox Design System MV Home Documentation Analytics Code automation Design s…" at bounding box center [756, 395] width 1512 height 791
click at [1477, 16] on span "Publish" at bounding box center [1479, 18] width 26 height 10
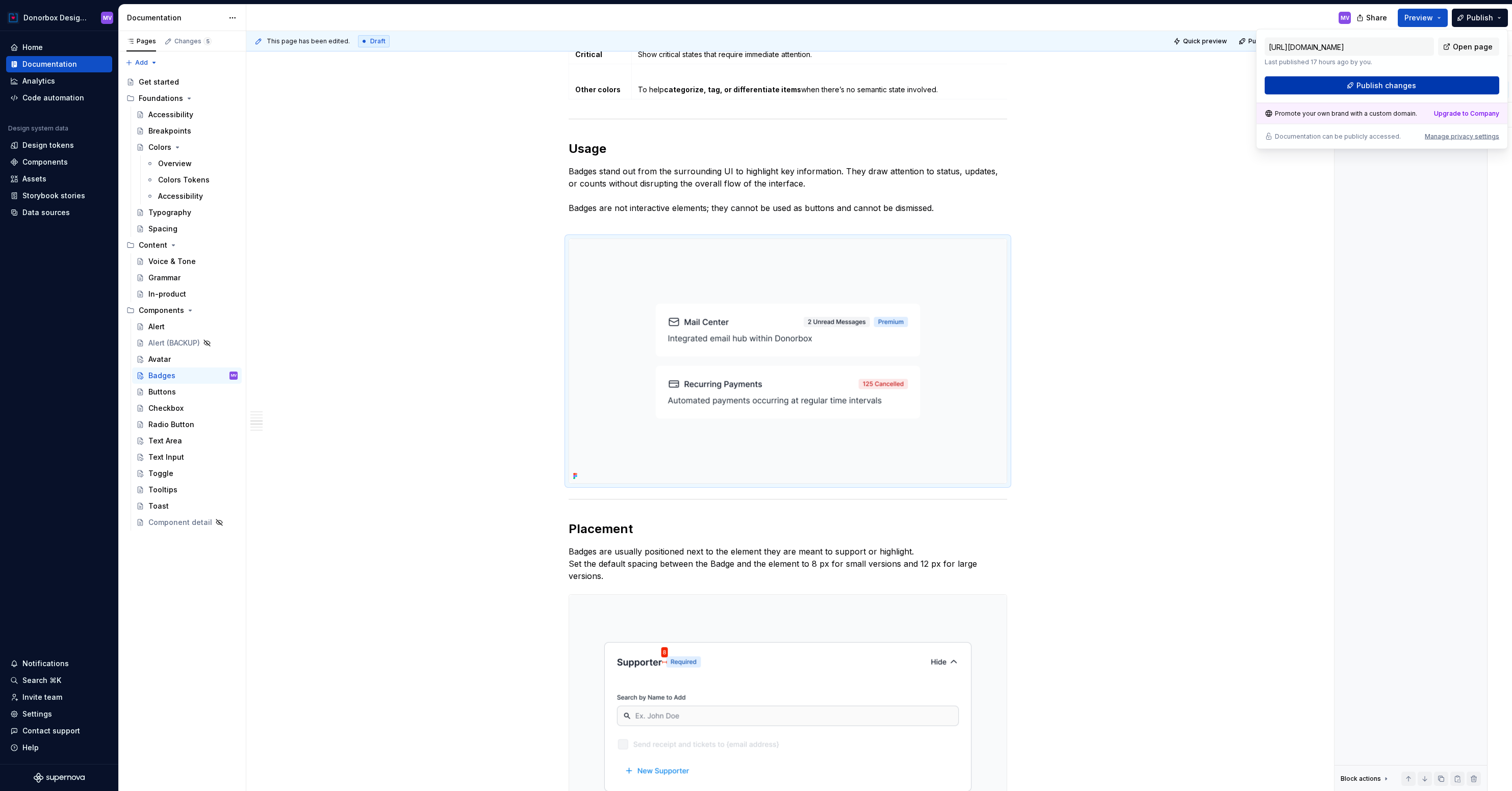
click at [1381, 86] on span "Publish changes" at bounding box center [1386, 86] width 60 height 10
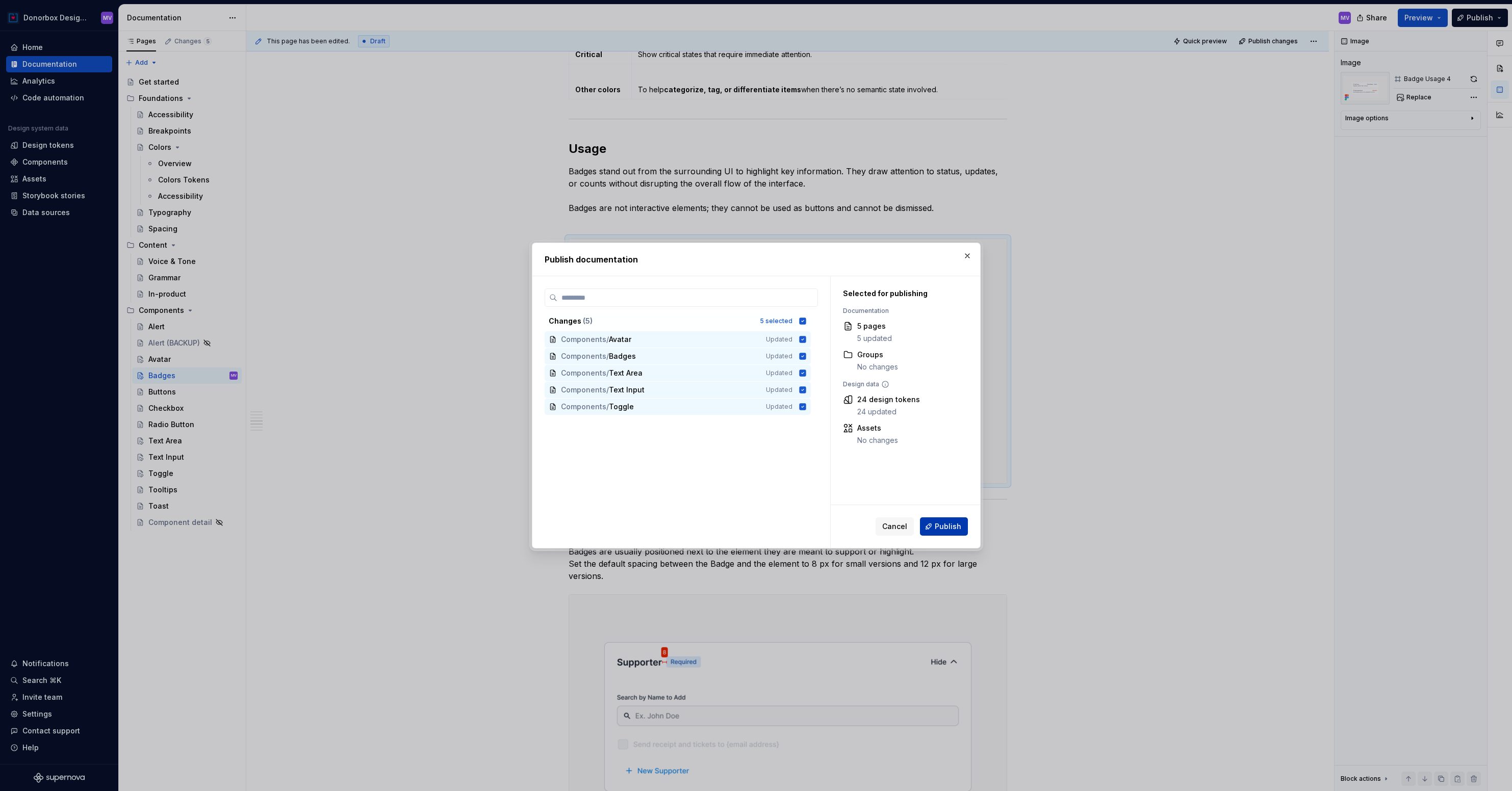
click at [941, 523] on span "Publish" at bounding box center [947, 526] width 26 height 10
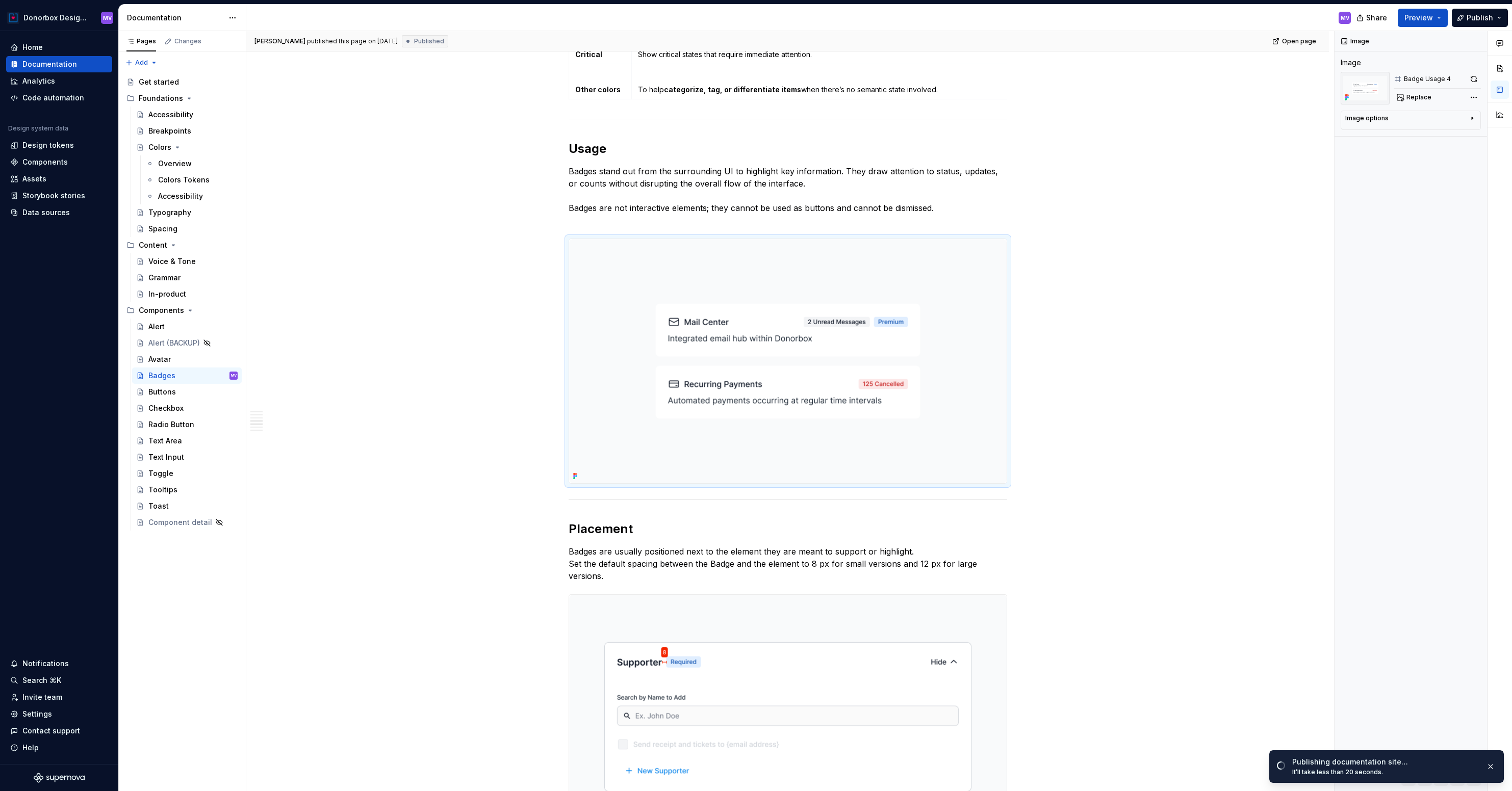
type textarea "*"
